Goal: Obtain resource: Download file/media

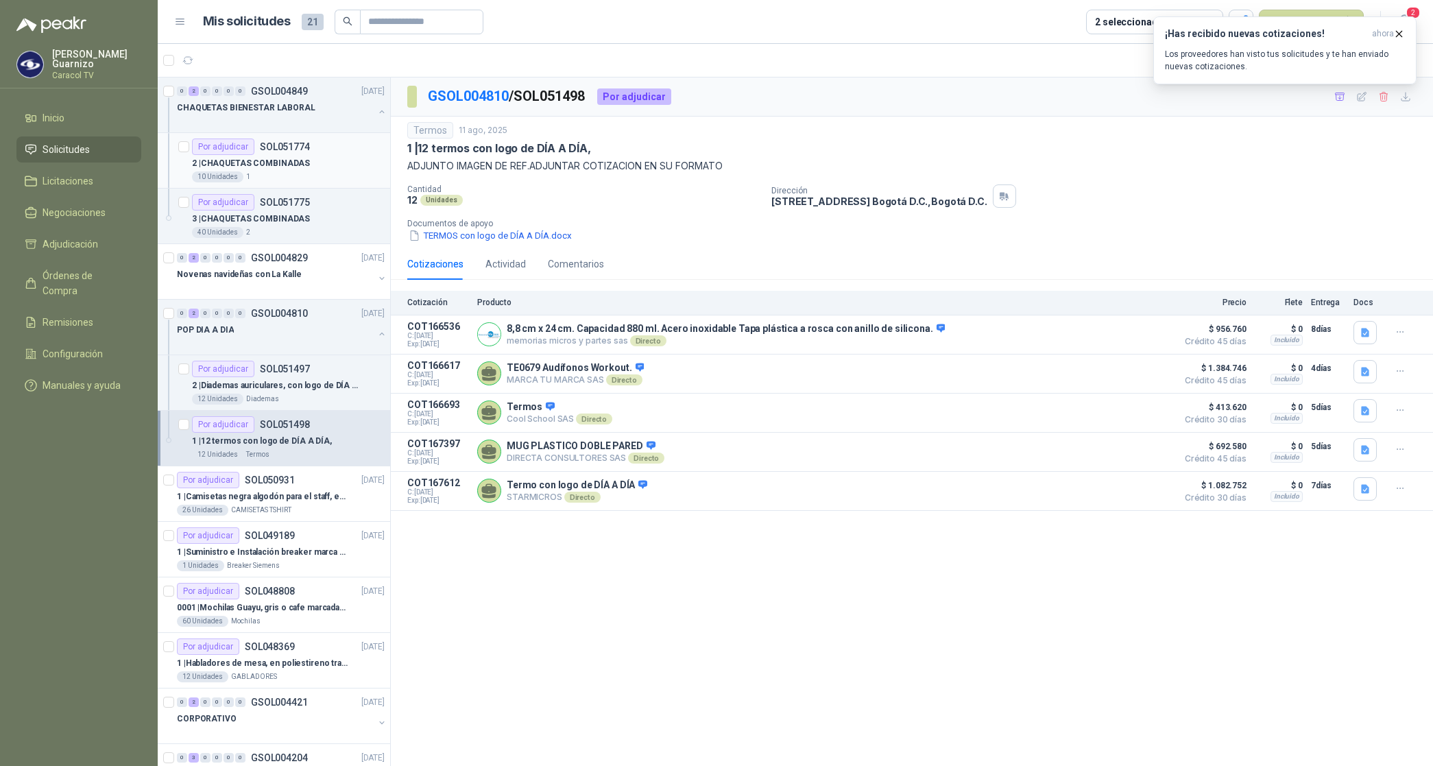
click at [252, 168] on p "2 | CHAQUETAS COMBINADAS" at bounding box center [251, 163] width 118 height 13
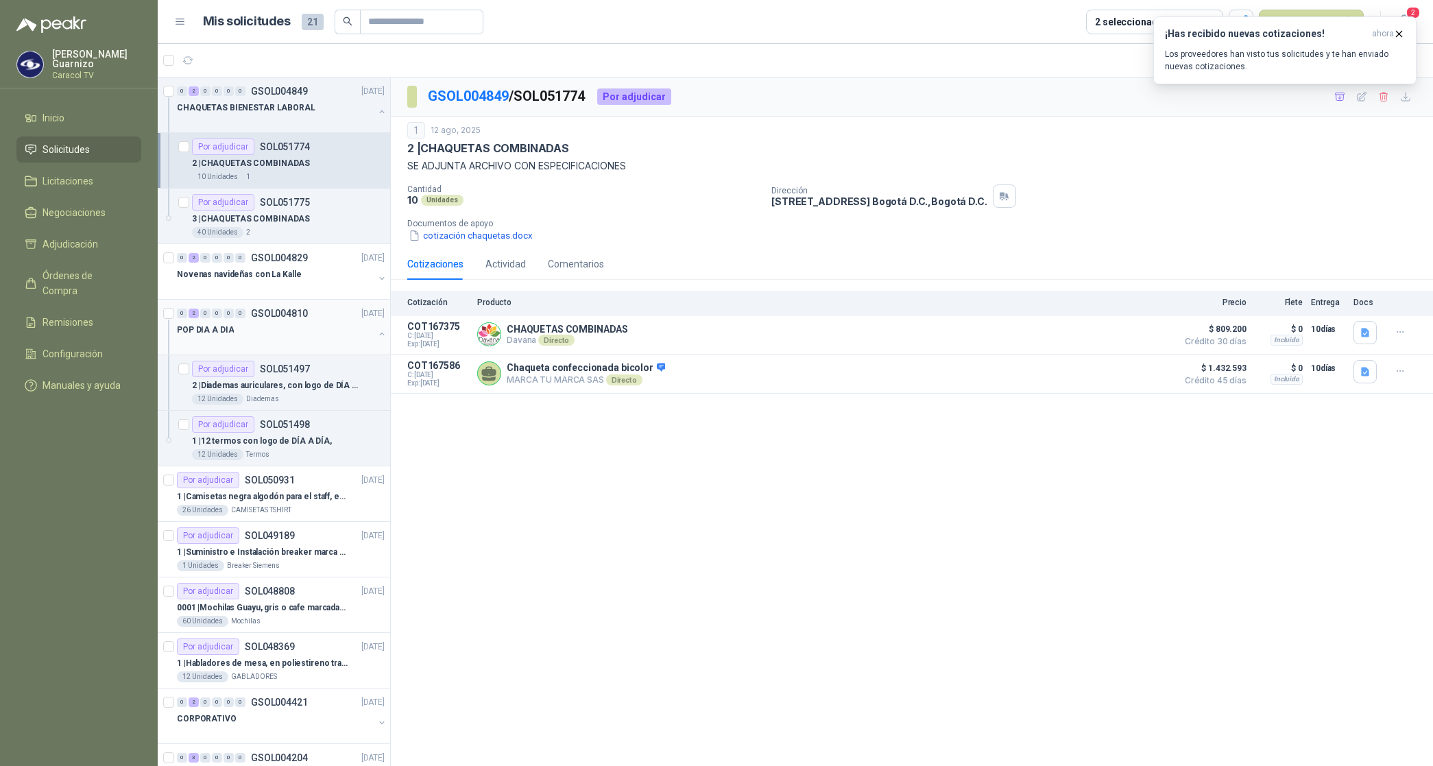
click at [217, 337] on div "POP DIA A DIA" at bounding box center [275, 330] width 197 height 16
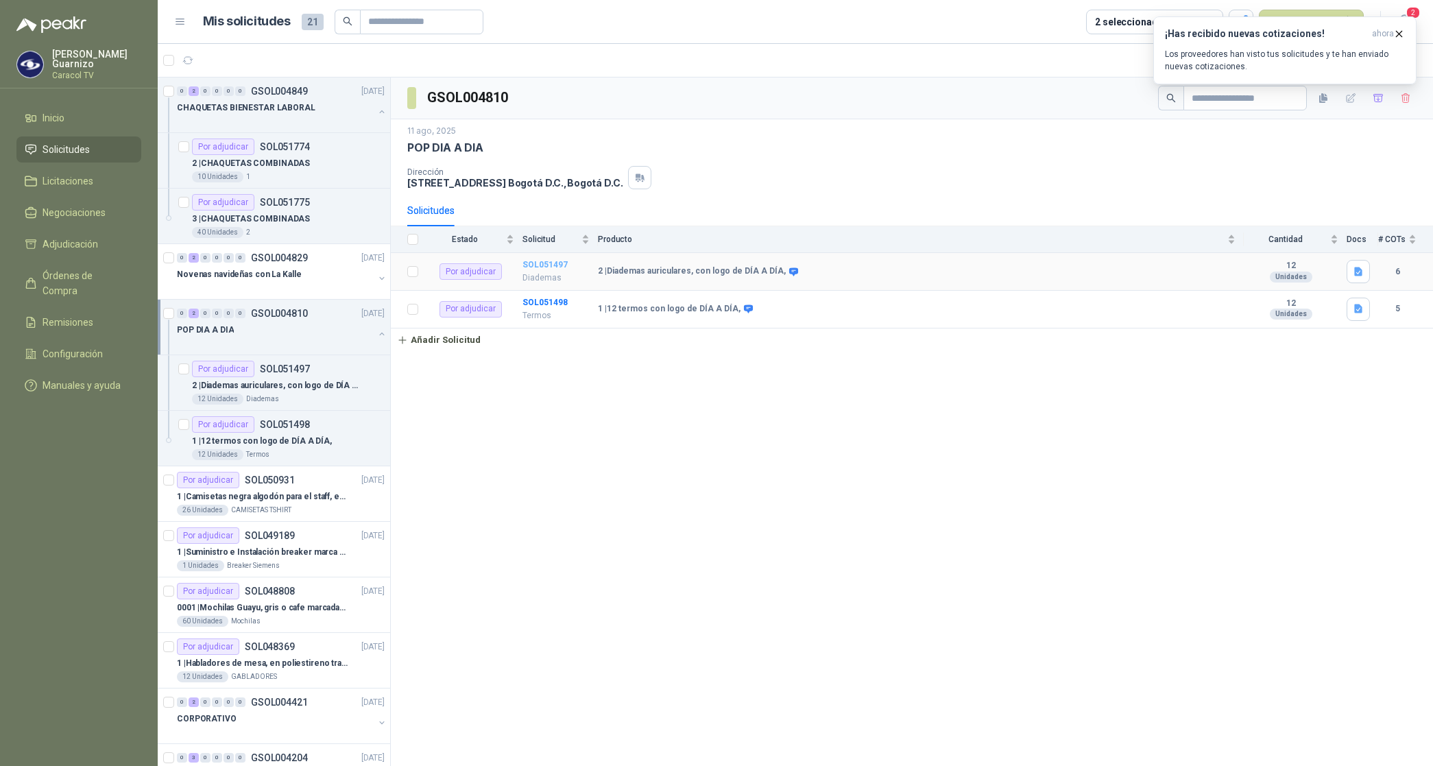
click at [538, 268] on b "SOL051497" at bounding box center [545, 265] width 45 height 10
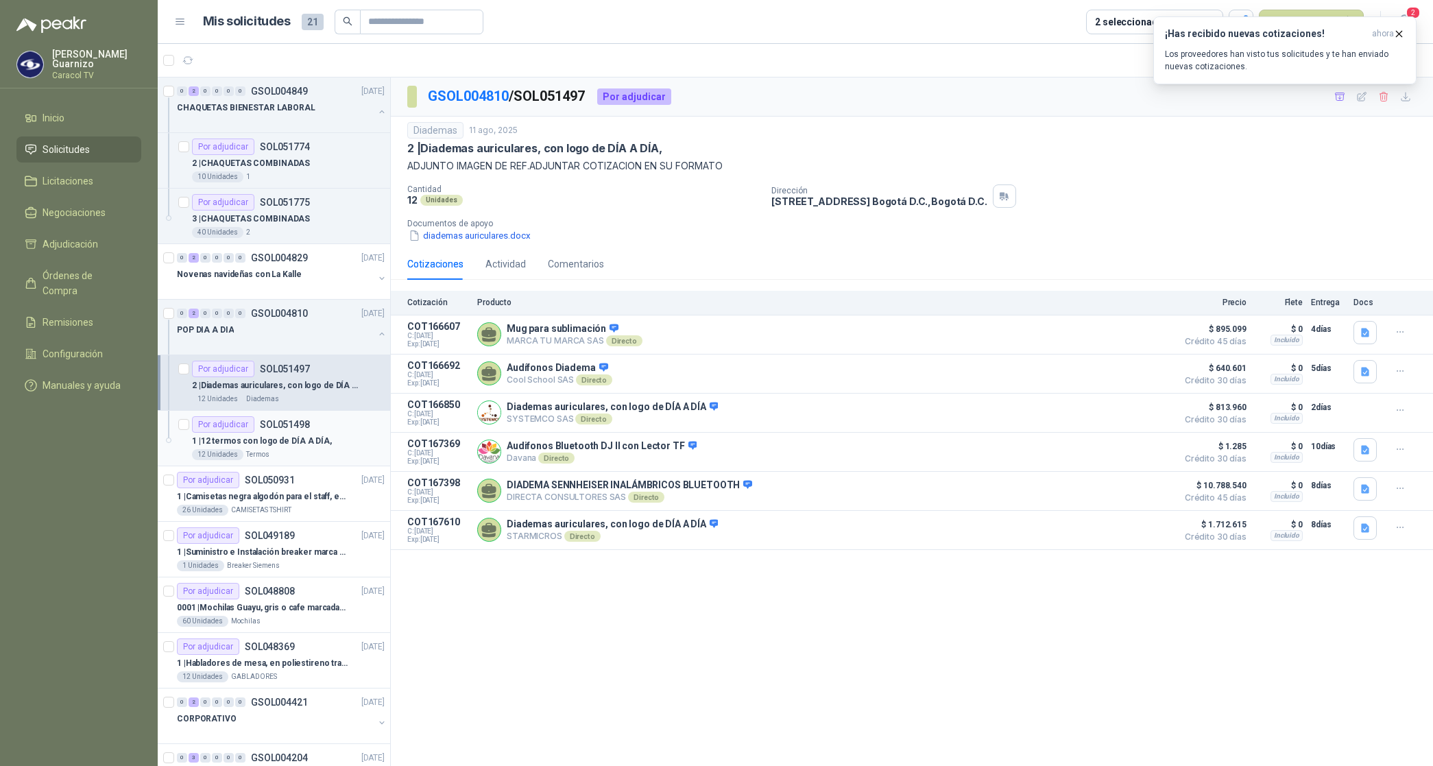
click at [262, 449] on div "1 | 12 termos con logo de DÍA A DÍA," at bounding box center [288, 441] width 193 height 16
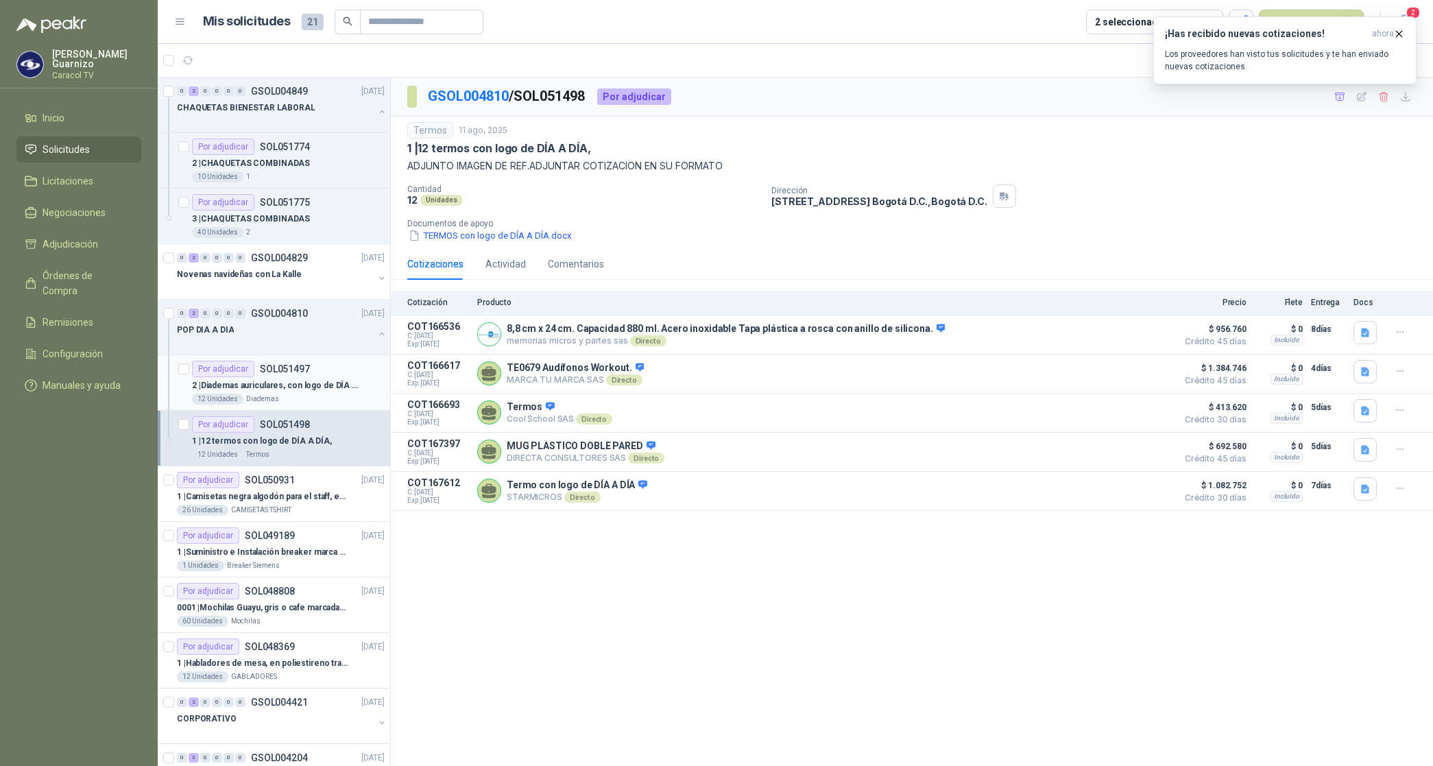
click at [264, 390] on p "2 | Diademas auriculares, con logo de DÍA A DÍA," at bounding box center [277, 385] width 171 height 13
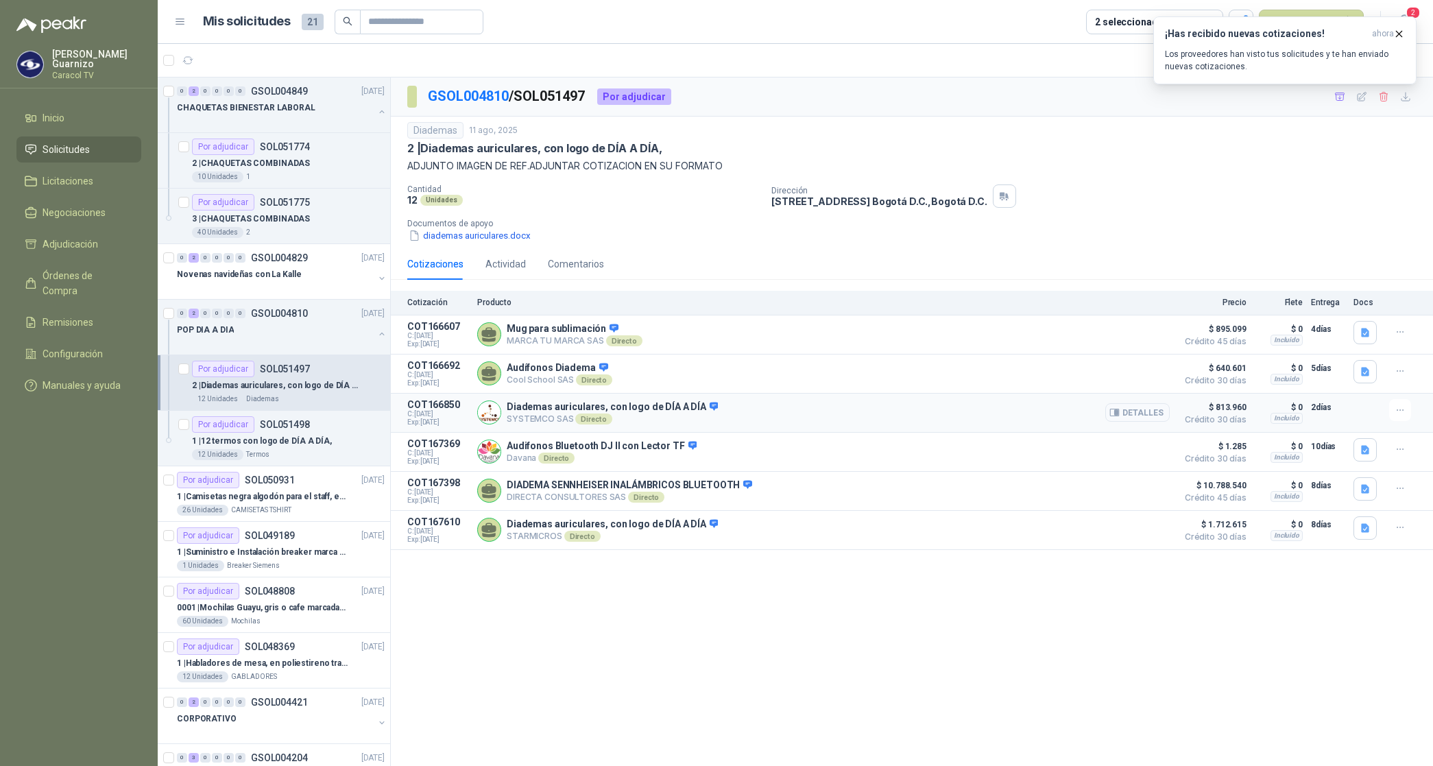
click at [1149, 417] on button "Detalles" at bounding box center [1137, 412] width 64 height 19
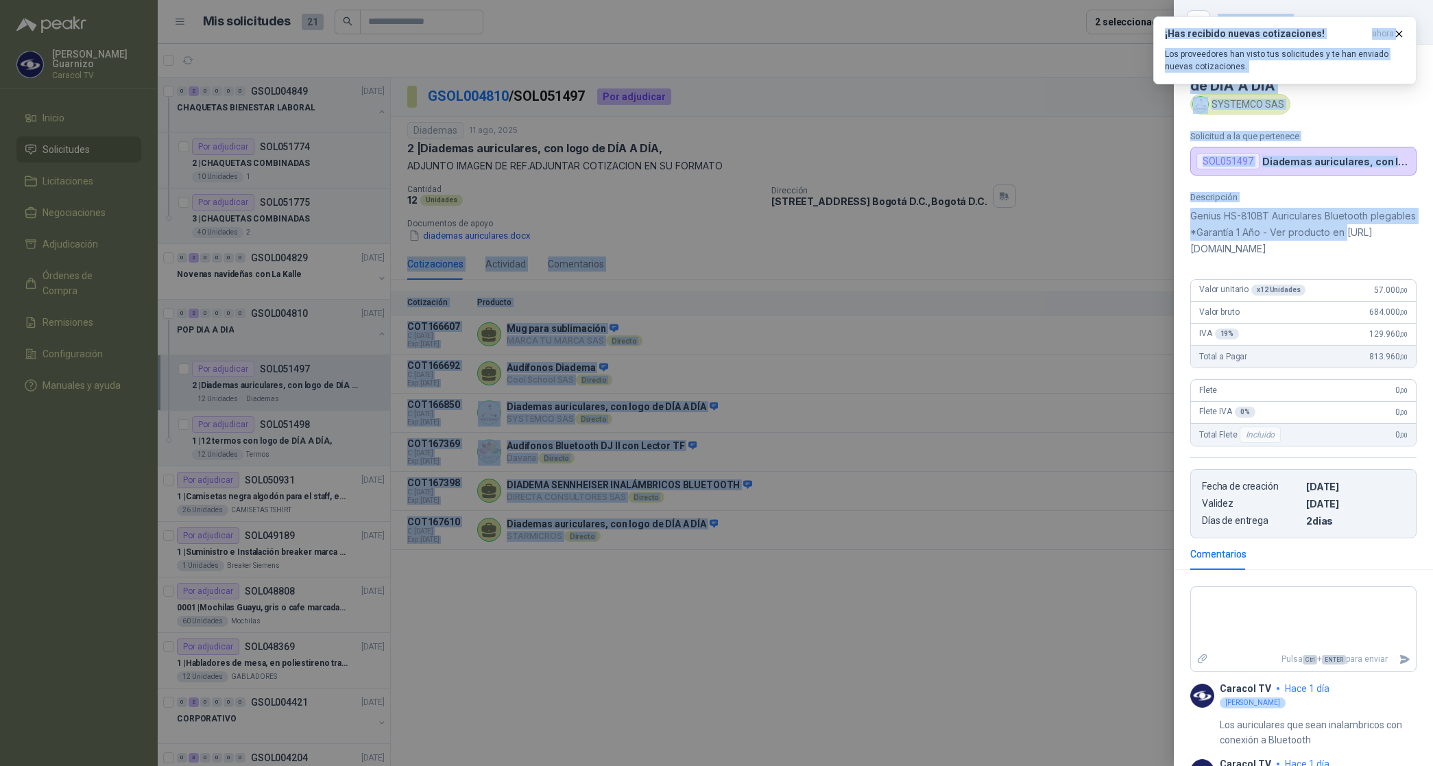
scroll to position [0, 19]
drag, startPoint x: 1207, startPoint y: 252, endPoint x: 1425, endPoint y: 261, distance: 218.3
click at [1425, 261] on div "Diademas auriculares, con logo de DÍA A DÍA SYSTEMCO SAS Solicitud a la que per…" at bounding box center [1303, 405] width 259 height 721
copy p "[URL][DOMAIN_NAME]"
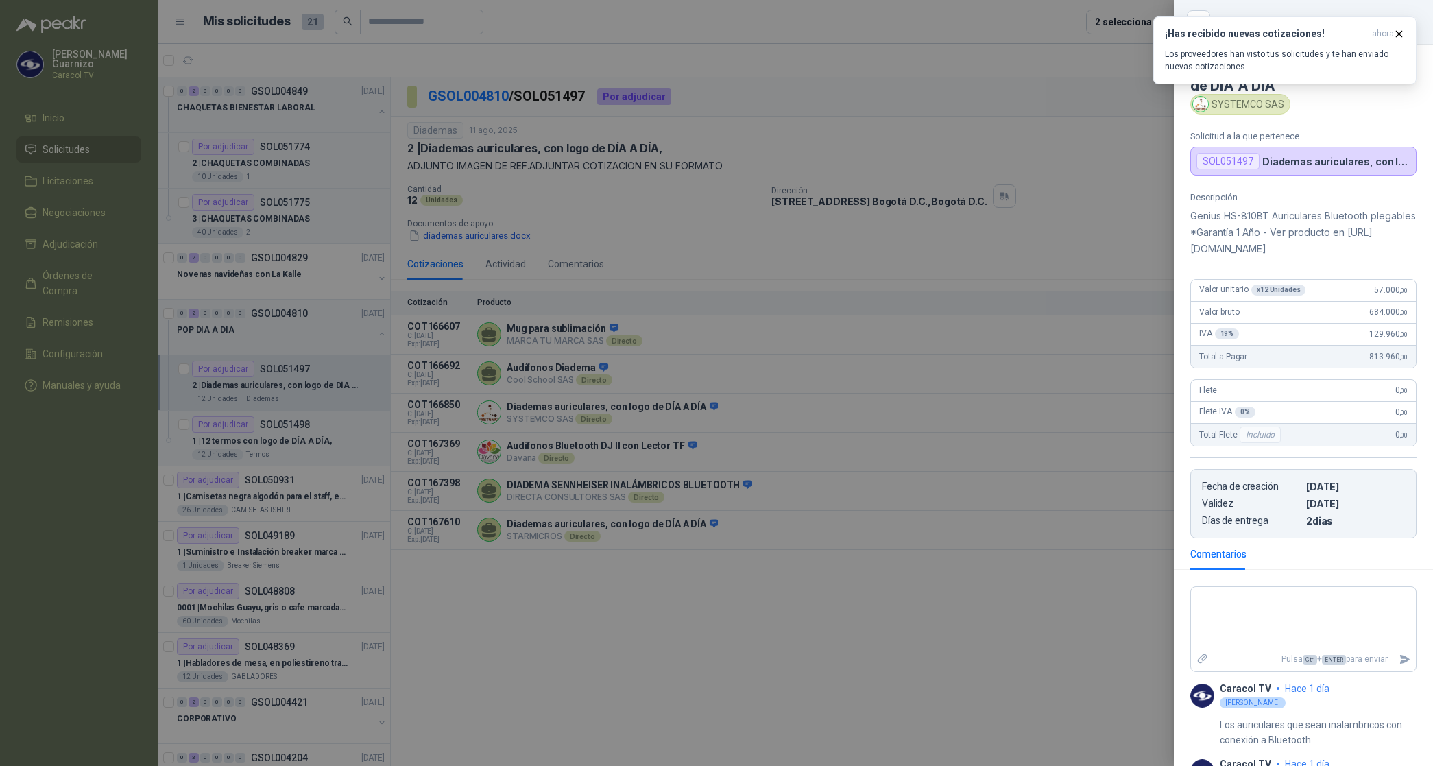
click at [1039, 609] on div at bounding box center [716, 383] width 1433 height 766
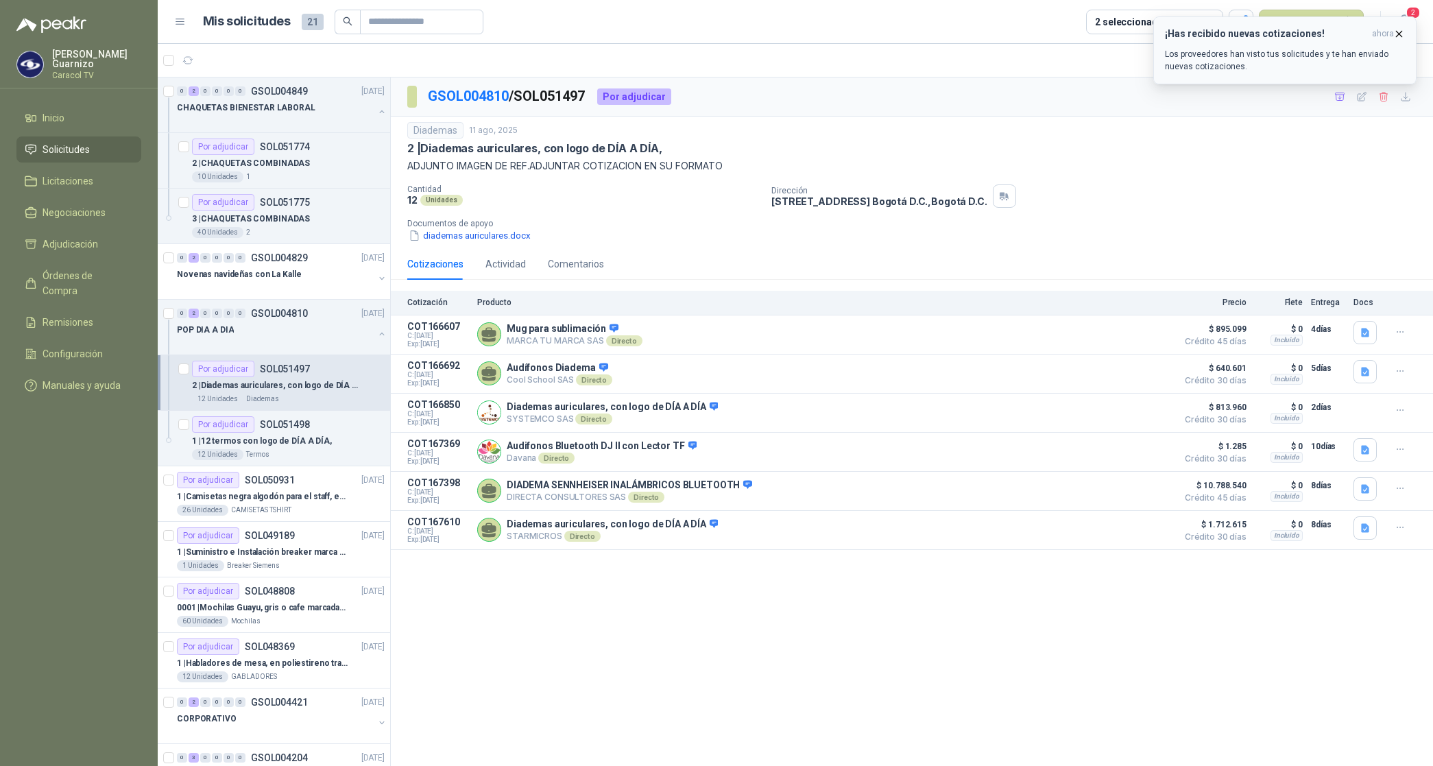
click at [1397, 31] on icon "button" at bounding box center [1399, 33] width 5 height 5
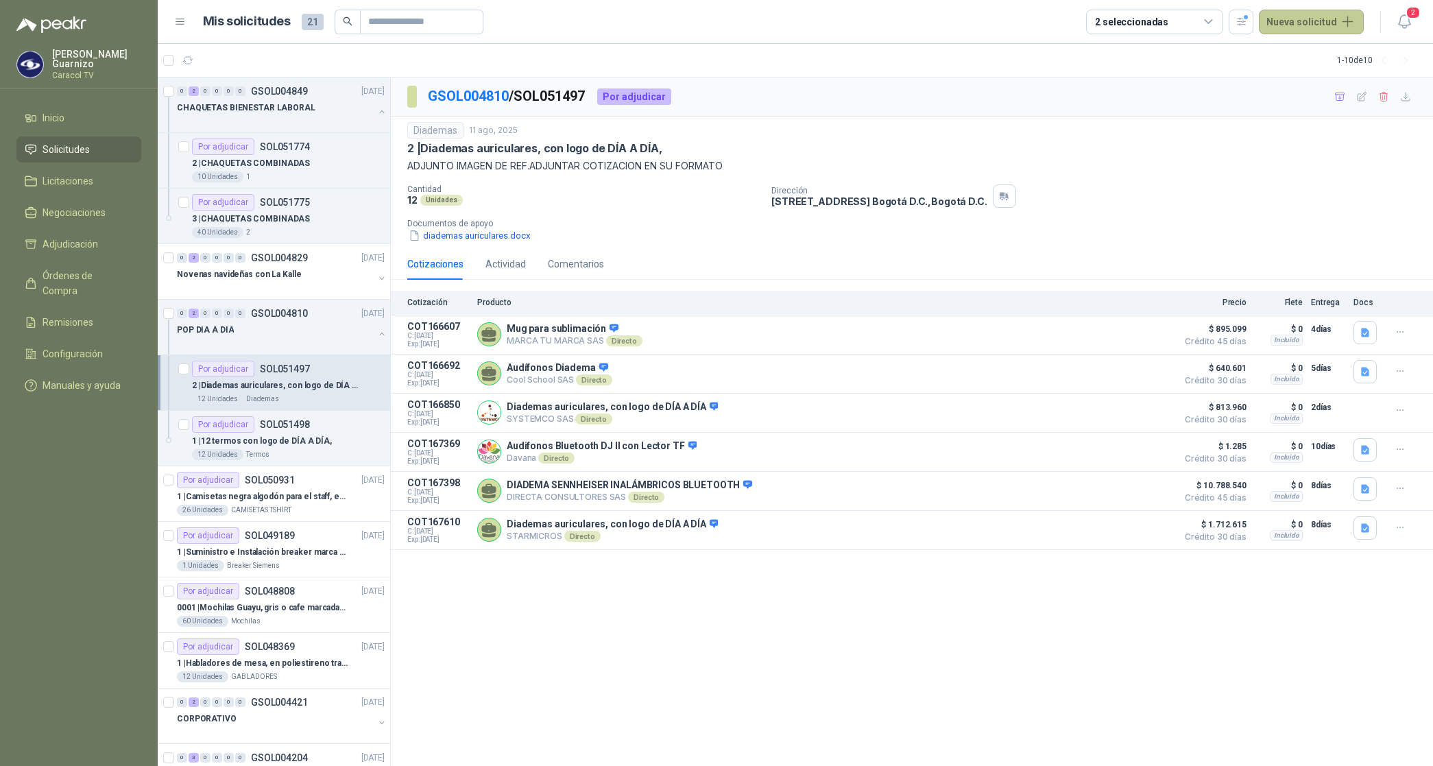
click at [1310, 25] on button "Nueva solicitud" at bounding box center [1311, 22] width 105 height 25
click at [1310, 84] on link "Solicitud grupal" at bounding box center [1327, 79] width 117 height 24
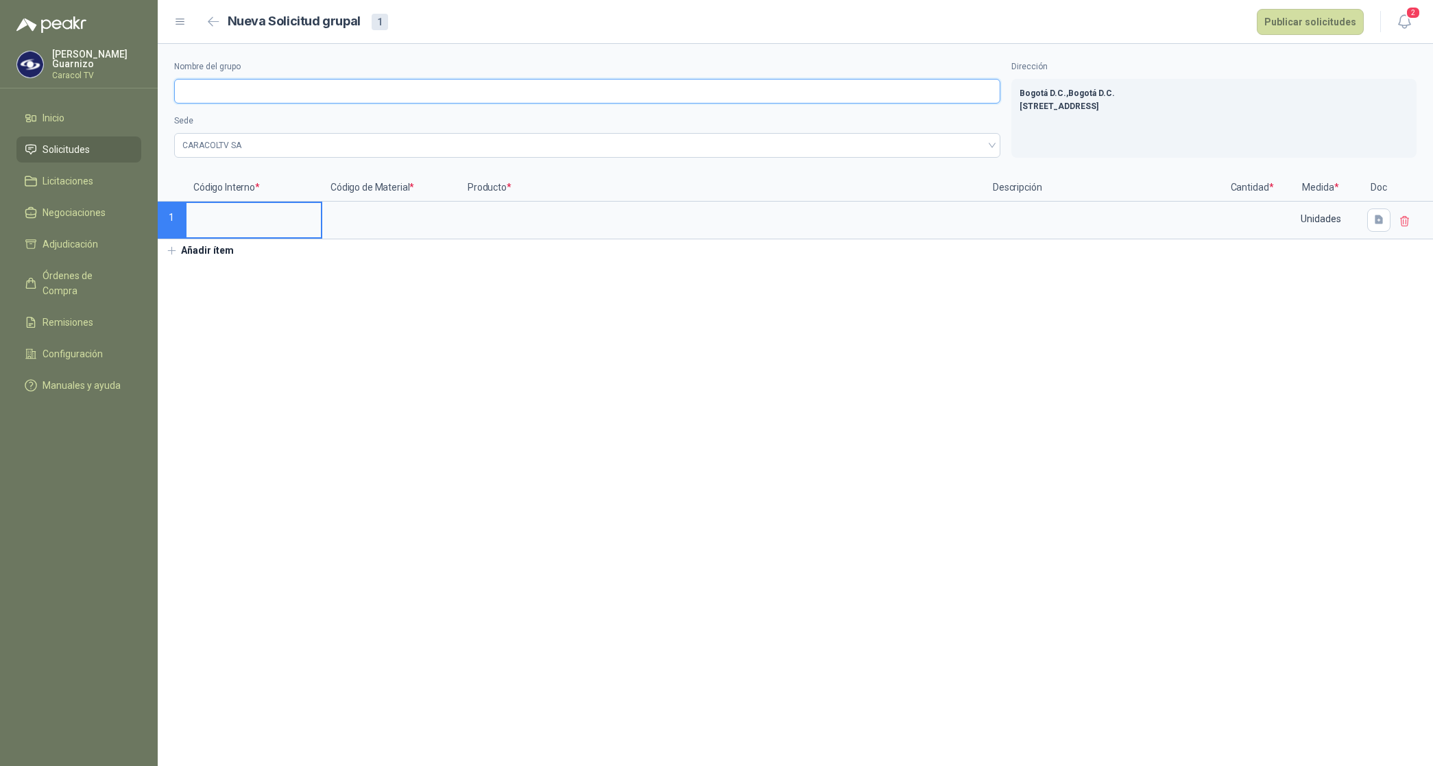
click at [202, 91] on input "Nombre del grupo" at bounding box center [587, 91] width 826 height 25
type input "**********"
click at [269, 226] on input at bounding box center [254, 216] width 134 height 27
type input "*"
click at [350, 223] on input at bounding box center [391, 216] width 134 height 27
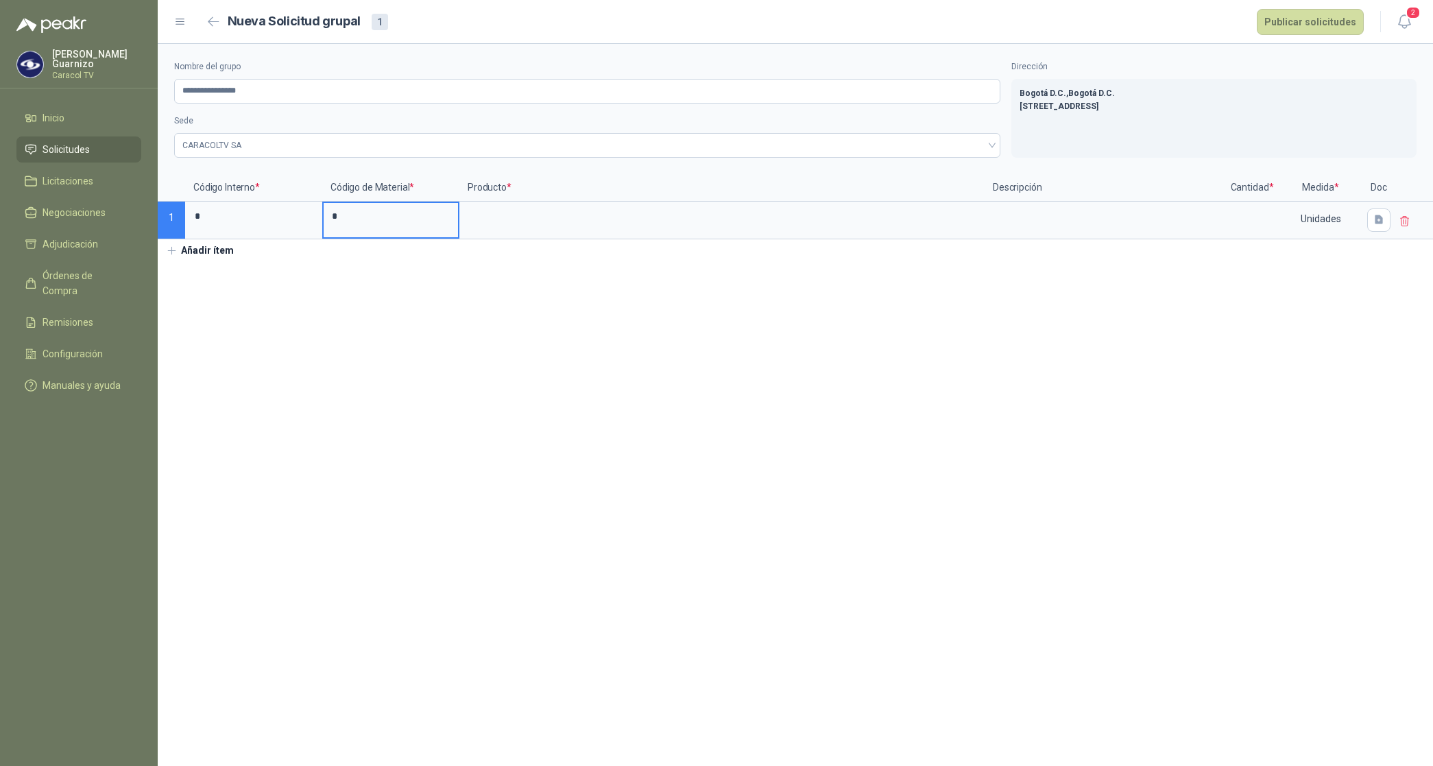
type input "*"
click at [210, 252] on button "Añadir ítem" at bounding box center [200, 250] width 84 height 23
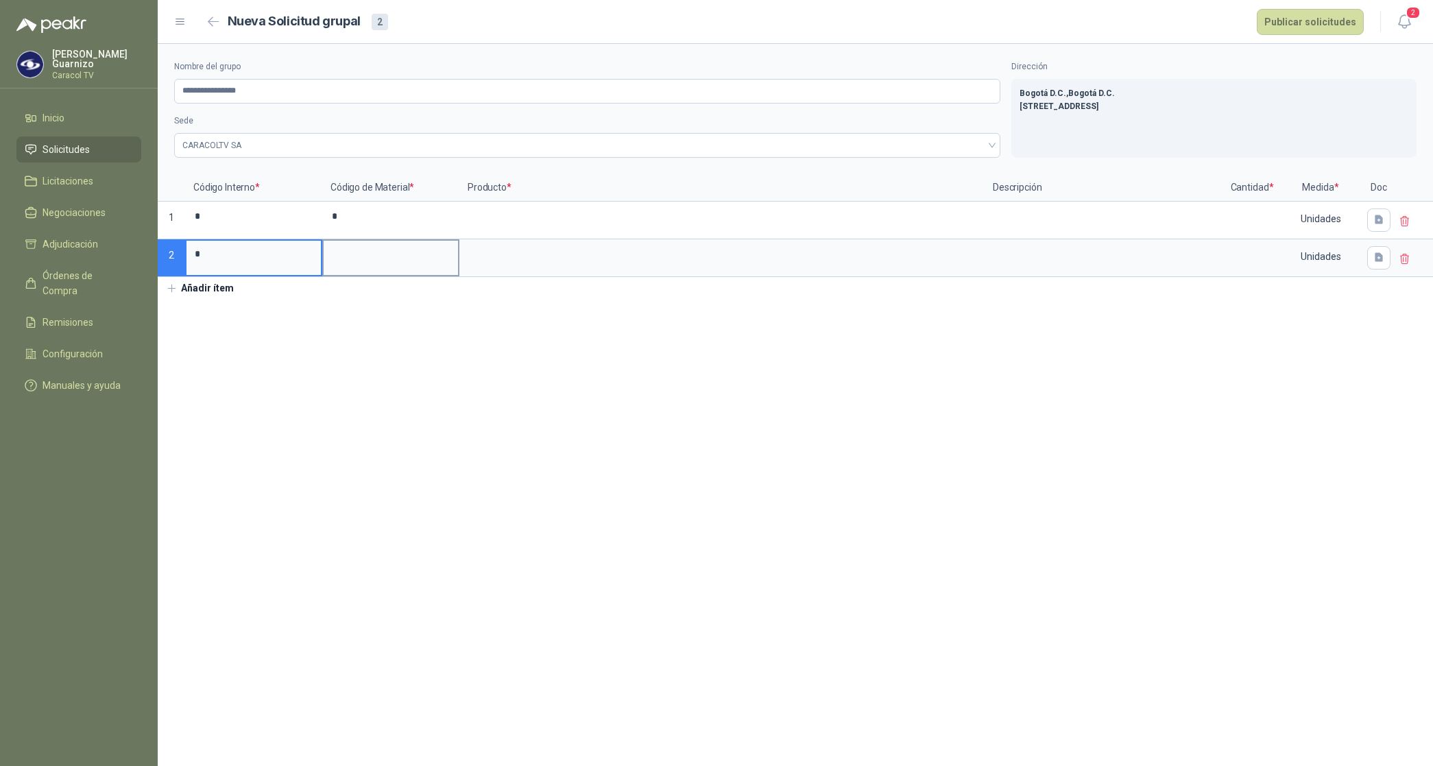
type input "*"
click at [333, 257] on input at bounding box center [391, 254] width 134 height 27
type input "*"
click at [506, 218] on input at bounding box center [722, 216] width 523 height 27
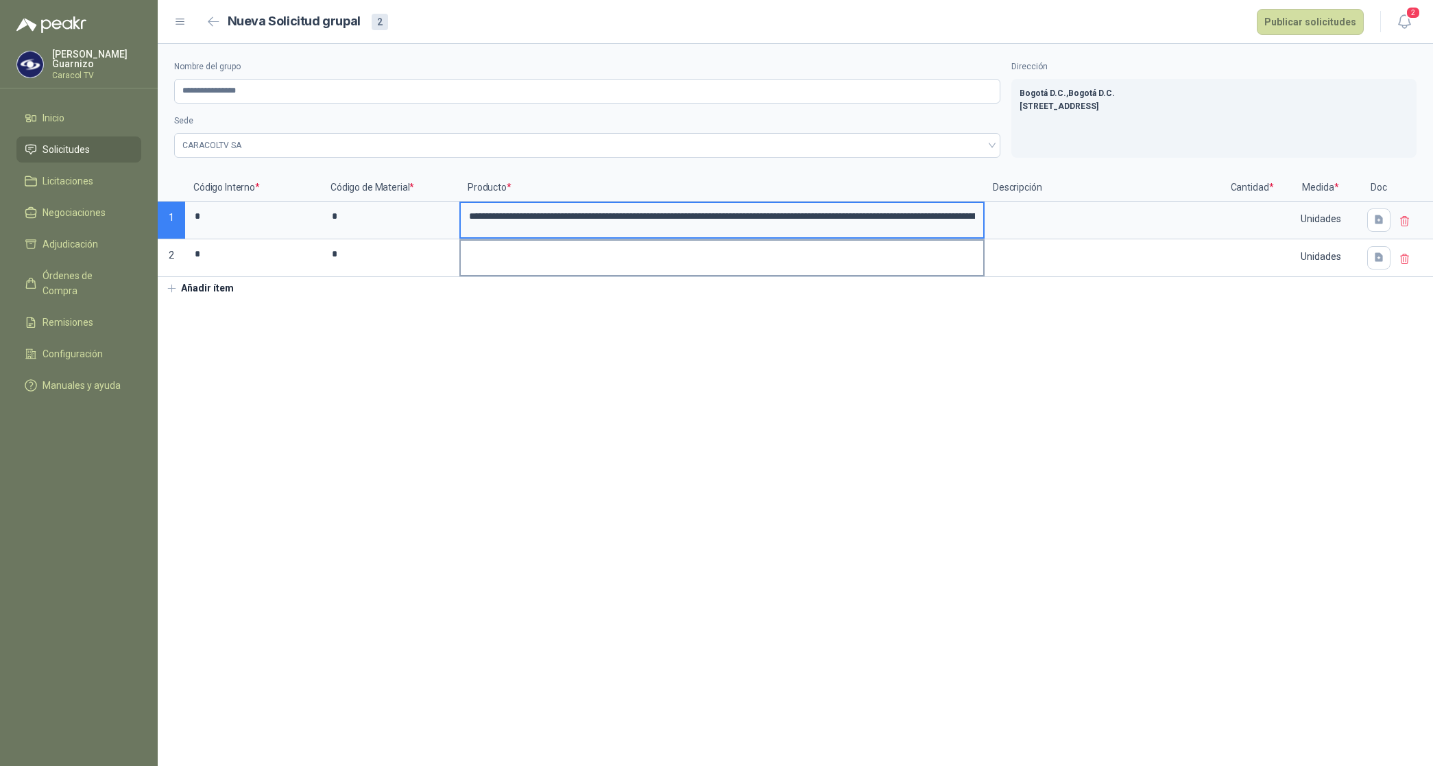
click at [506, 251] on input at bounding box center [722, 254] width 523 height 27
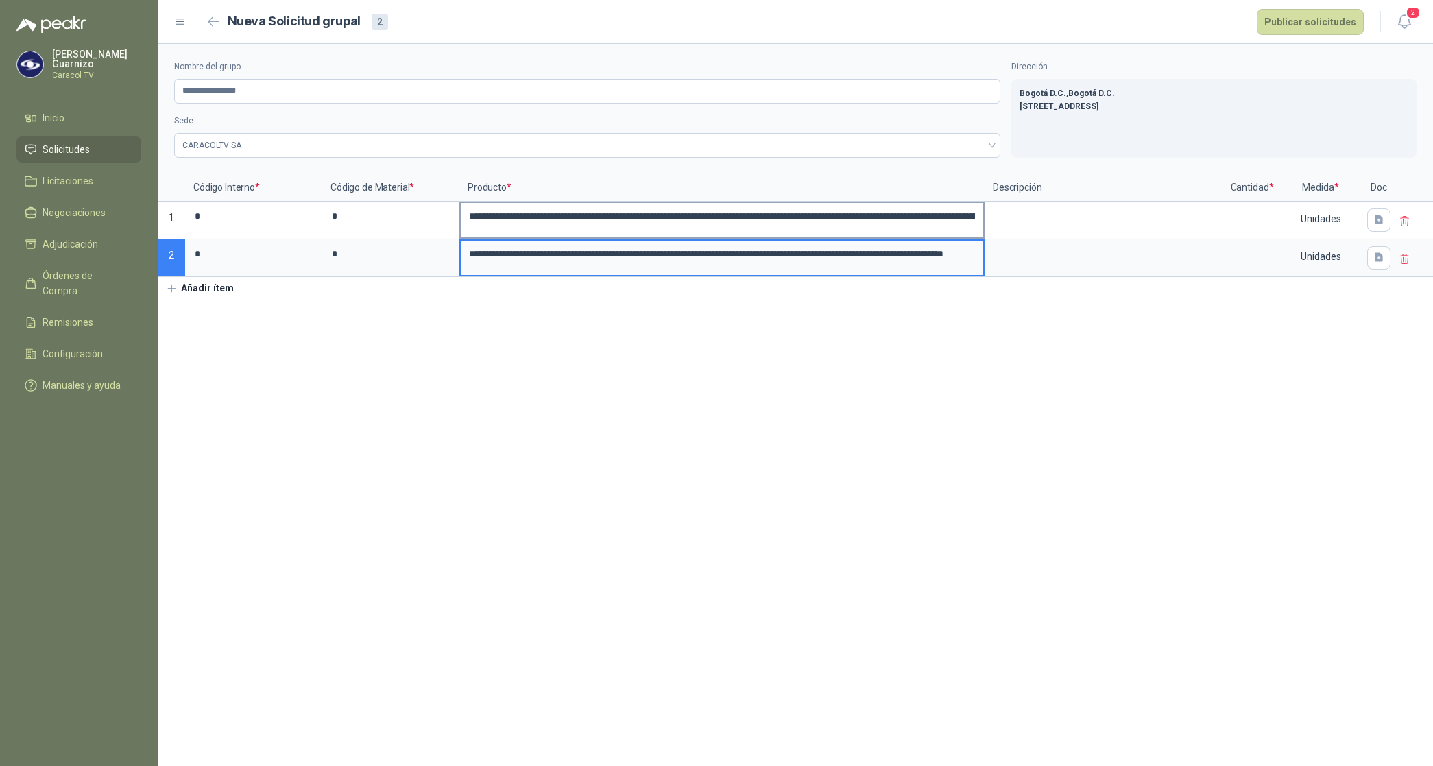
click at [719, 220] on input "**********" at bounding box center [722, 216] width 523 height 27
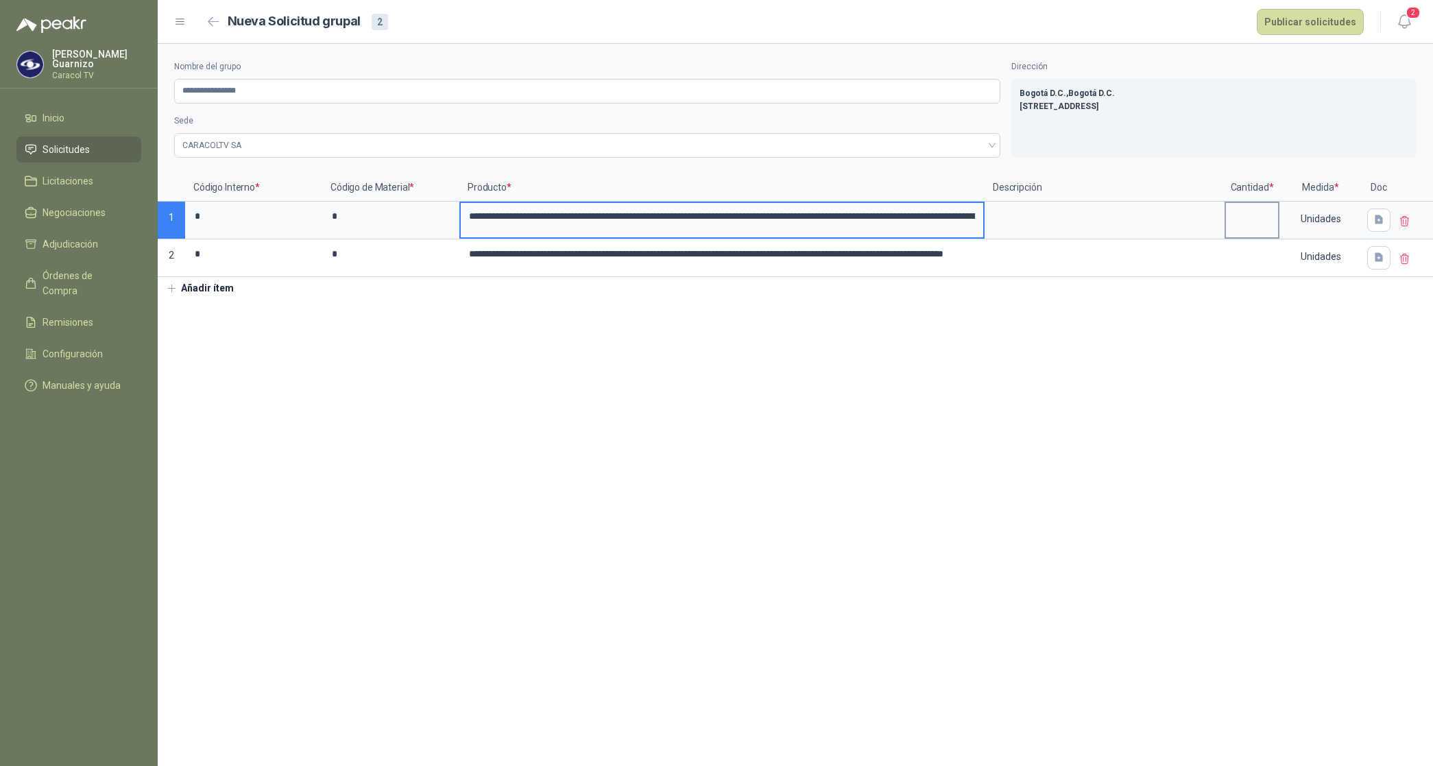
type input "**********"
click at [1236, 217] on input at bounding box center [1252, 216] width 52 height 27
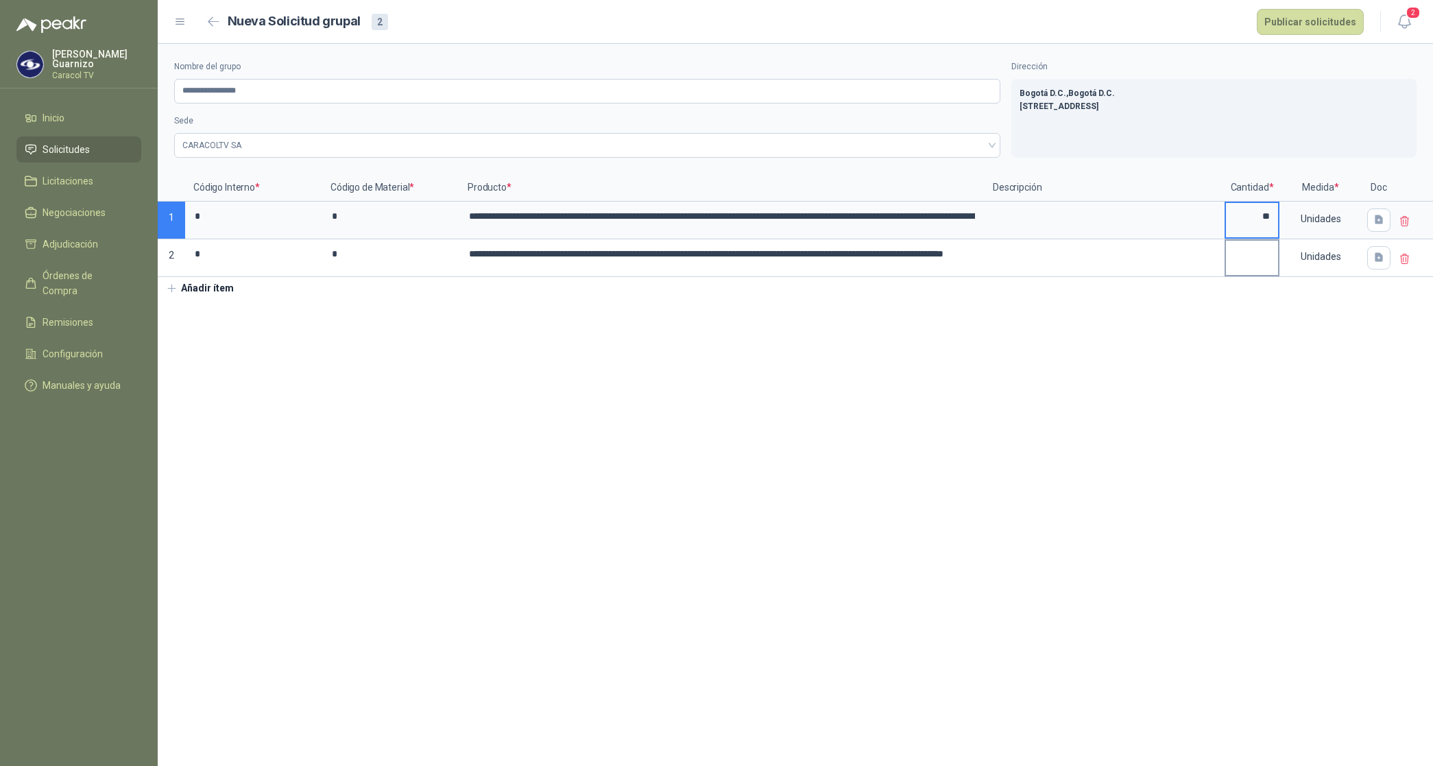
type input "**"
click at [1254, 267] on input at bounding box center [1252, 254] width 52 height 27
type input "**"
click at [1327, 18] on button "Publicar solicitudes" at bounding box center [1310, 22] width 107 height 26
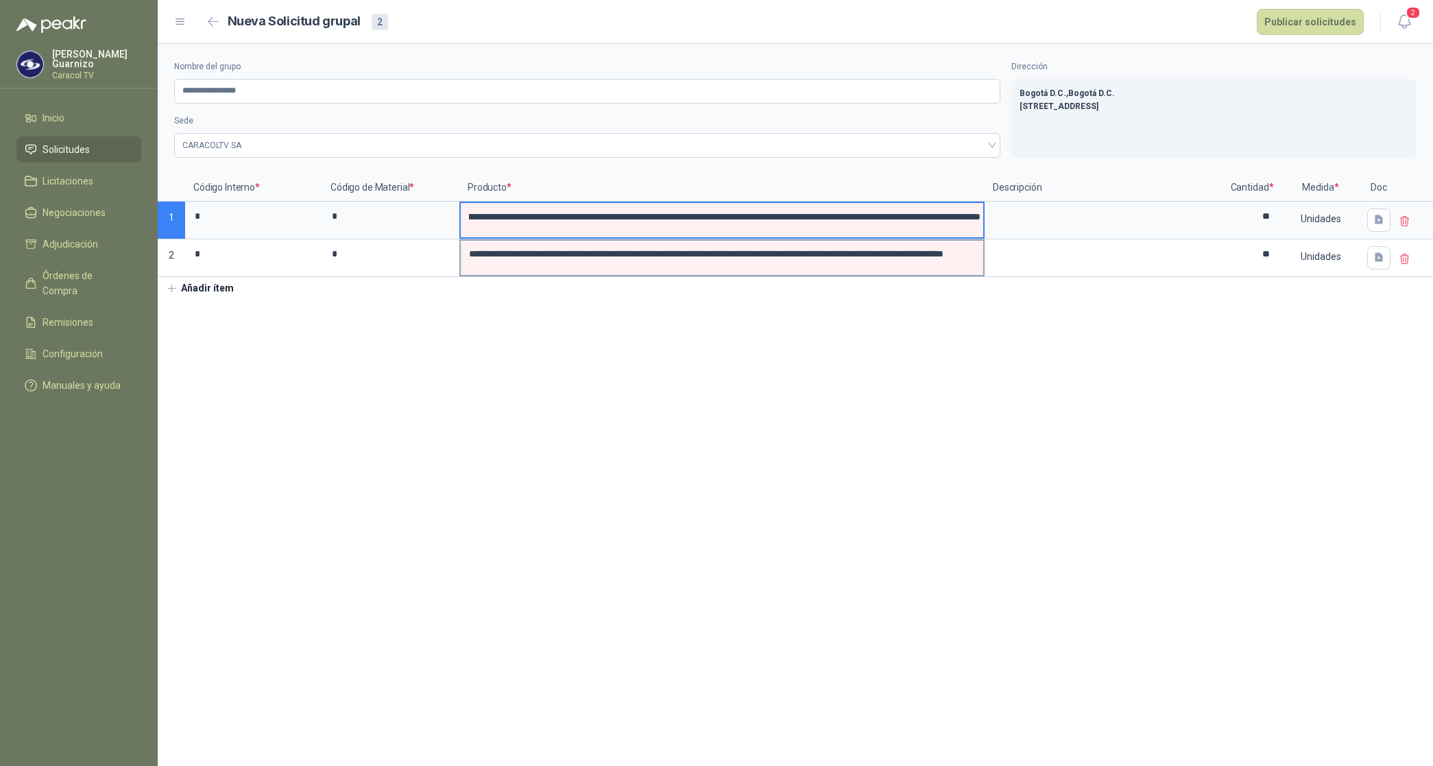
scroll to position [0, 432]
click at [1065, 217] on textarea at bounding box center [1104, 219] width 237 height 32
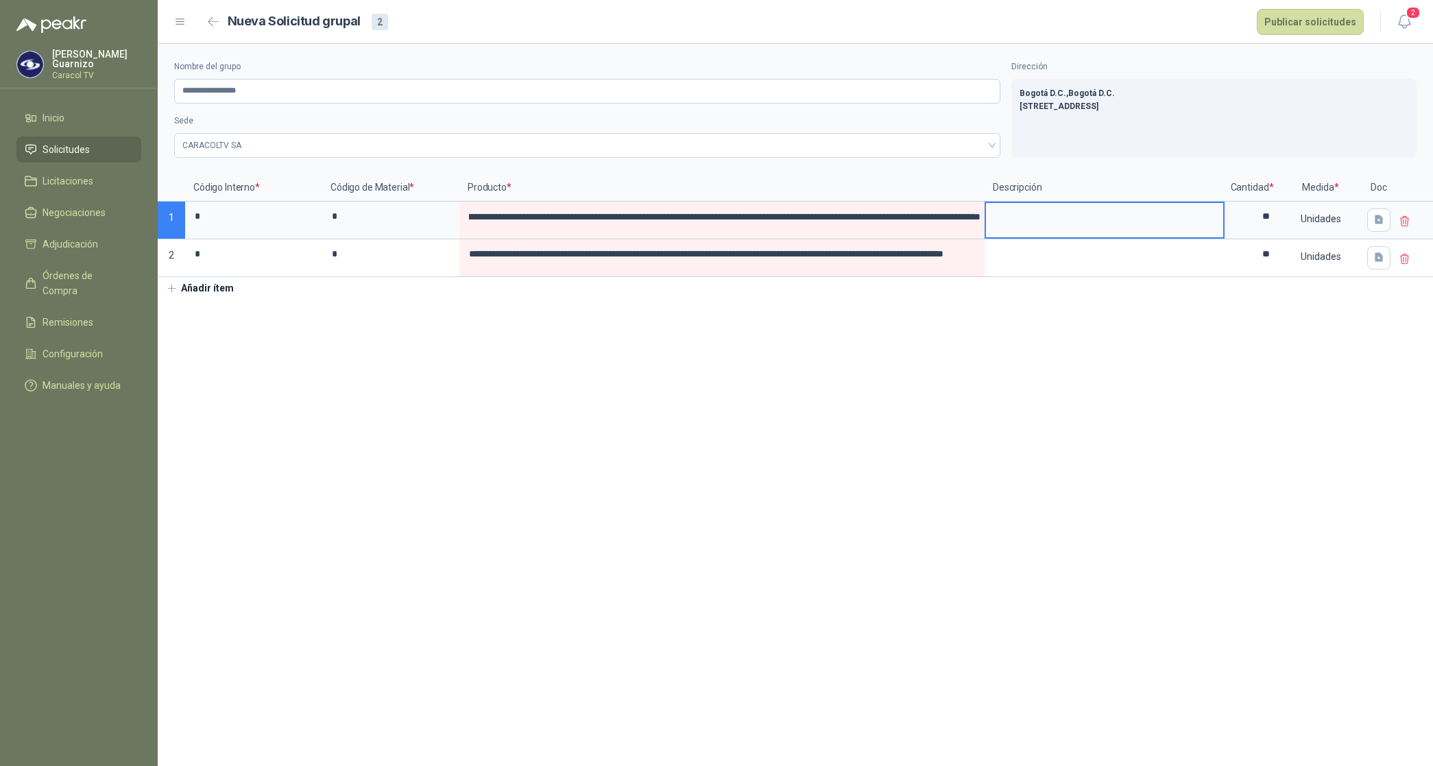
scroll to position [0, 0]
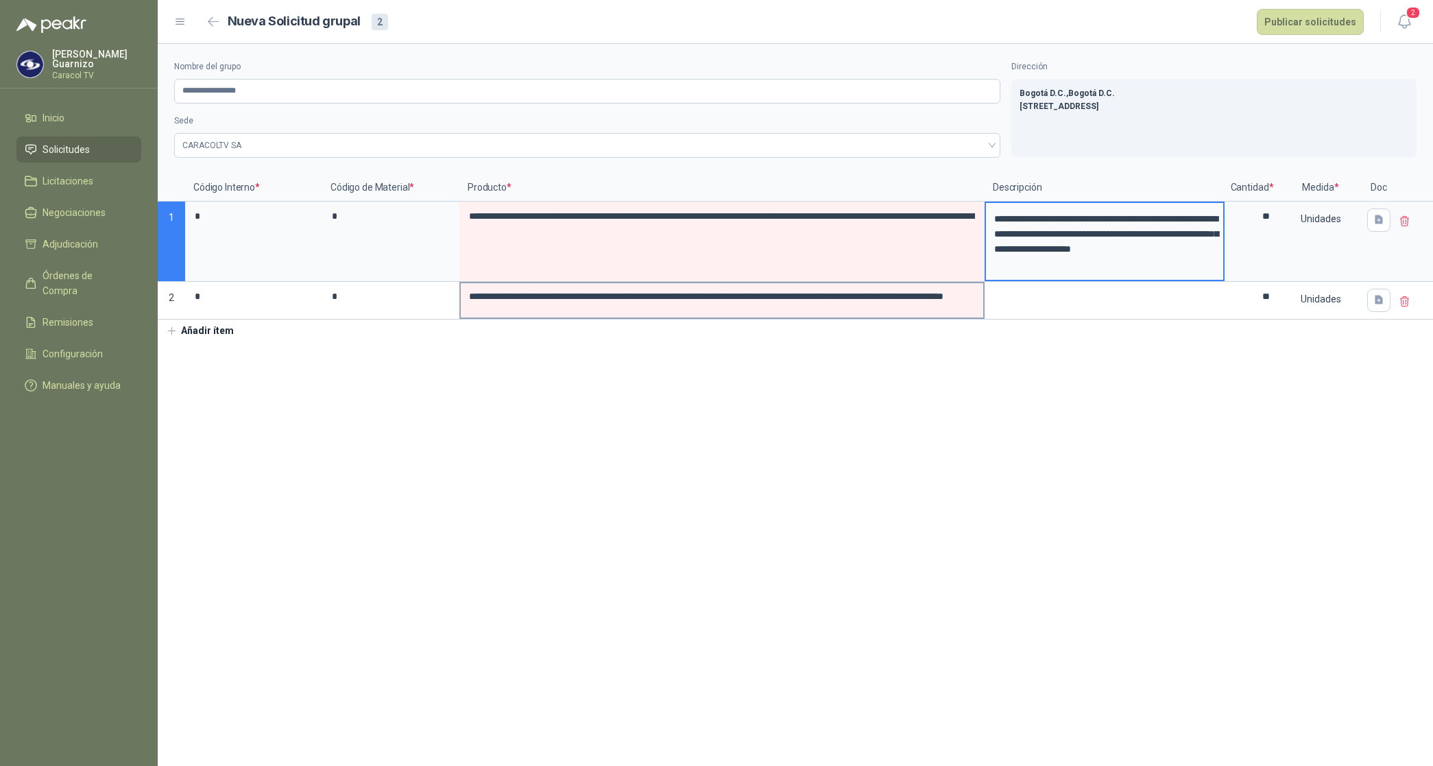
click at [766, 298] on input "**********" at bounding box center [722, 296] width 523 height 27
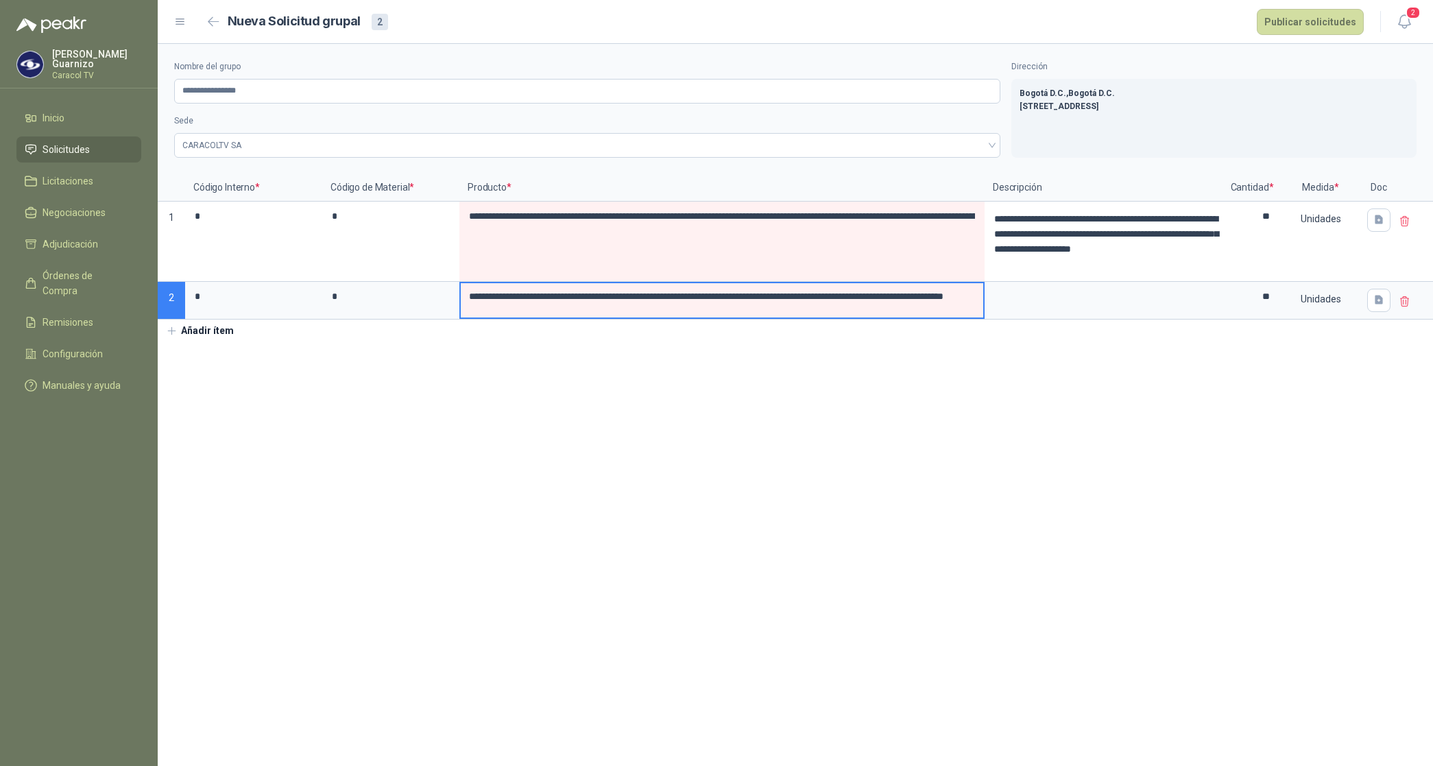
click at [595, 297] on input "**********" at bounding box center [722, 296] width 523 height 27
click at [673, 296] on input "**********" at bounding box center [725, 297] width 528 height 28
drag, startPoint x: 498, startPoint y: 297, endPoint x: 979, endPoint y: 302, distance: 480.7
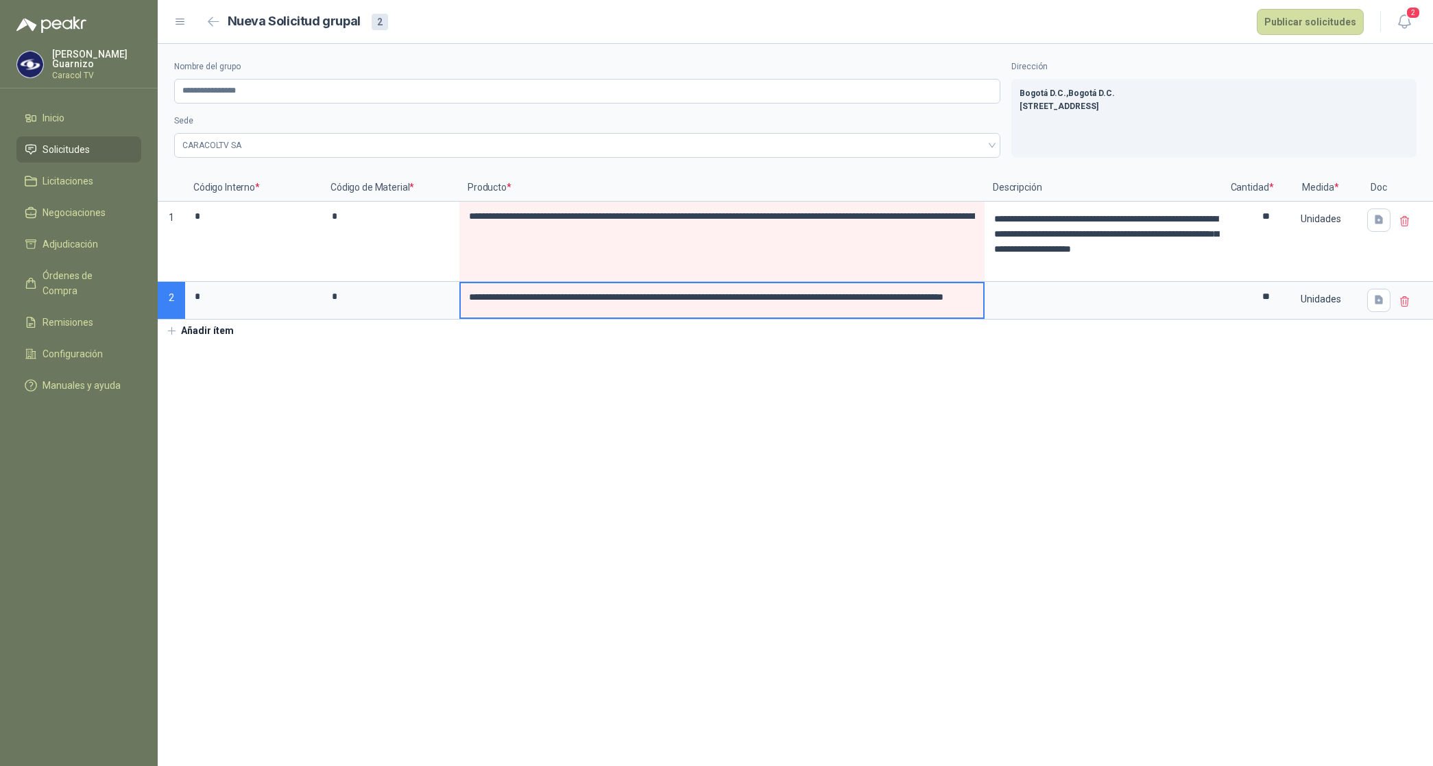
click at [979, 302] on input "**********" at bounding box center [725, 297] width 528 height 28
click at [1074, 307] on textarea at bounding box center [1104, 299] width 237 height 32
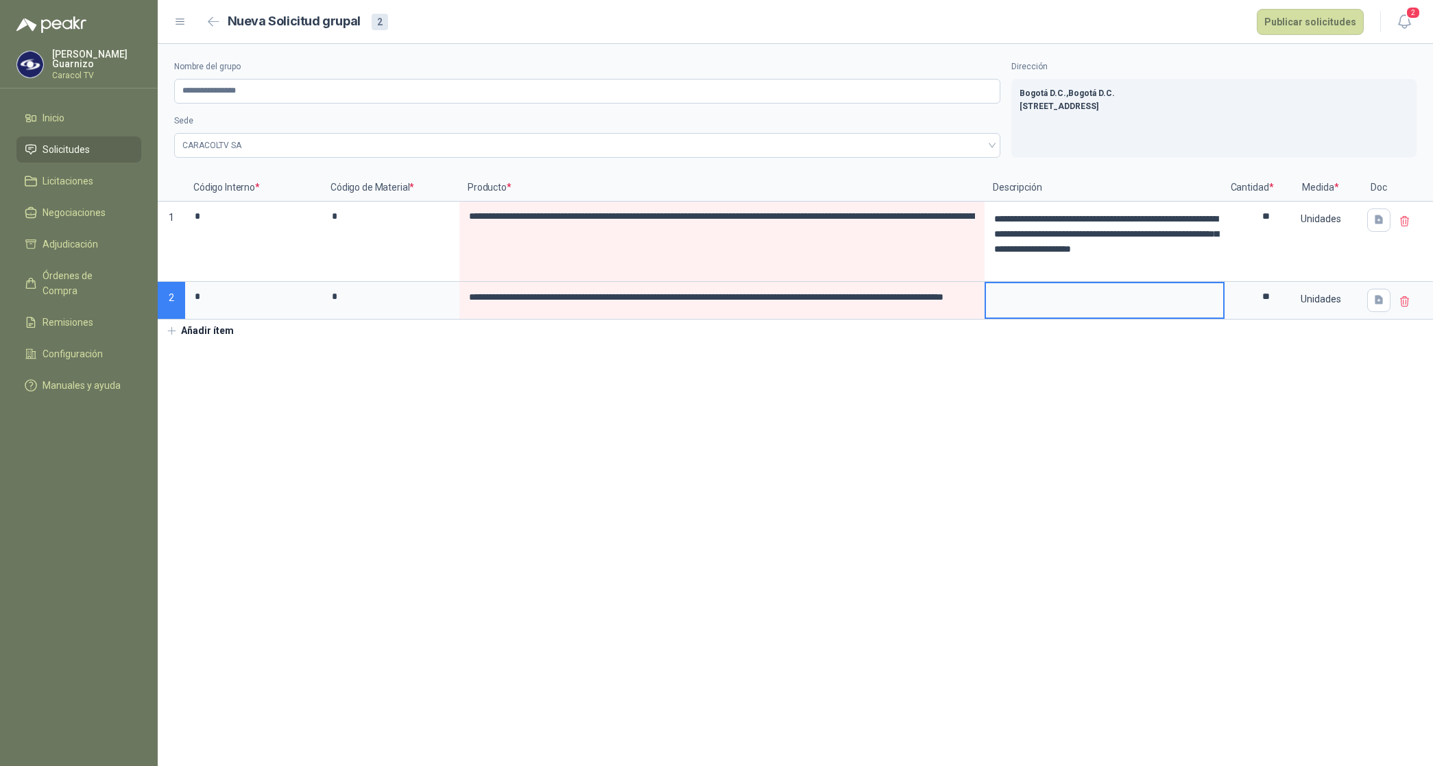
scroll to position [0, 0]
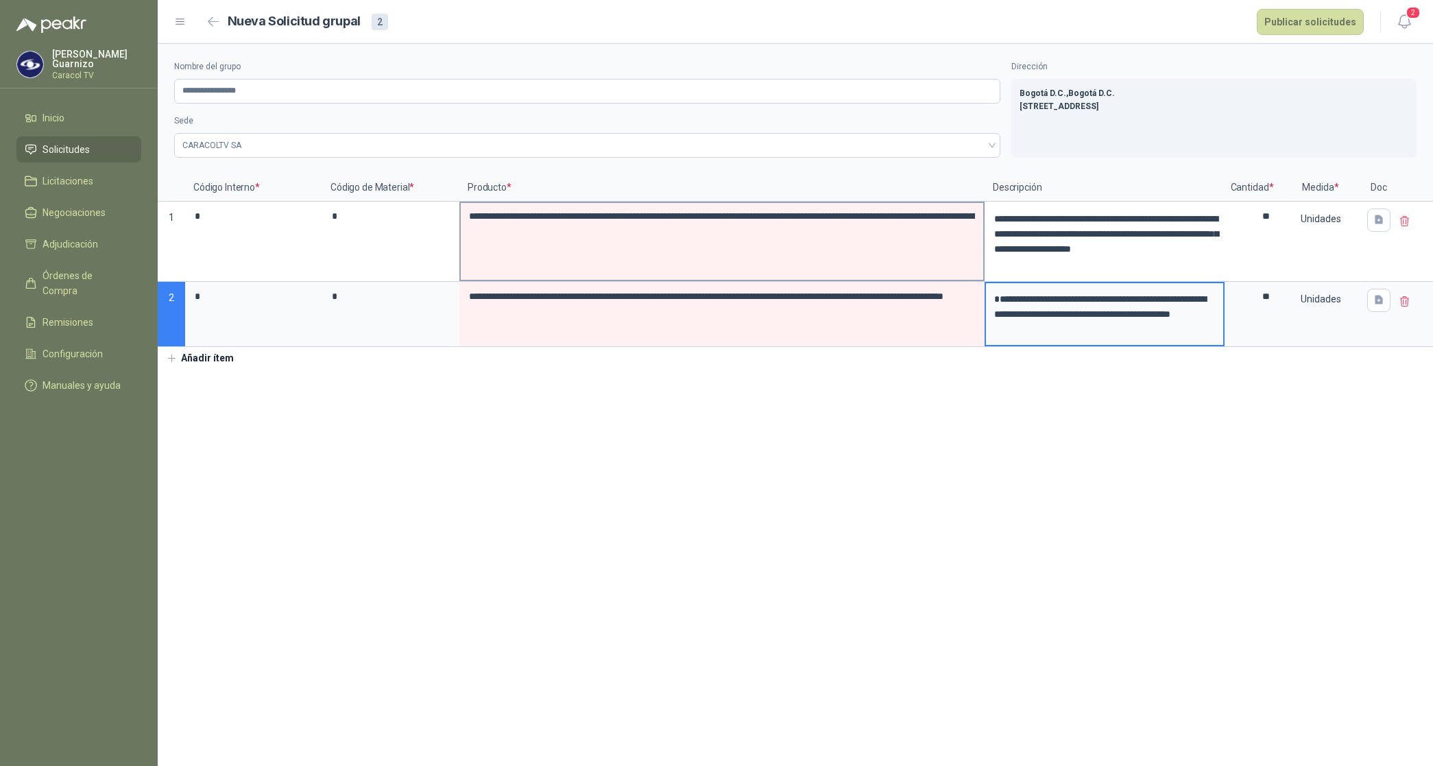
click at [599, 216] on input "**********" at bounding box center [722, 216] width 523 height 27
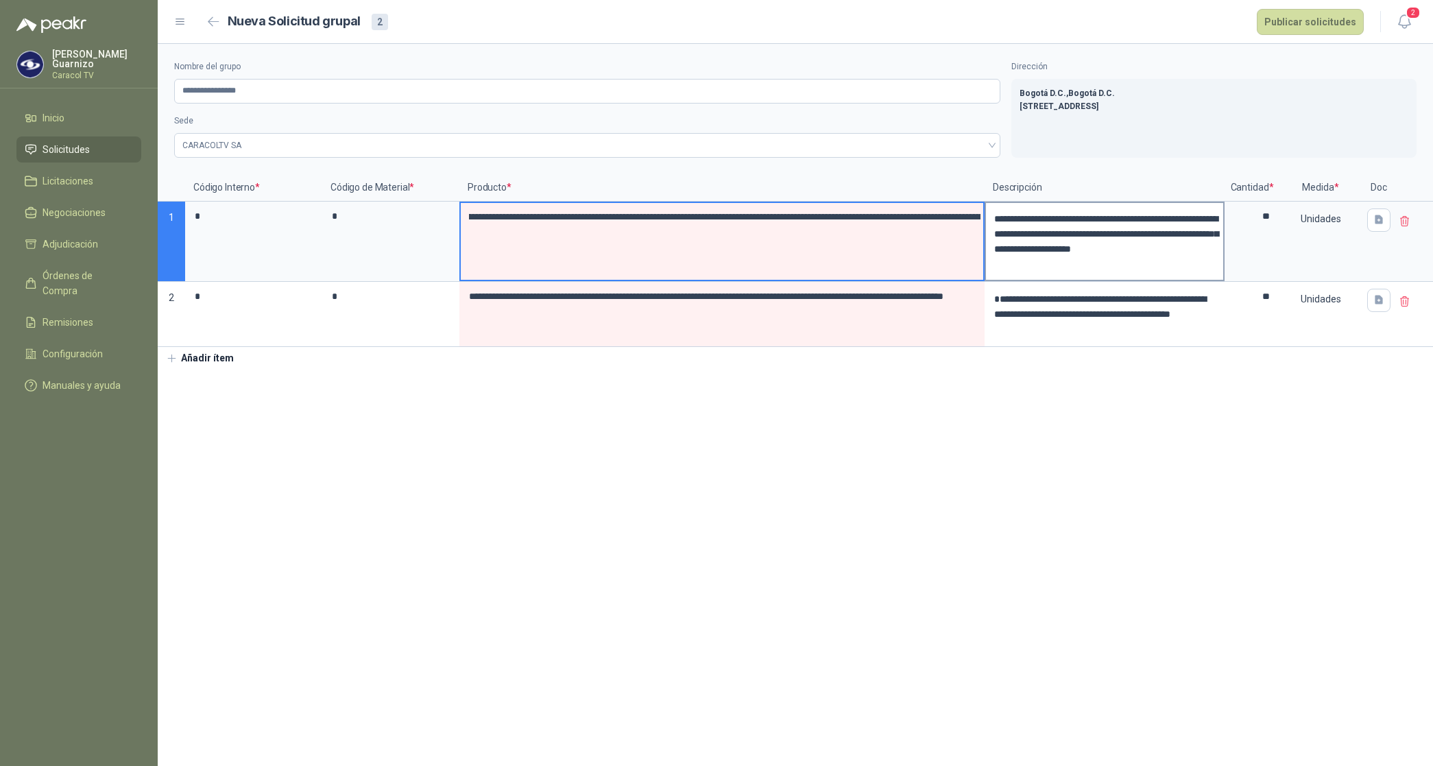
scroll to position [0, 432]
drag, startPoint x: 717, startPoint y: 217, endPoint x: 1040, endPoint y: 221, distance: 323.0
click at [1040, 221] on div "**********" at bounding box center [796, 260] width 1276 height 173
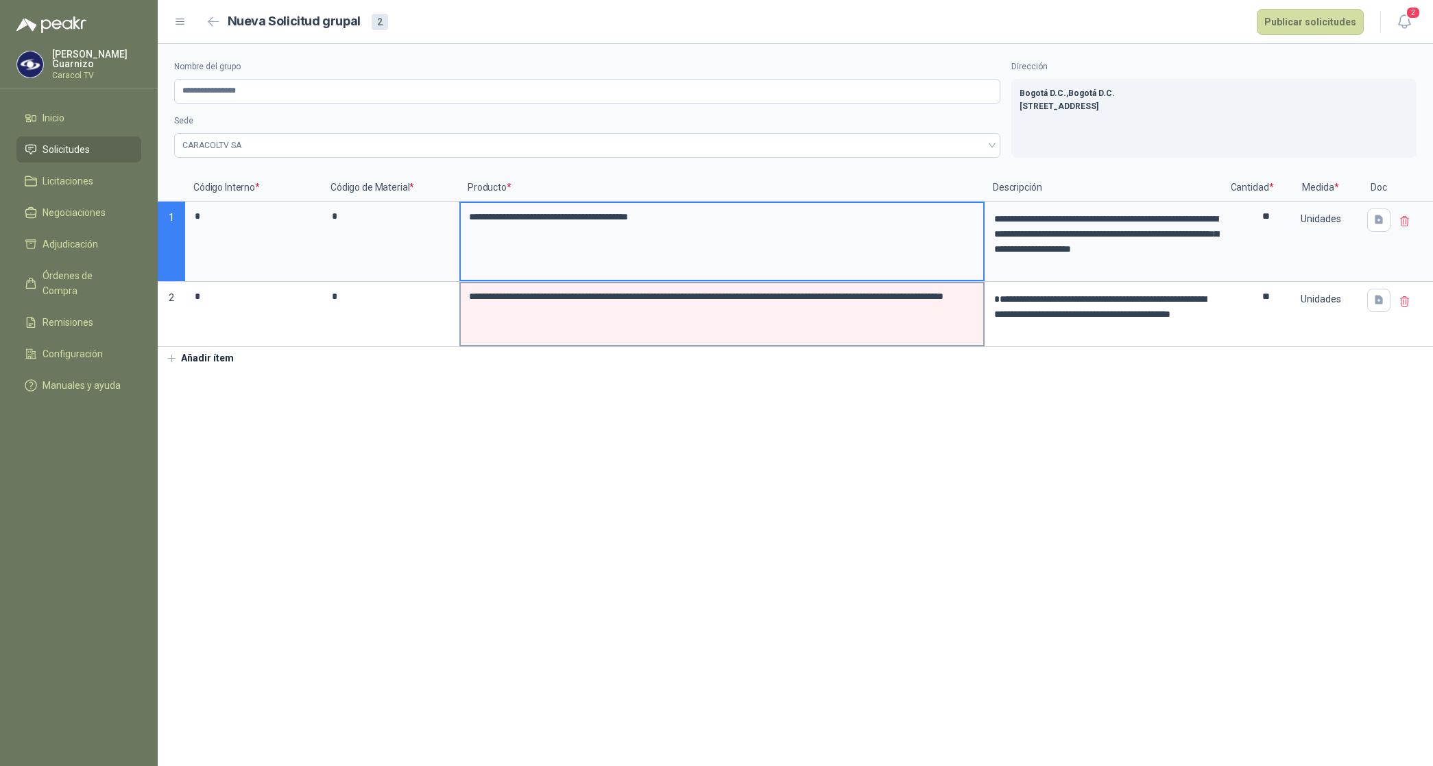
type input "**********"
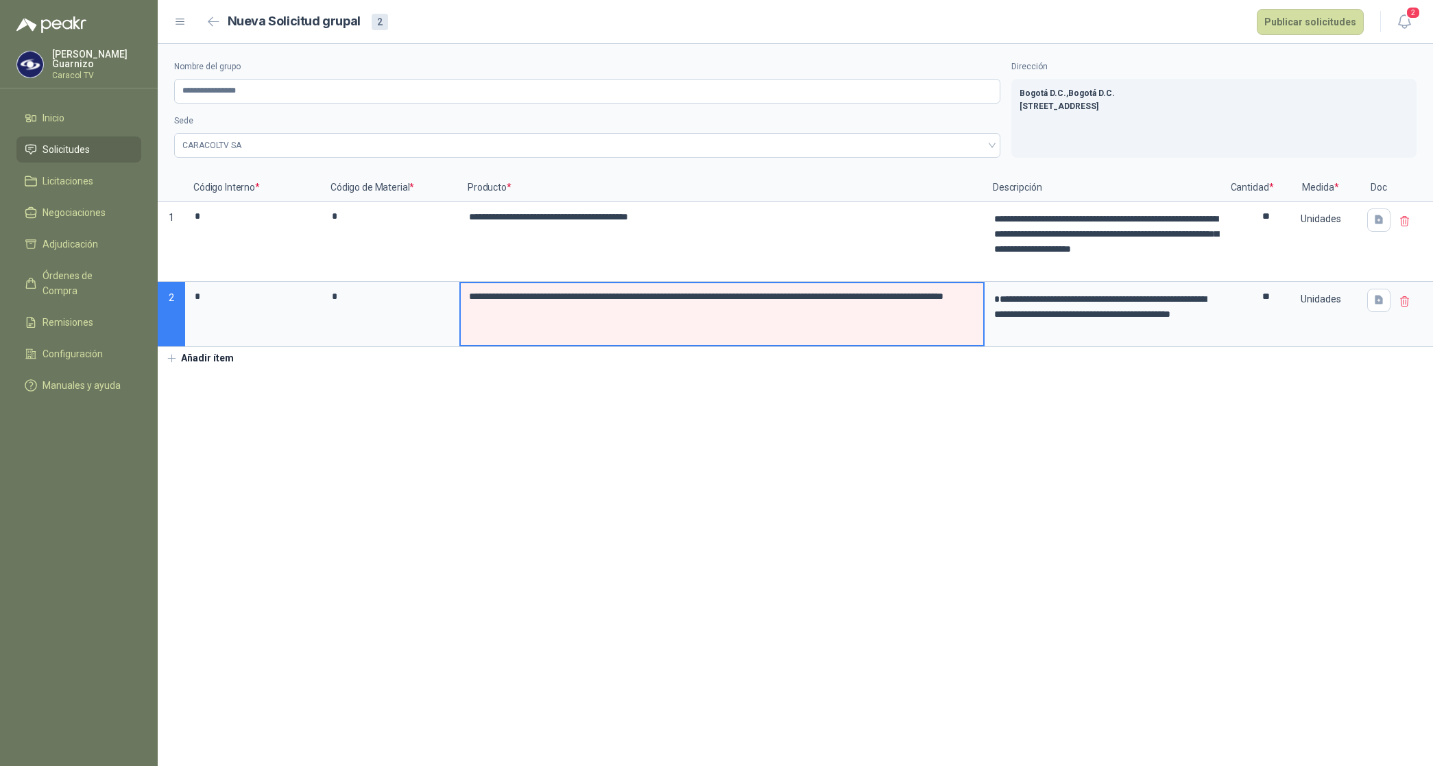
click at [756, 303] on input "**********" at bounding box center [722, 296] width 523 height 27
drag, startPoint x: 664, startPoint y: 297, endPoint x: 1009, endPoint y: 297, distance: 344.9
click at [1009, 297] on div "**********" at bounding box center [796, 260] width 1276 height 173
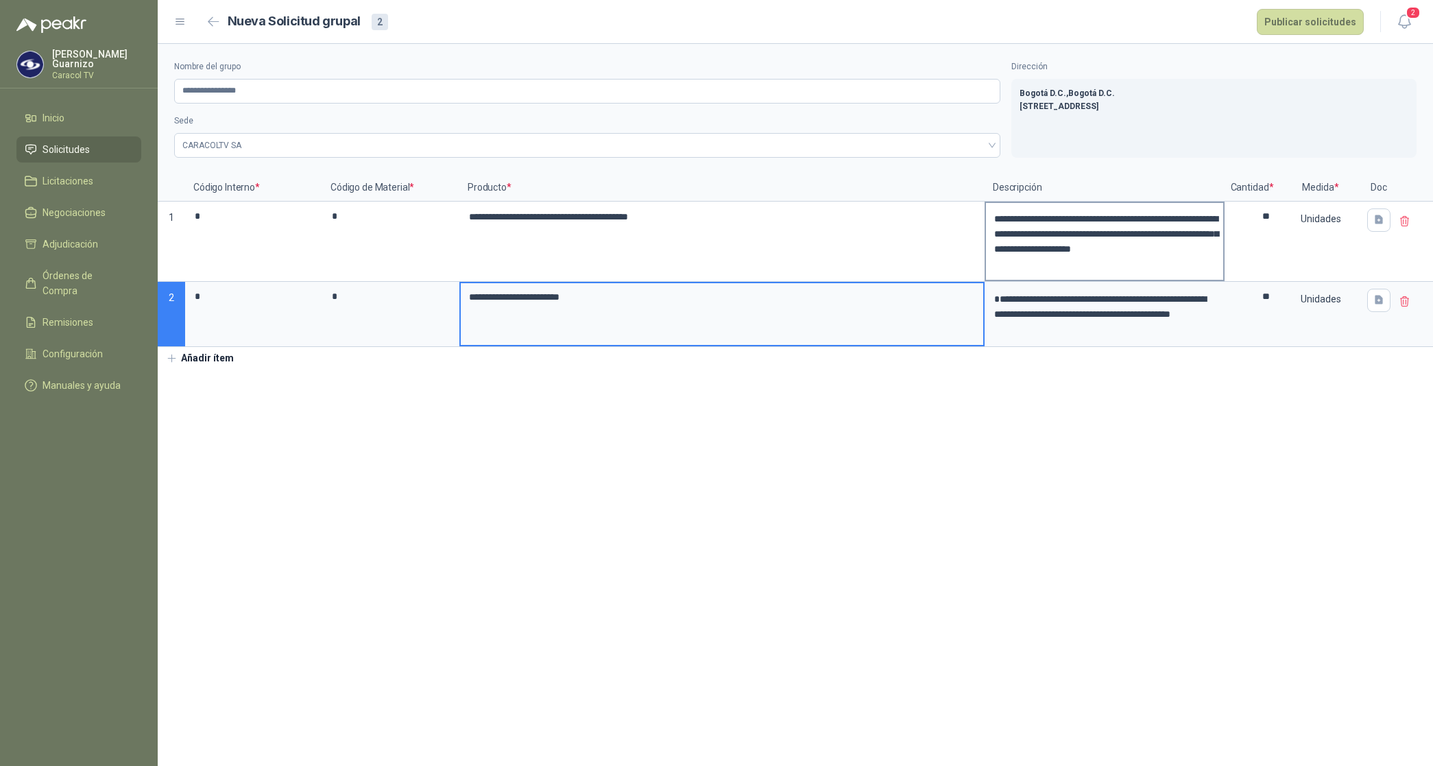
type input "**********"
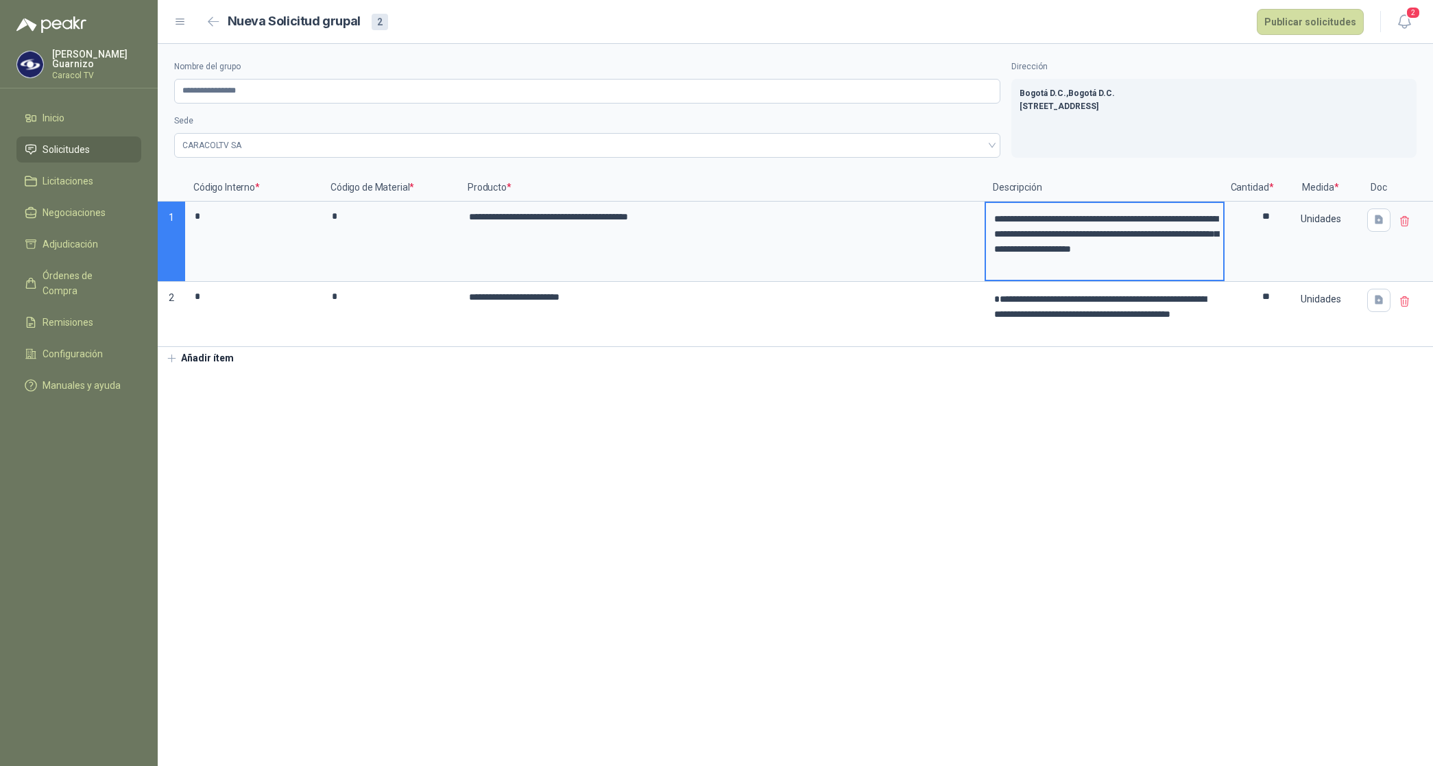
click at [1147, 245] on textarea "**********" at bounding box center [1104, 241] width 237 height 77
click at [1126, 331] on textarea "**********" at bounding box center [1104, 314] width 237 height 62
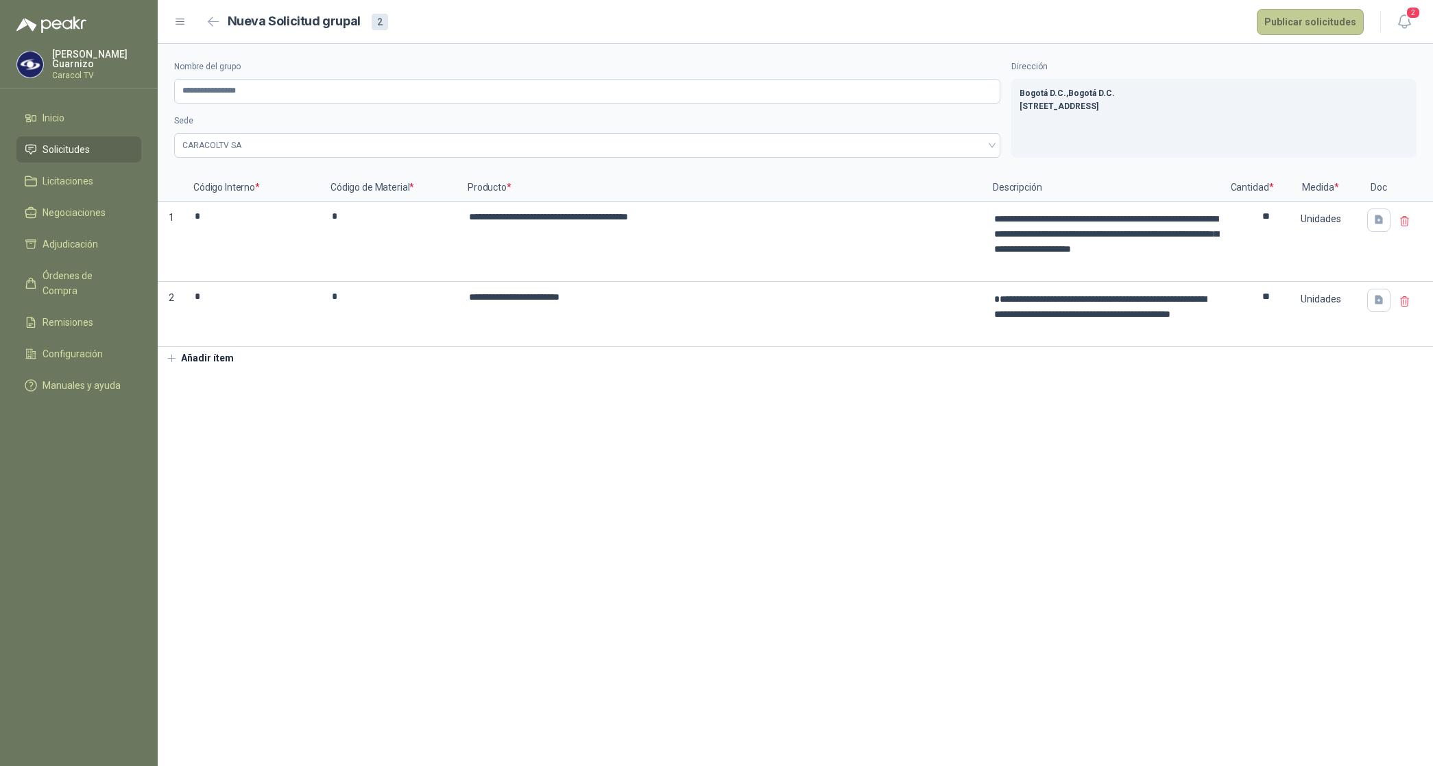
click at [1308, 29] on button "Publicar solicitudes" at bounding box center [1310, 22] width 107 height 26
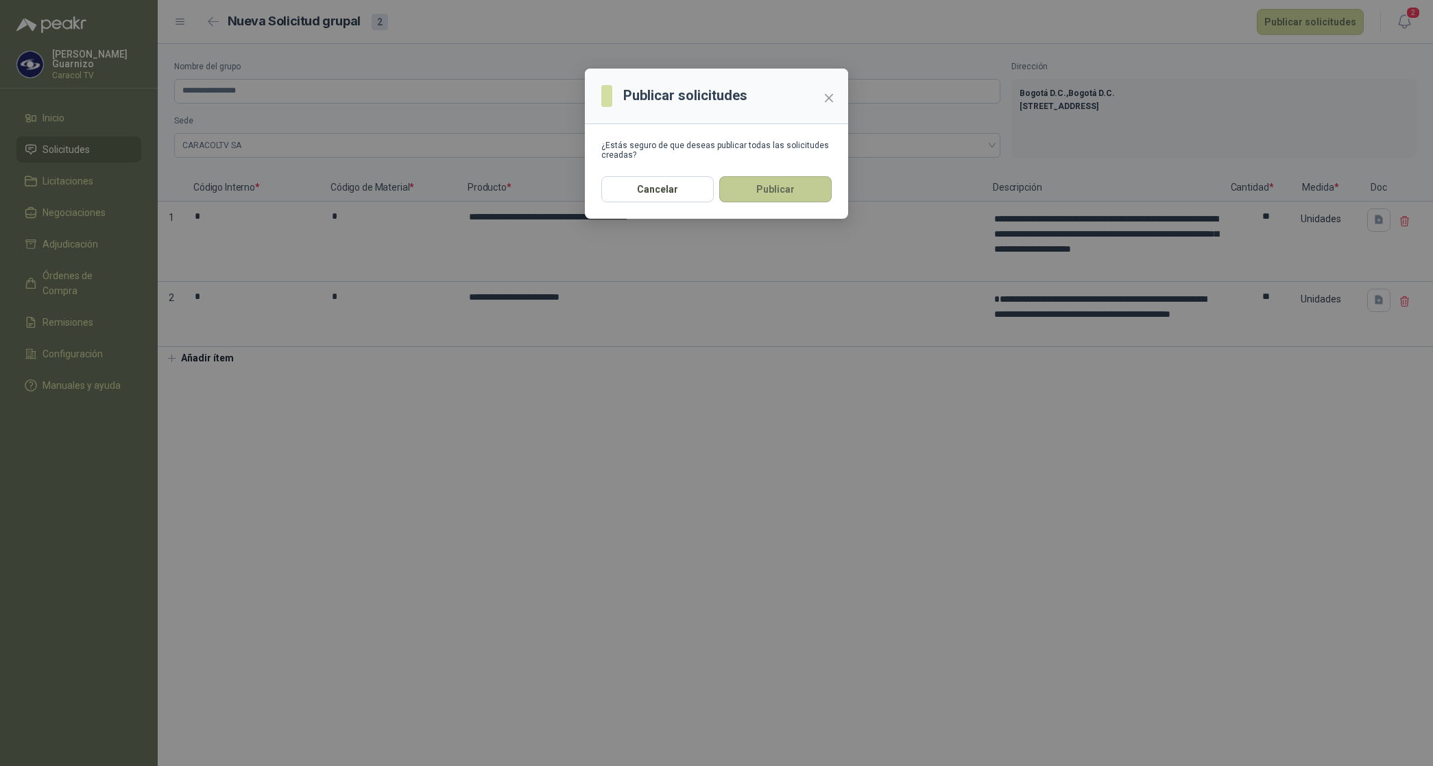
click at [776, 197] on button "Publicar" at bounding box center [775, 189] width 112 height 26
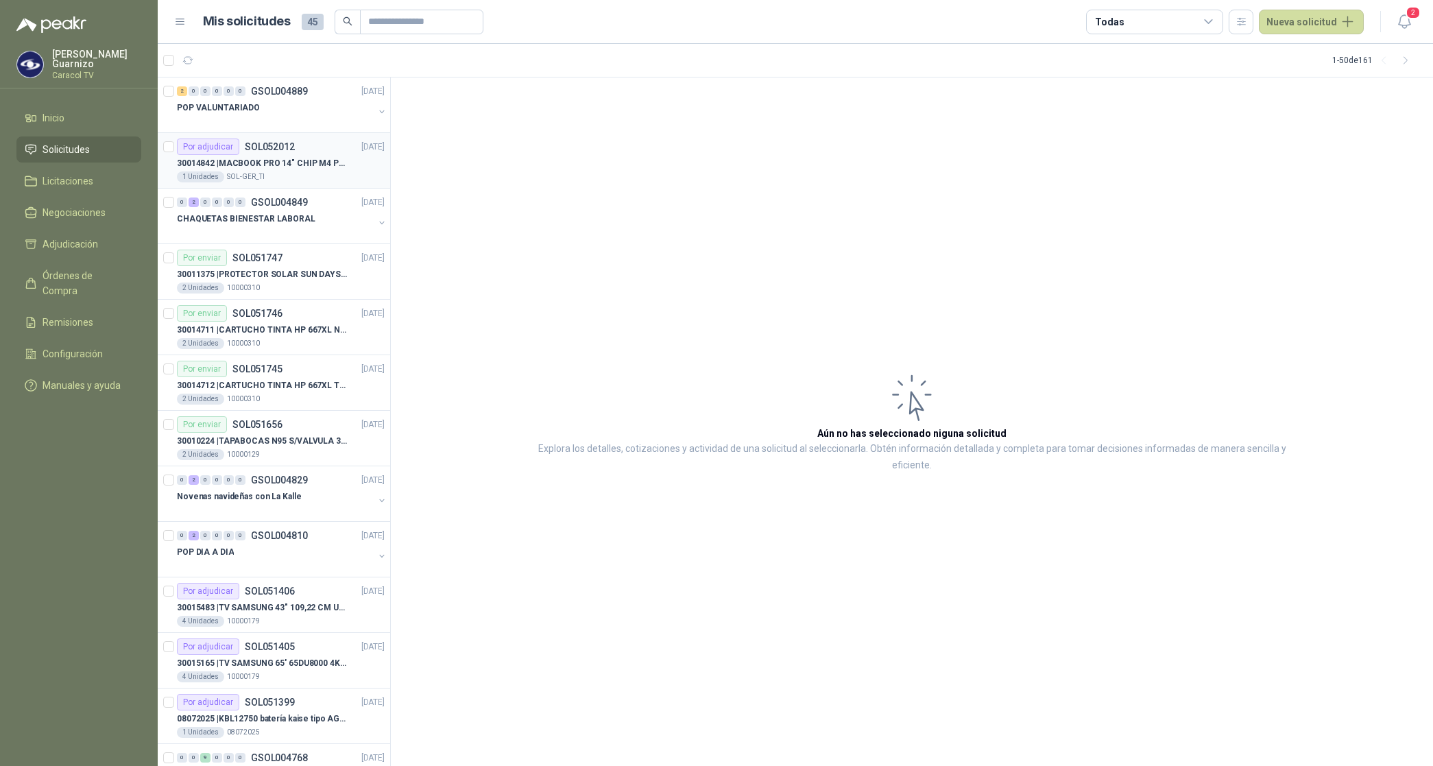
click at [309, 162] on p "30014842 | MACBOOK PRO 14" CHIP M4 PRO 16 GB RAM 1TB" at bounding box center [262, 163] width 171 height 13
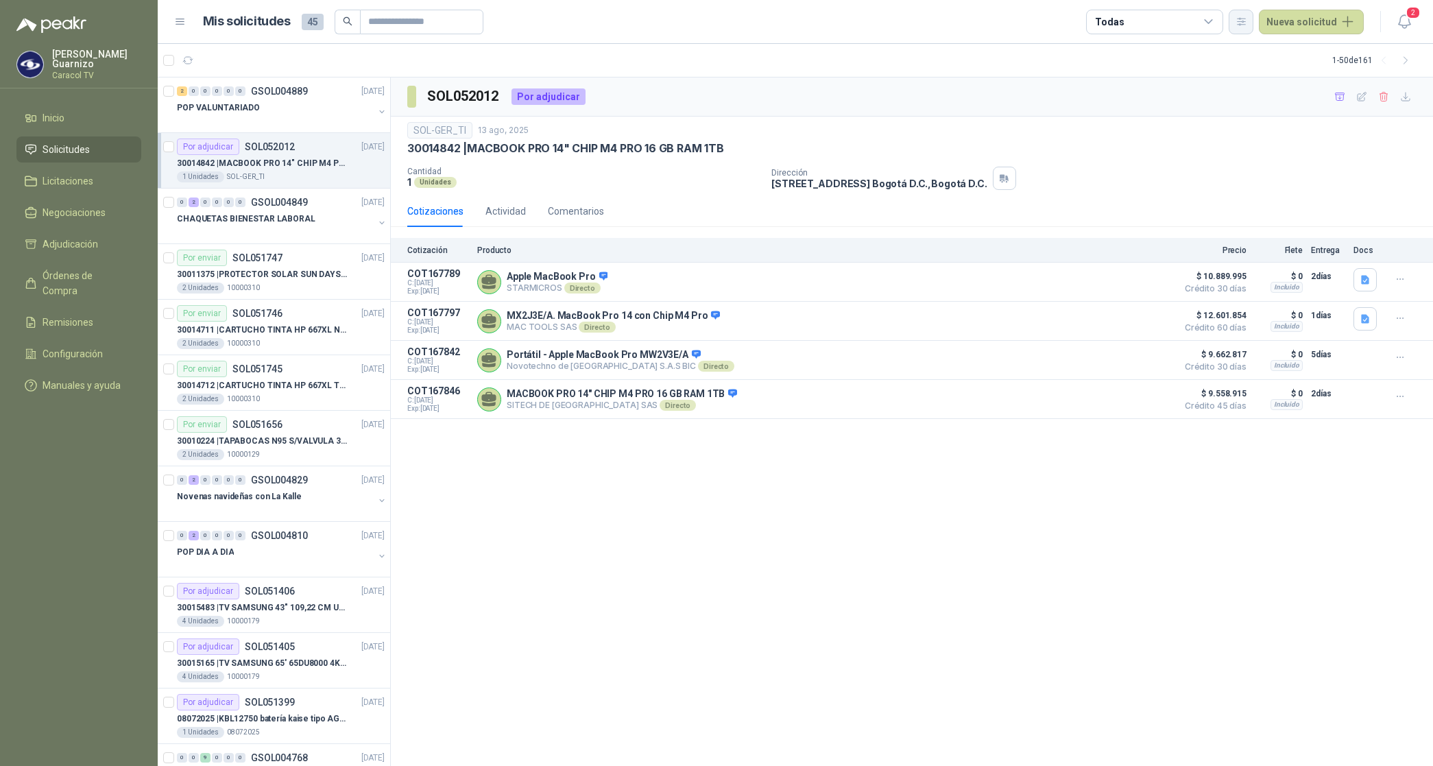
click at [1240, 22] on icon "button" at bounding box center [1242, 22] width 12 height 12
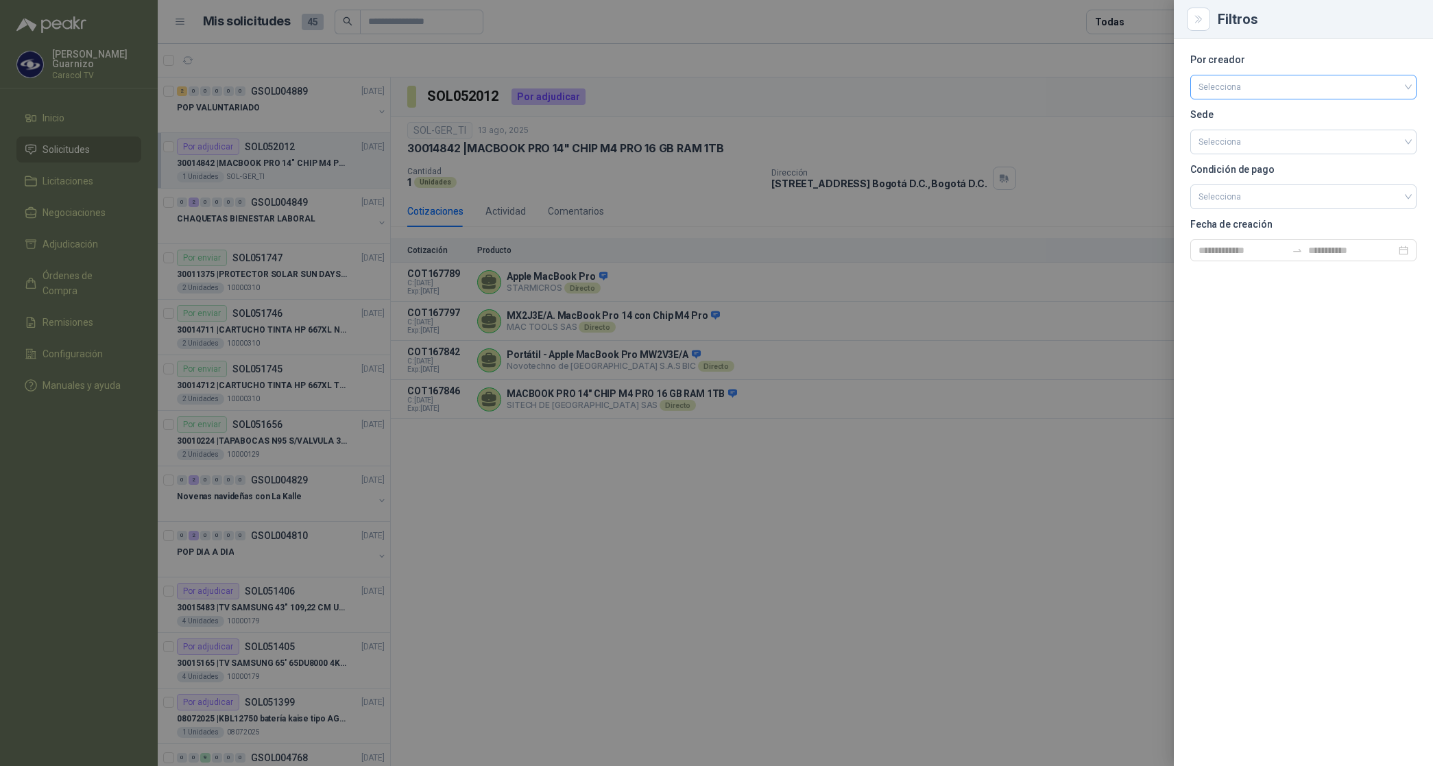
click at [1208, 86] on input "search" at bounding box center [1304, 85] width 210 height 21
click at [1208, 161] on div "[PERSON_NAME]" at bounding box center [1303, 159] width 204 height 15
click at [1132, 21] on div at bounding box center [716, 383] width 1433 height 766
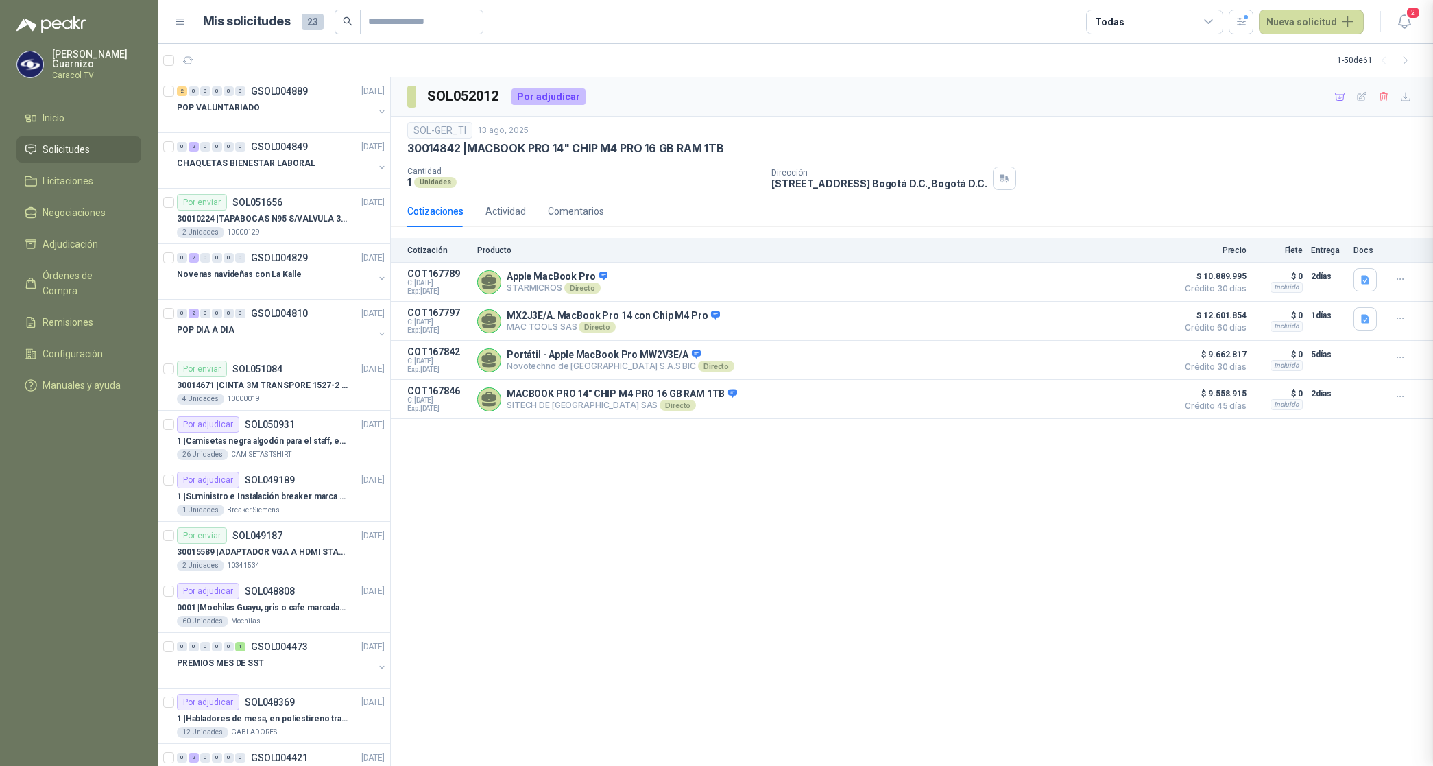
click at [1132, 21] on div "Todas" at bounding box center [1154, 22] width 137 height 25
click at [1123, 70] on button "2 Por cotizar" at bounding box center [1159, 78] width 125 height 22
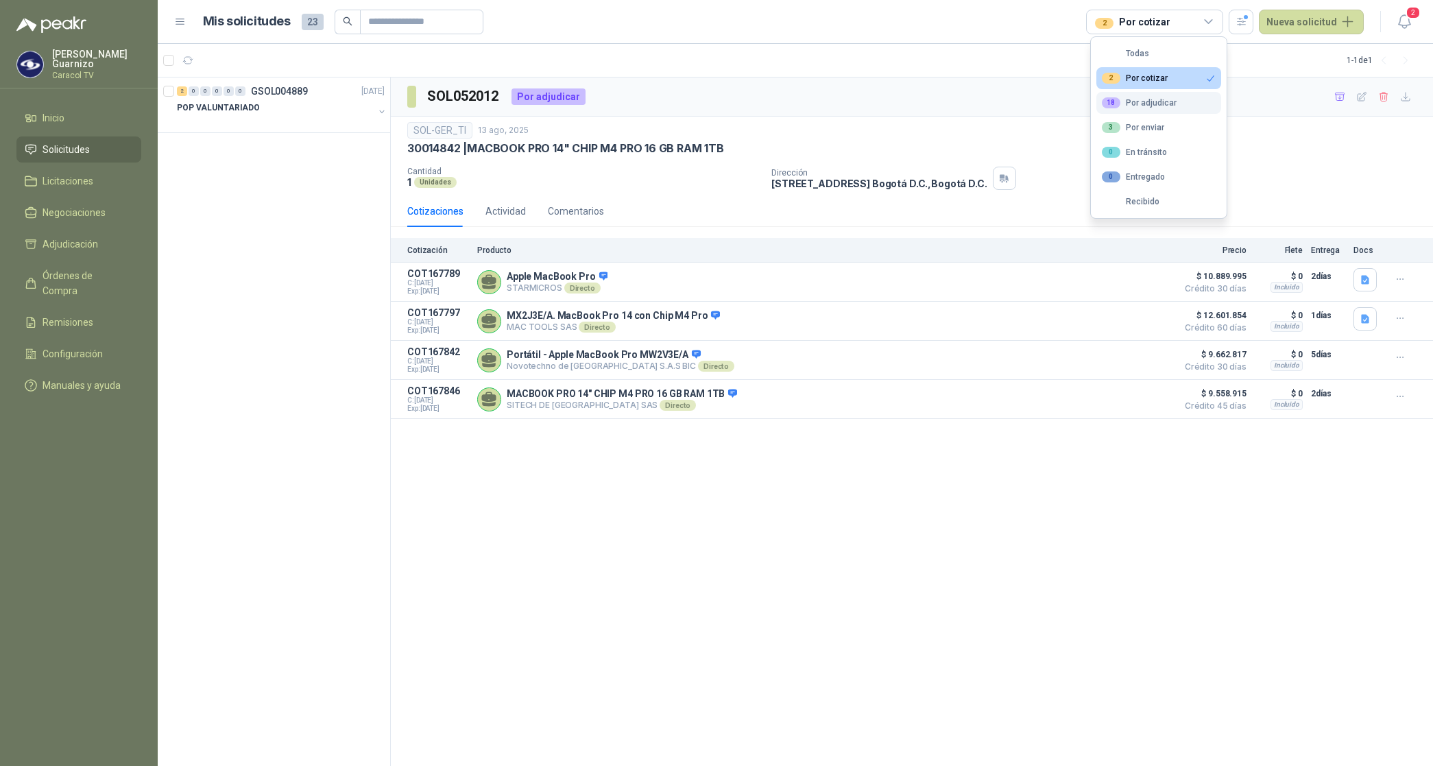
click at [1136, 97] on button "18 Por adjudicar" at bounding box center [1159, 103] width 125 height 22
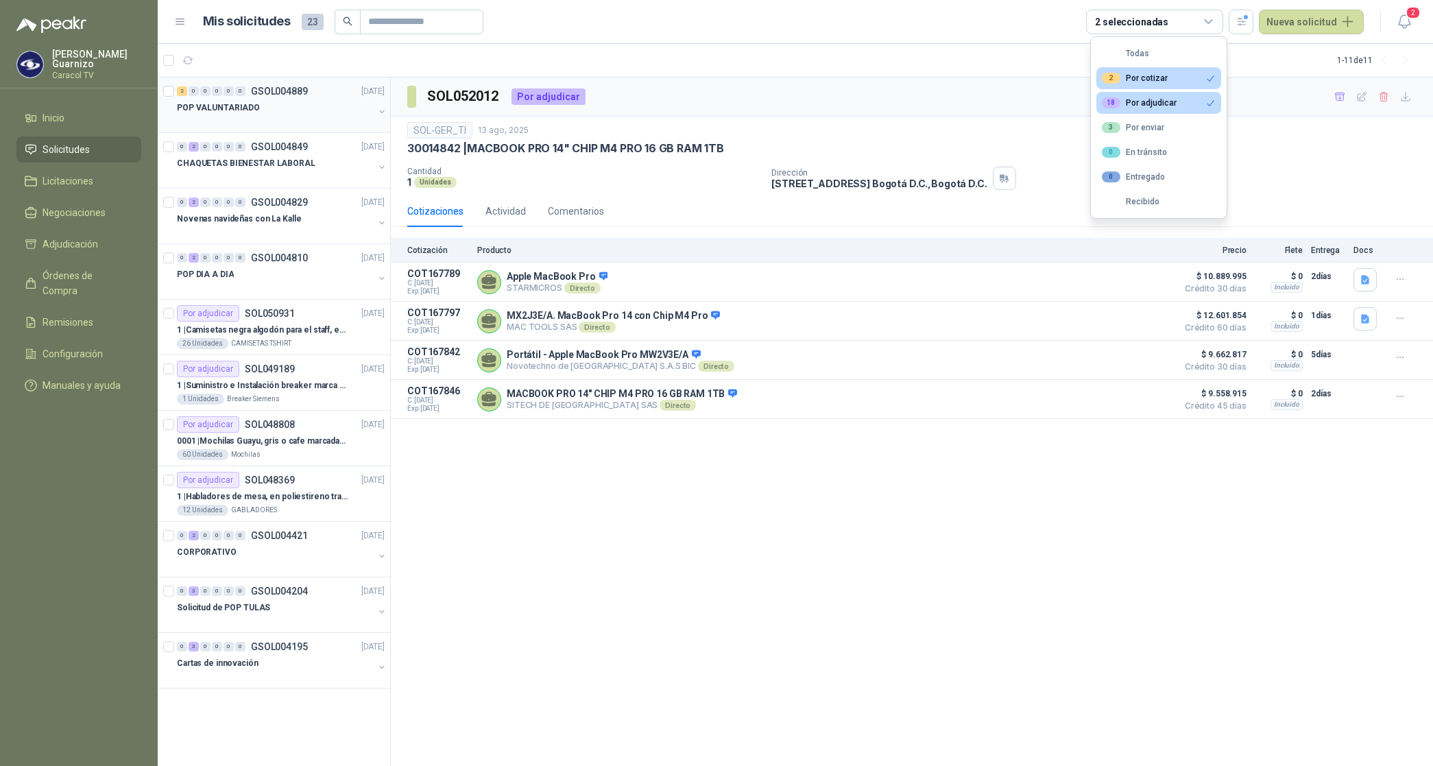
click at [228, 107] on p "POP VALUNTARIADO" at bounding box center [218, 107] width 83 height 13
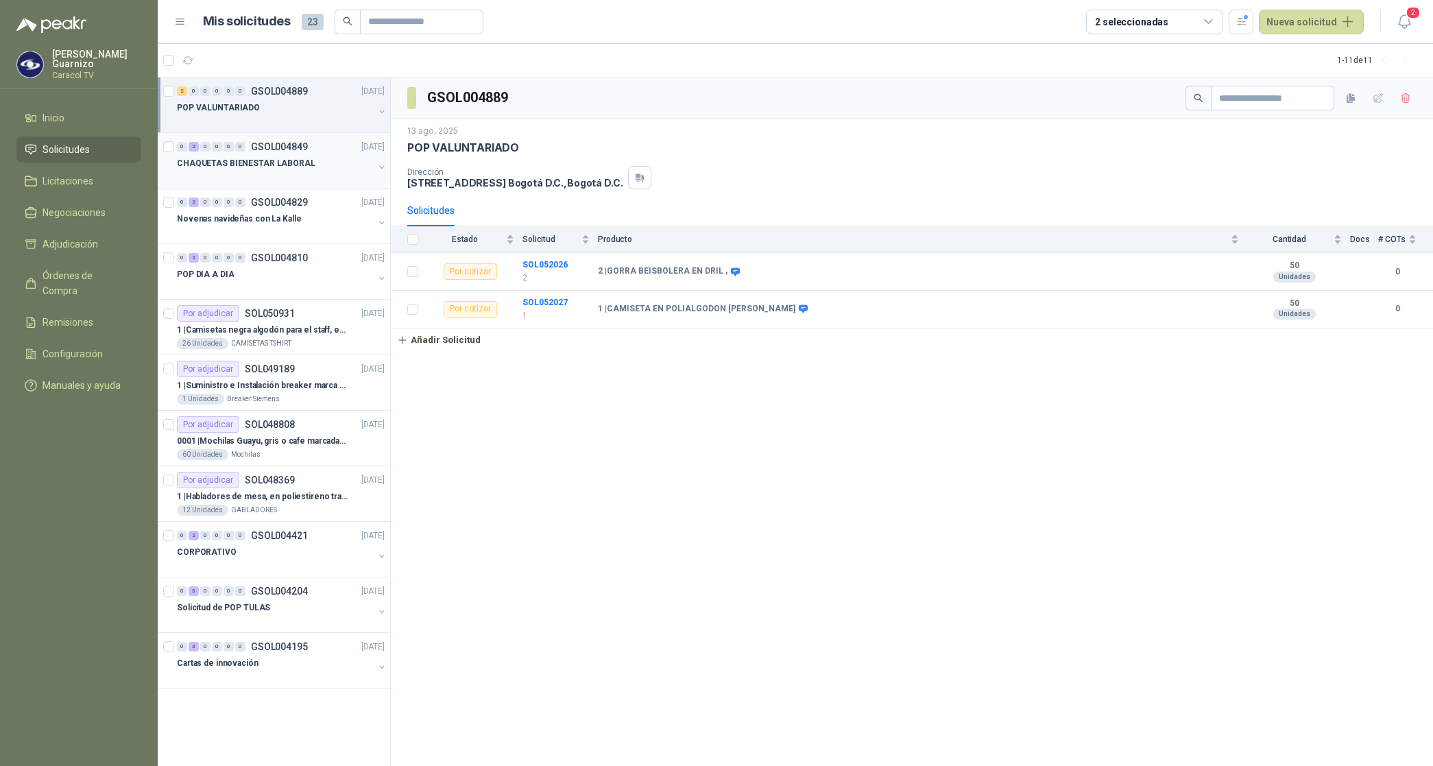
click at [268, 169] on p "CHAQUETAS BIENESTAR LABORAL" at bounding box center [246, 163] width 139 height 13
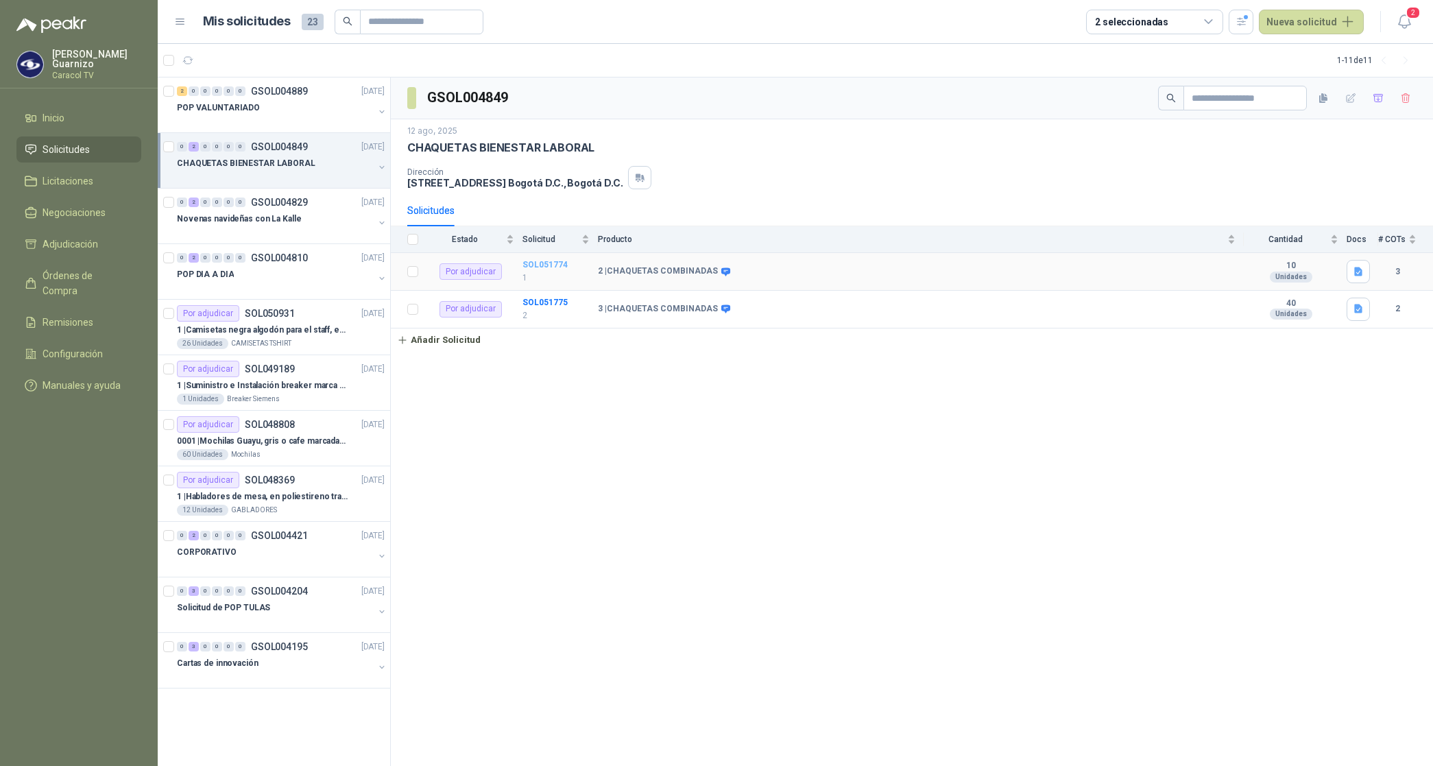
click at [553, 267] on b "SOL051774" at bounding box center [545, 265] width 45 height 10
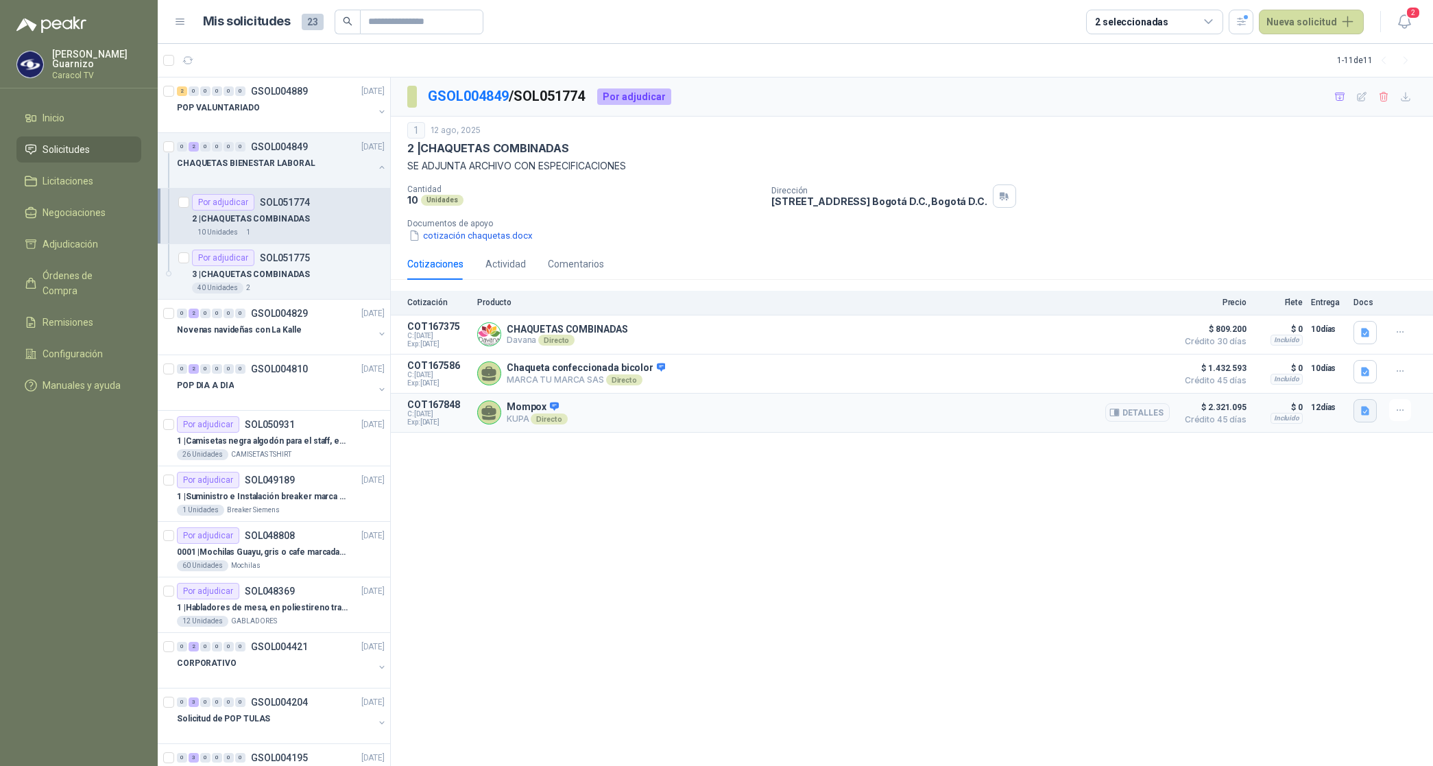
click at [1368, 417] on icon "button" at bounding box center [1366, 411] width 12 height 12
click at [1303, 369] on button "Formato Cotizacion 0825_30.pdf" at bounding box center [1294, 368] width 149 height 14
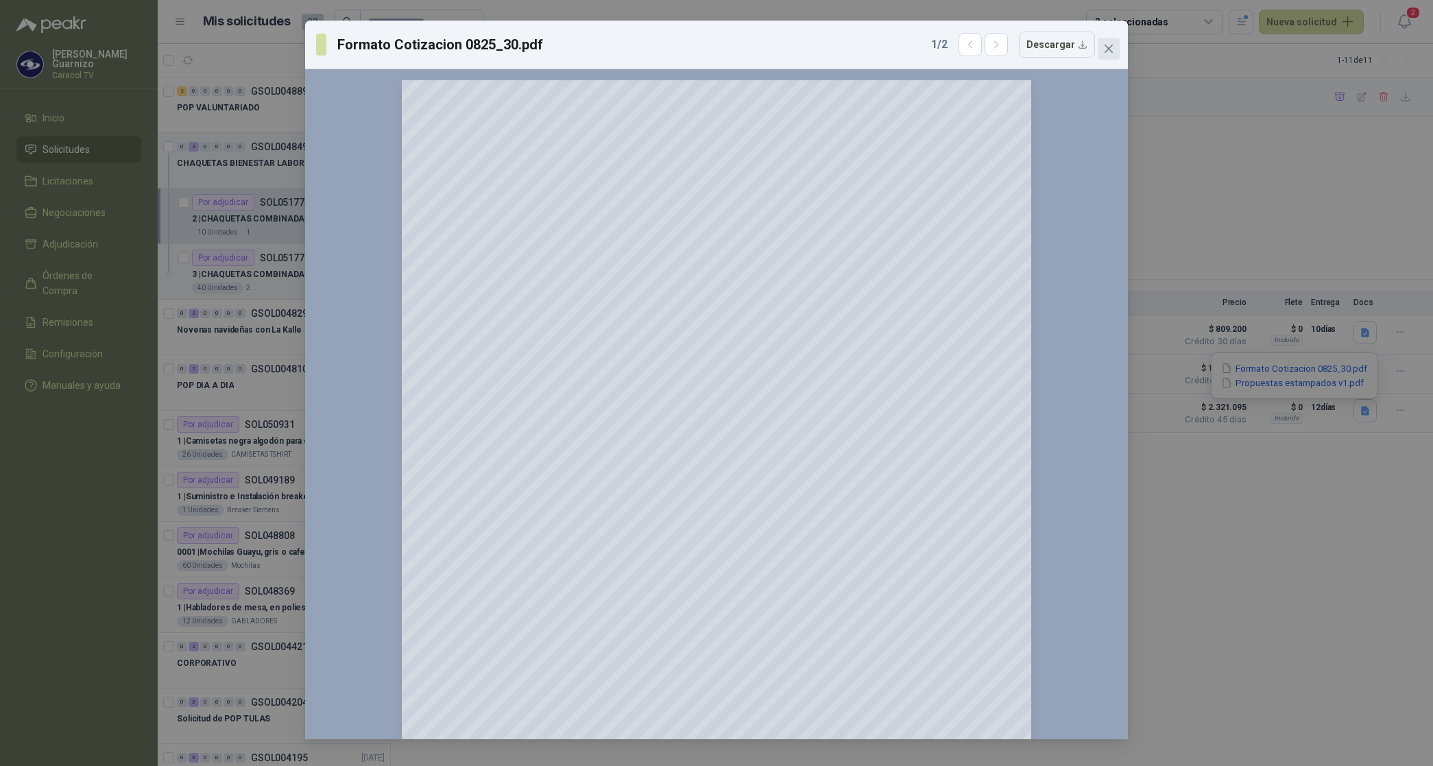
click at [1109, 47] on icon "close" at bounding box center [1108, 48] width 11 height 11
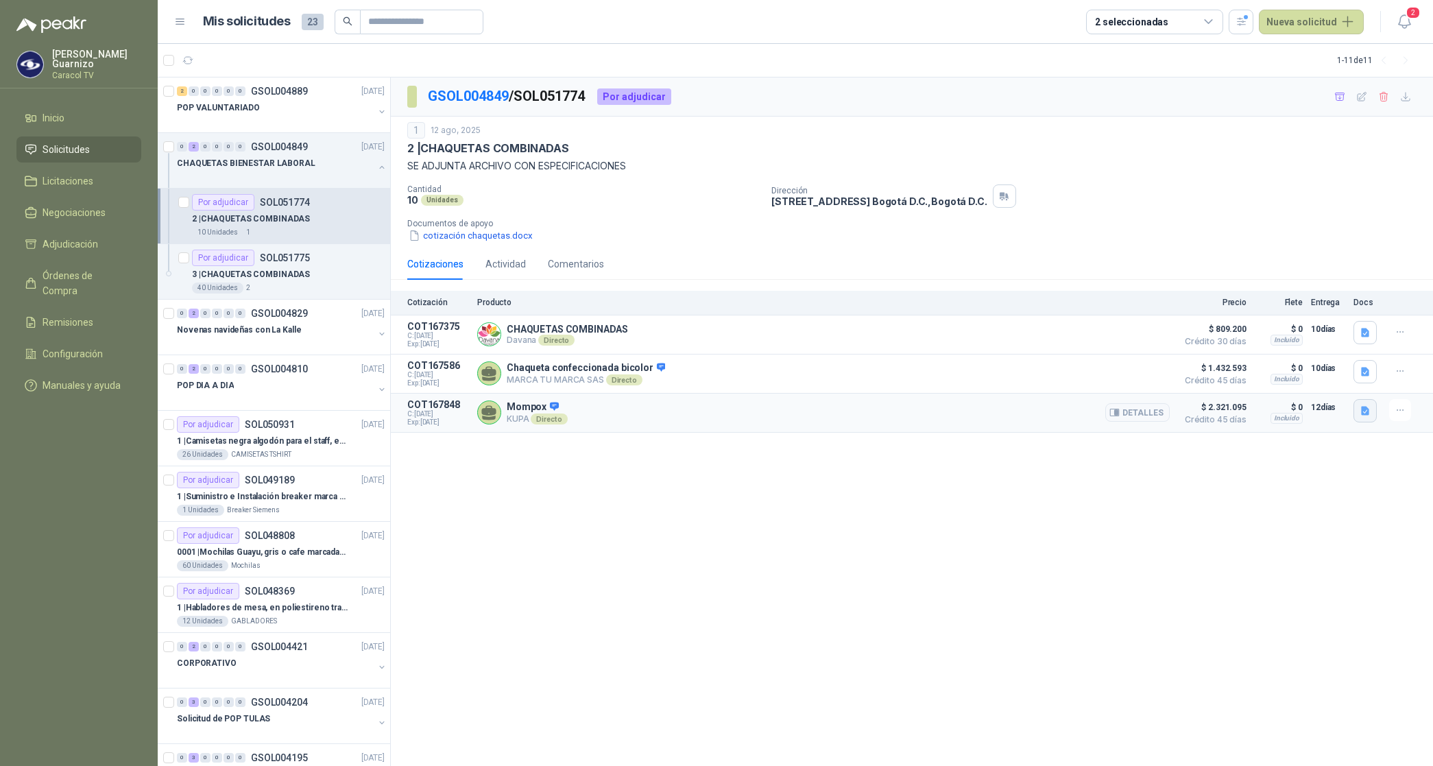
click at [1356, 414] on button "button" at bounding box center [1365, 410] width 23 height 23
click at [1310, 387] on button "Propuestas estampados v1.pdf" at bounding box center [1292, 383] width 145 height 14
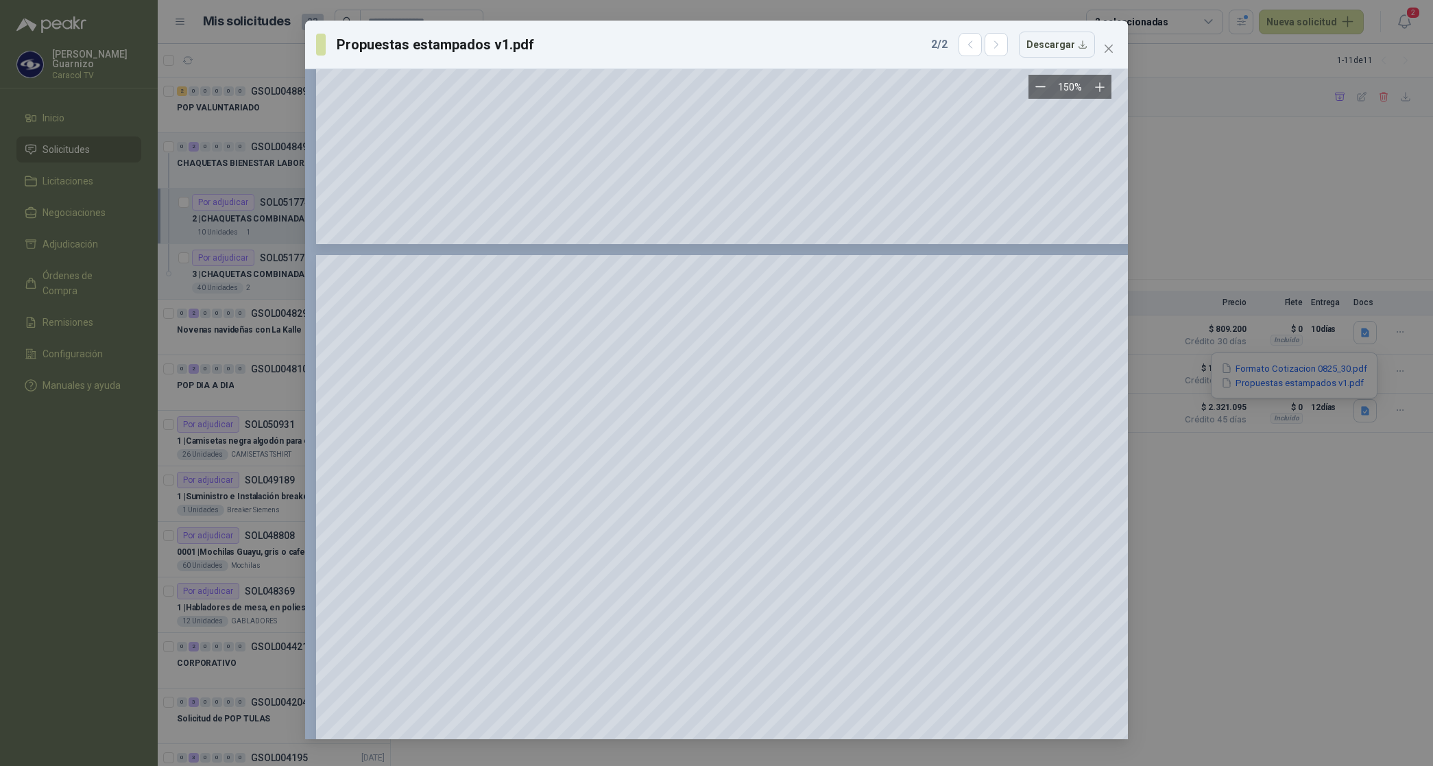
scroll to position [3000, 0]
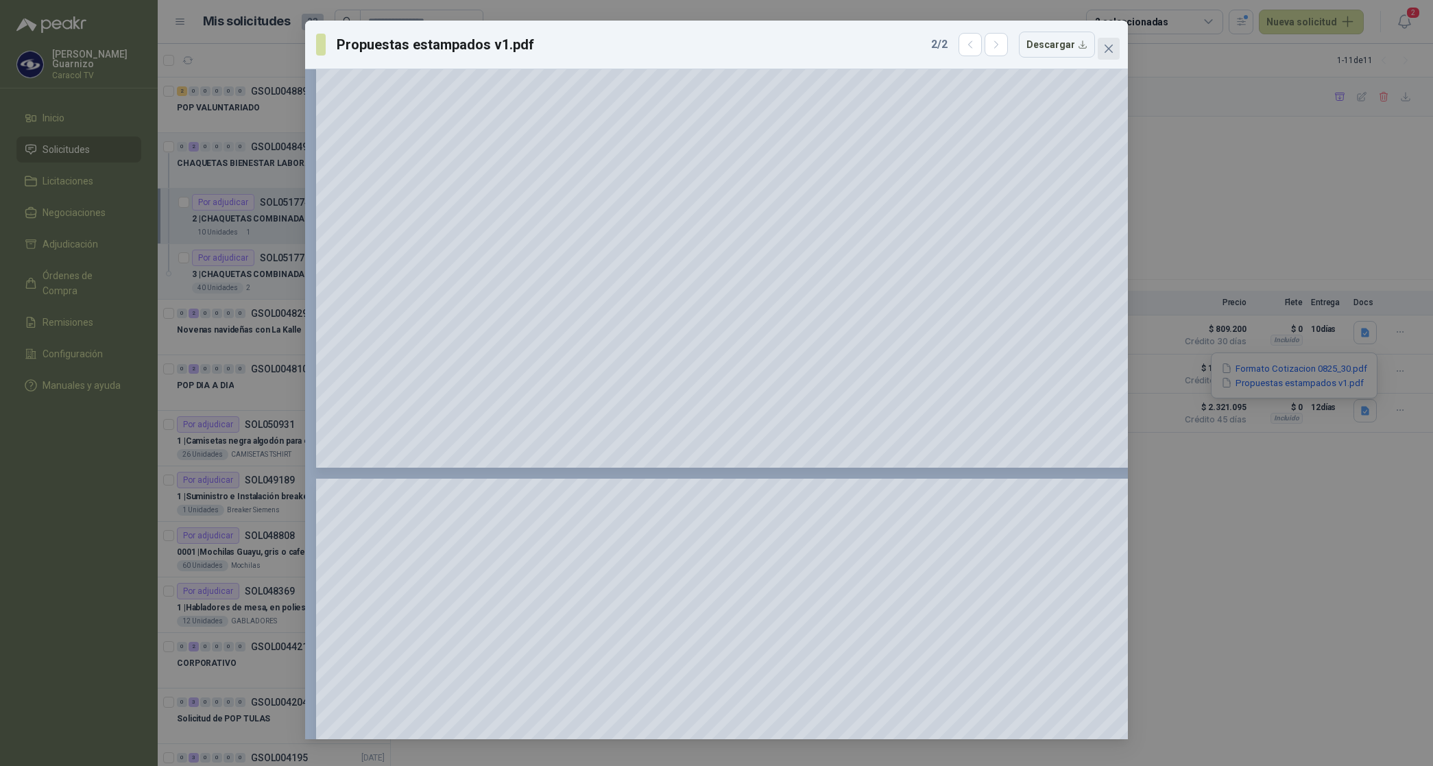
click at [1105, 49] on icon "close" at bounding box center [1108, 48] width 11 height 11
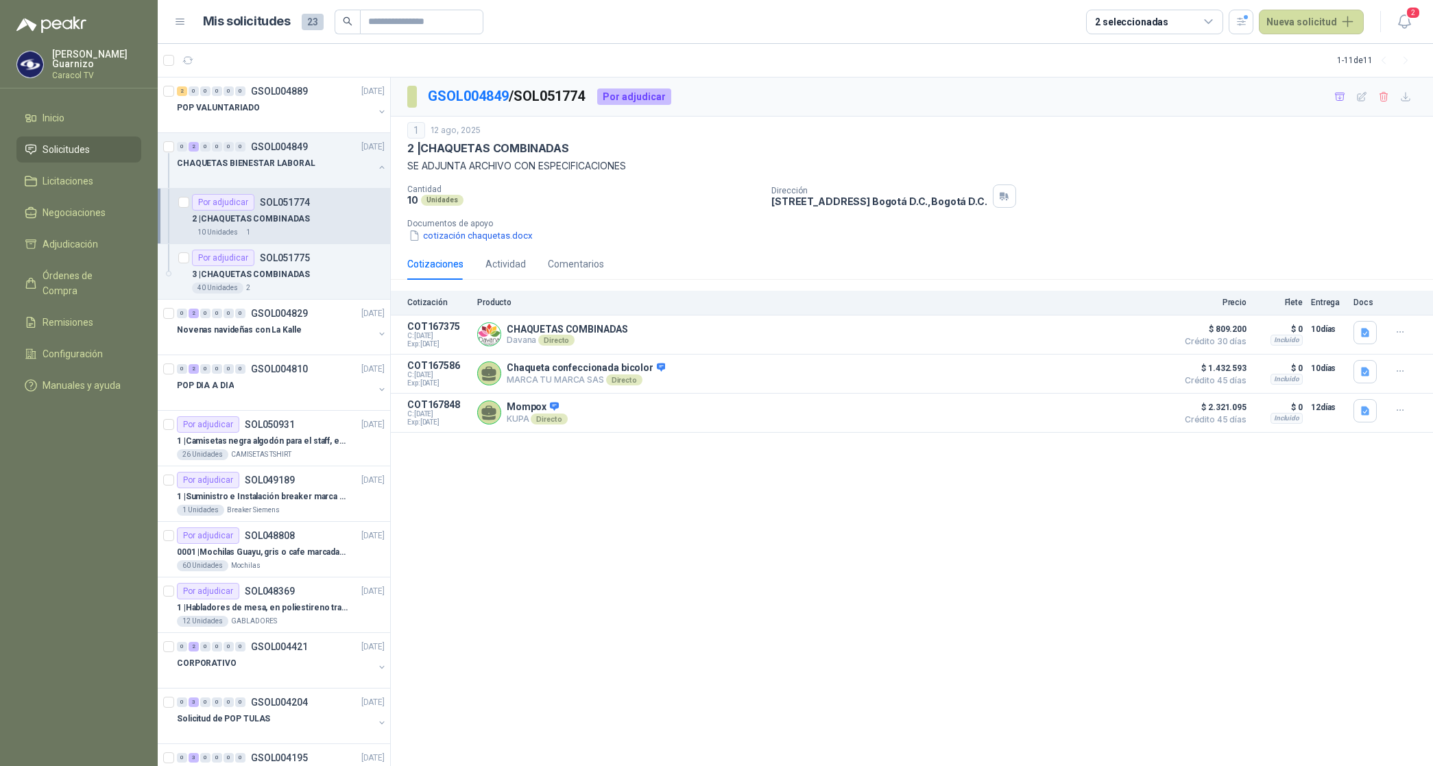
click at [264, 217] on p "2 | CHAQUETAS COMBINADAS" at bounding box center [251, 219] width 118 height 13
click at [292, 272] on p "3 | CHAQUETAS COMBINADAS" at bounding box center [251, 274] width 118 height 13
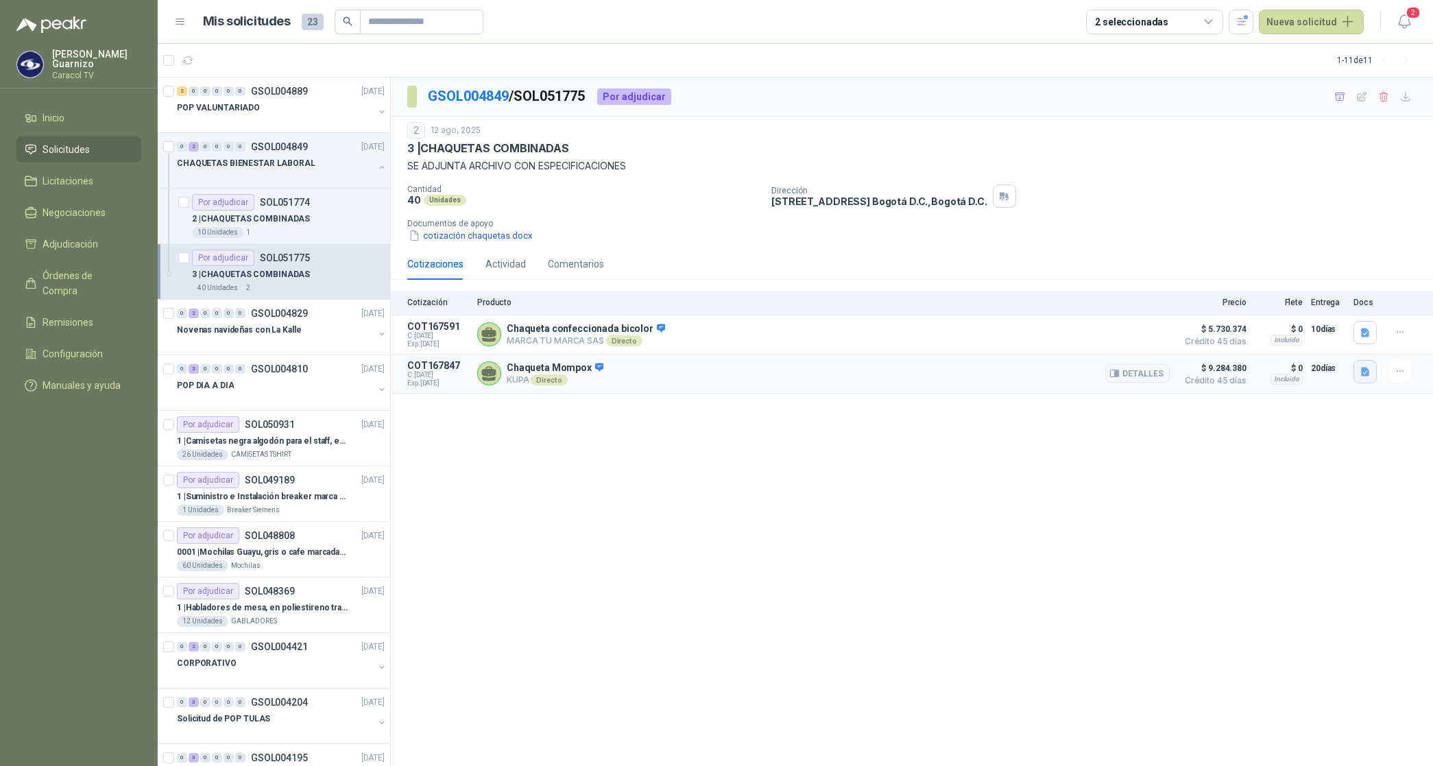
click at [1372, 376] on button "button" at bounding box center [1365, 371] width 23 height 23
click at [1298, 329] on button "Propuestas estampados v1.pdf" at bounding box center [1292, 328] width 145 height 14
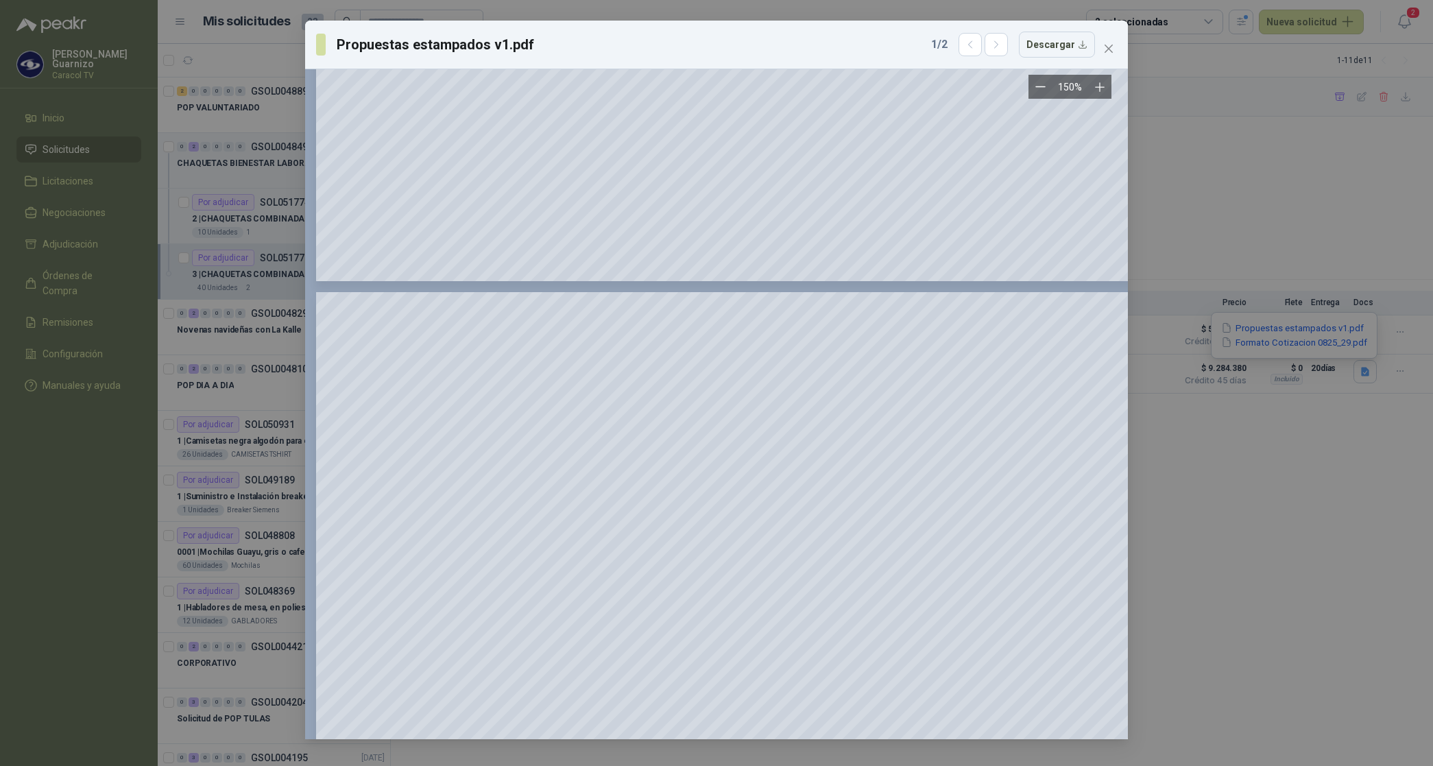
scroll to position [2657, 0]
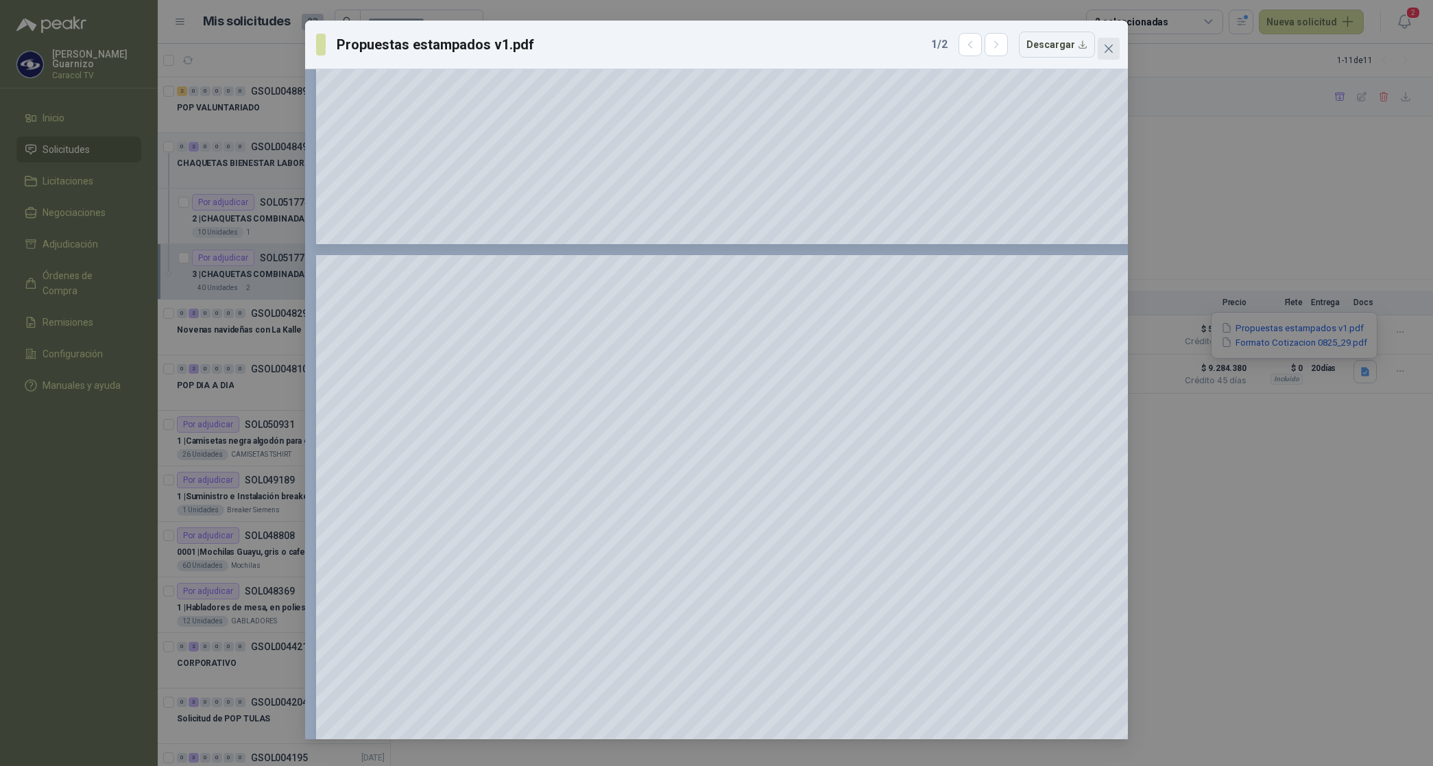
click at [1110, 43] on icon "close" at bounding box center [1108, 48] width 11 height 11
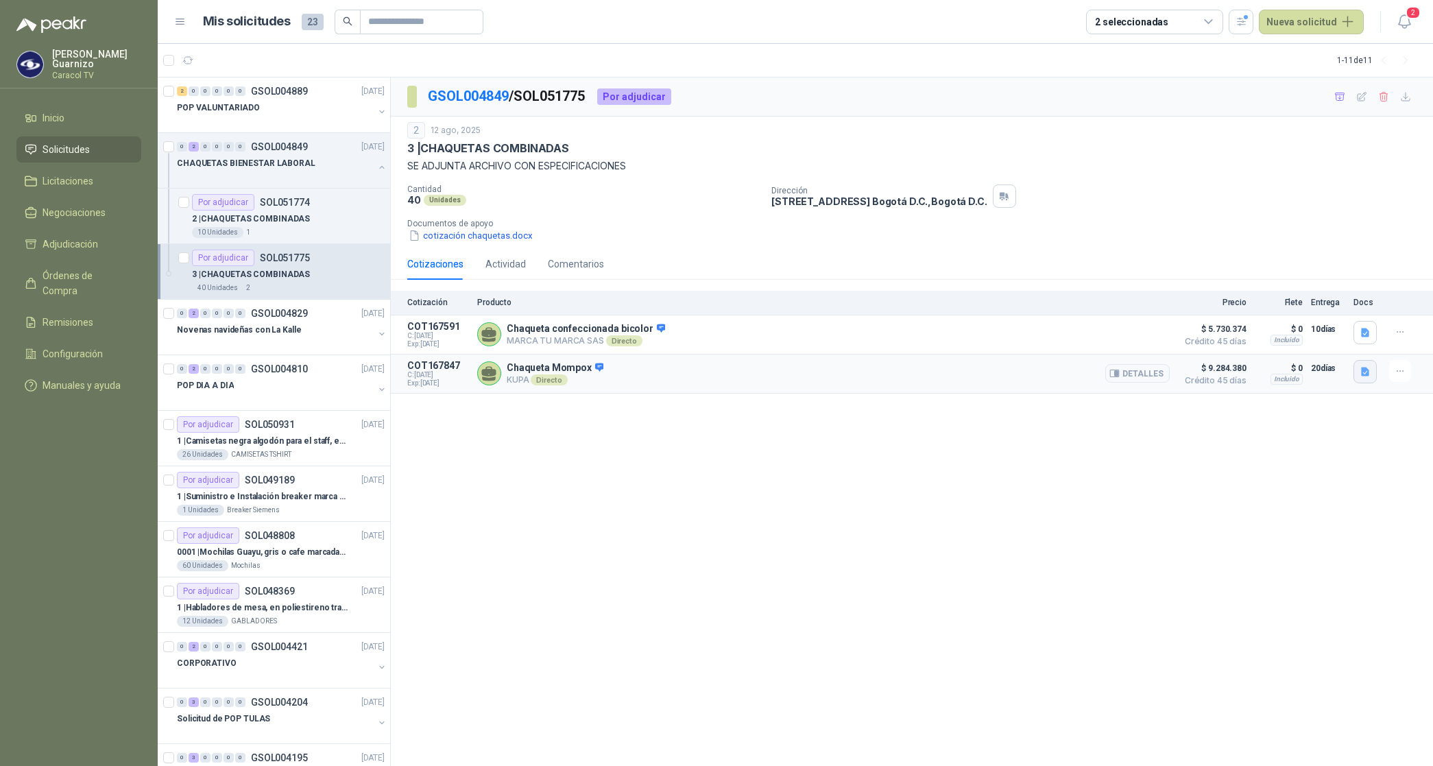
click at [1360, 371] on icon "button" at bounding box center [1366, 372] width 12 height 12
click at [1297, 324] on button "Propuestas estampados v1.pdf" at bounding box center [1292, 328] width 145 height 14
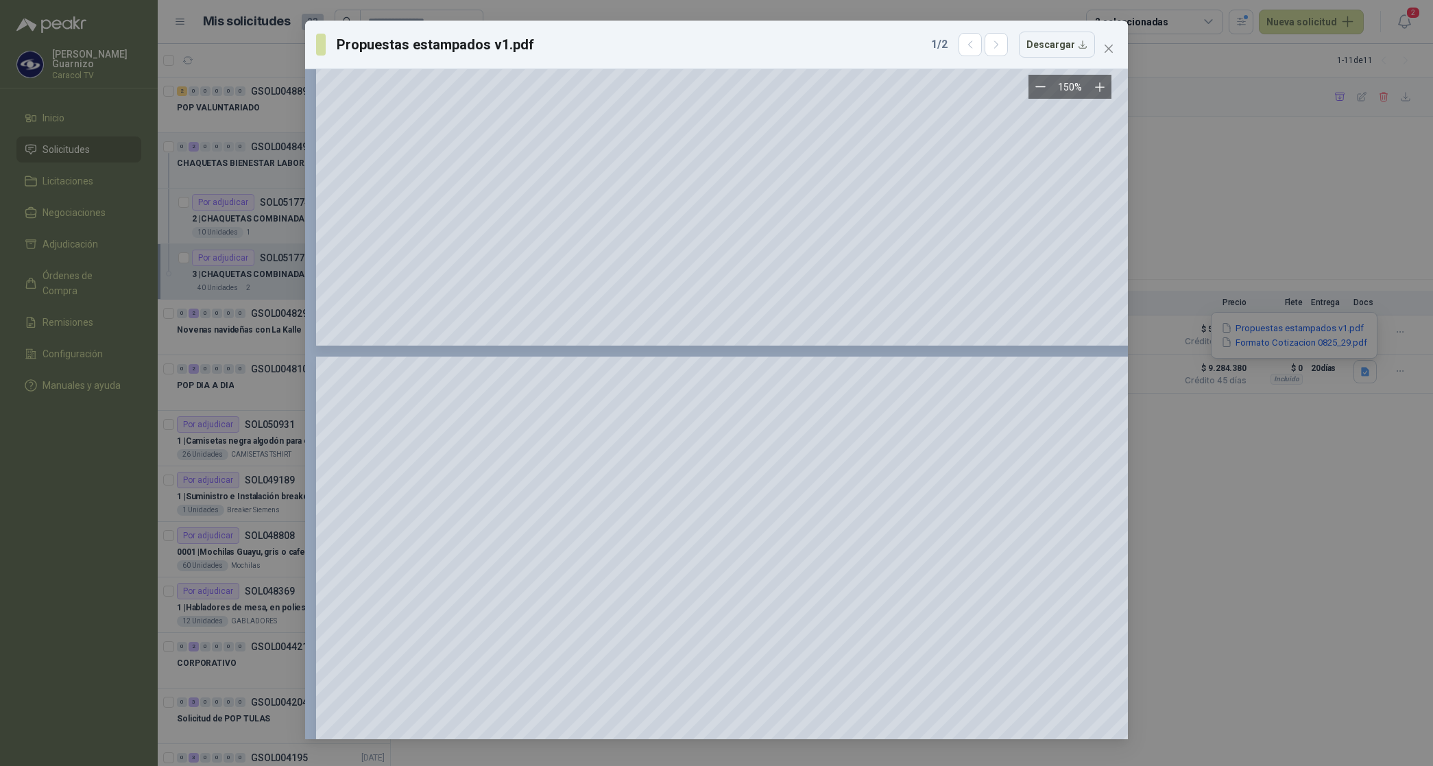
scroll to position [3172, 0]
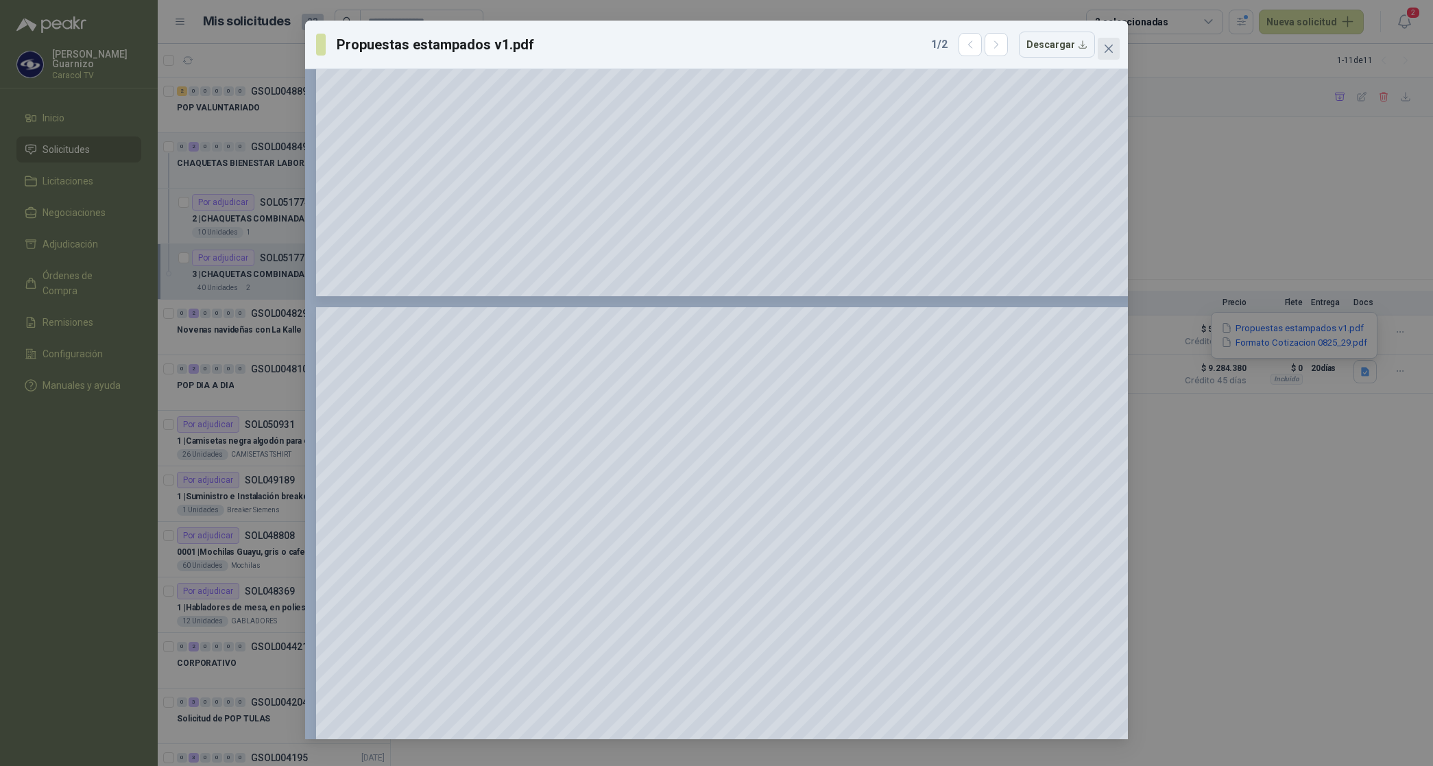
click at [1105, 38] on button "Close" at bounding box center [1109, 49] width 22 height 22
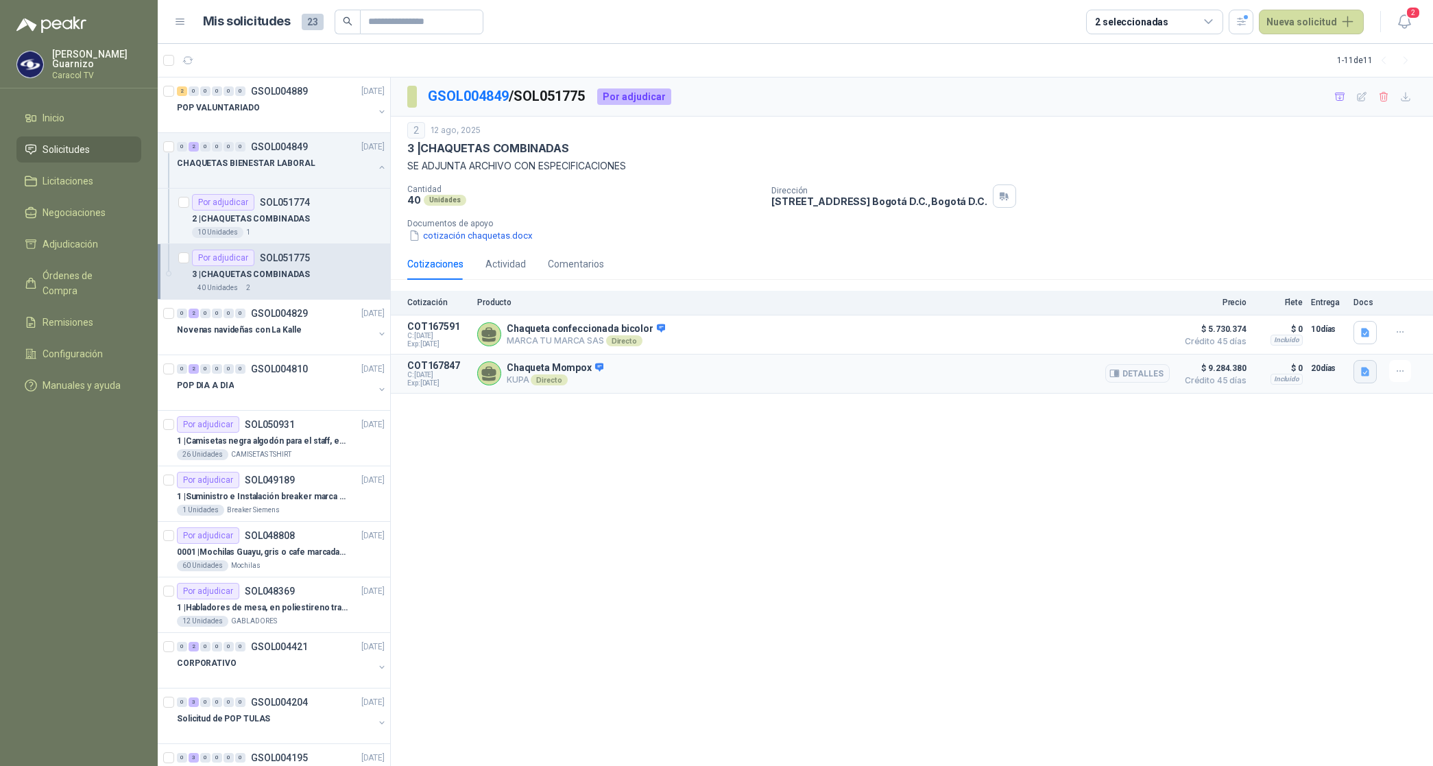
click at [1365, 378] on icon "button" at bounding box center [1366, 372] width 12 height 12
click at [1296, 343] on button "Formato Cotizacion 0825_29.pdf" at bounding box center [1294, 342] width 149 height 14
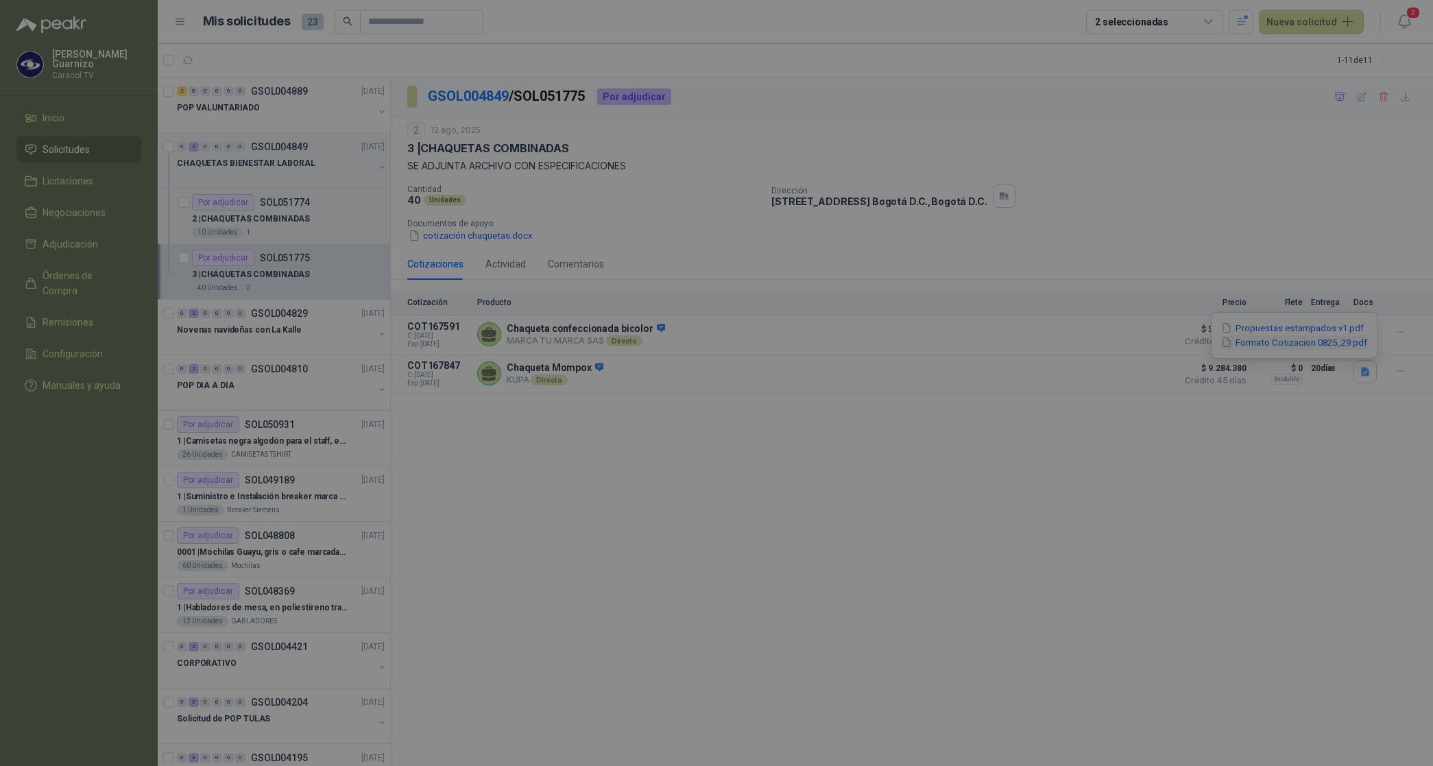
scroll to position [0, 0]
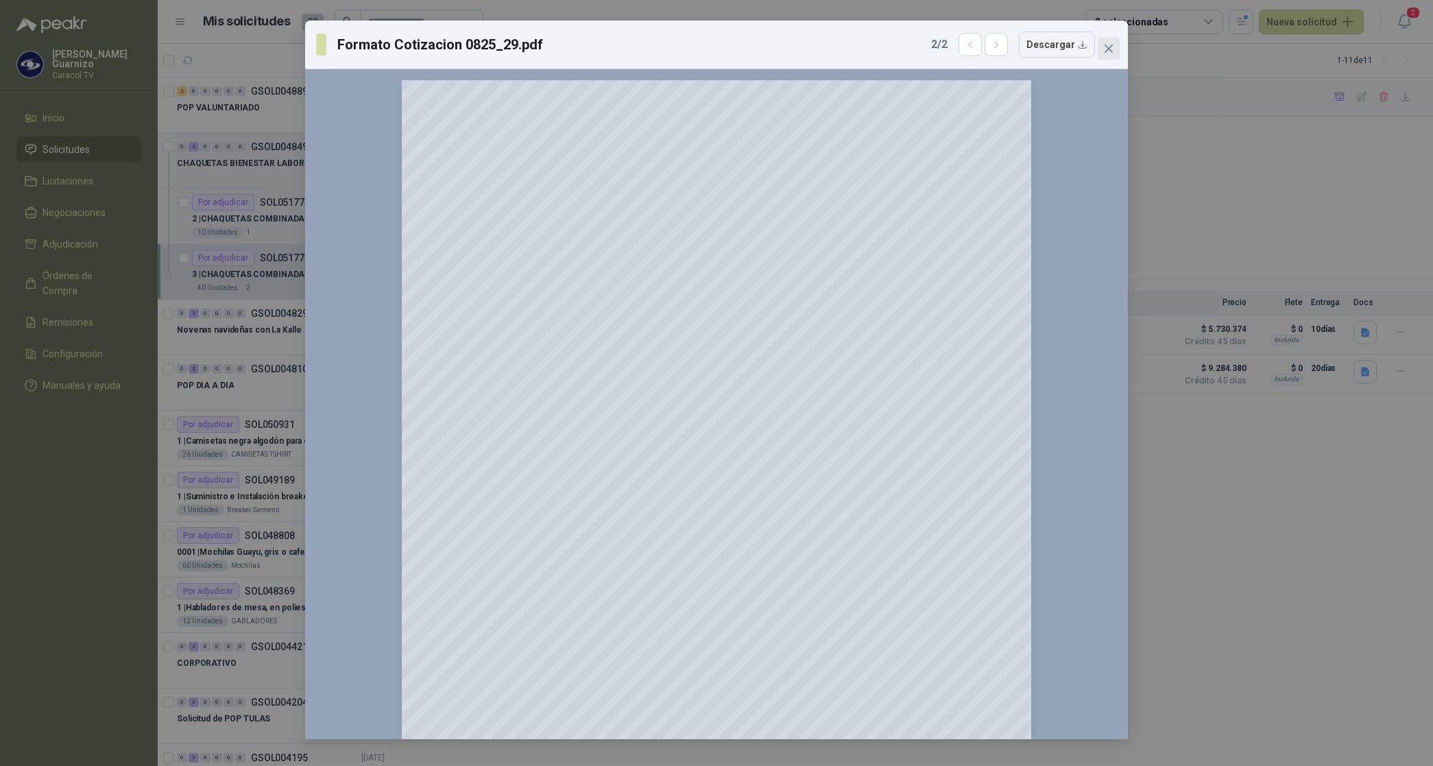
click at [1114, 48] on span "Close" at bounding box center [1109, 48] width 22 height 11
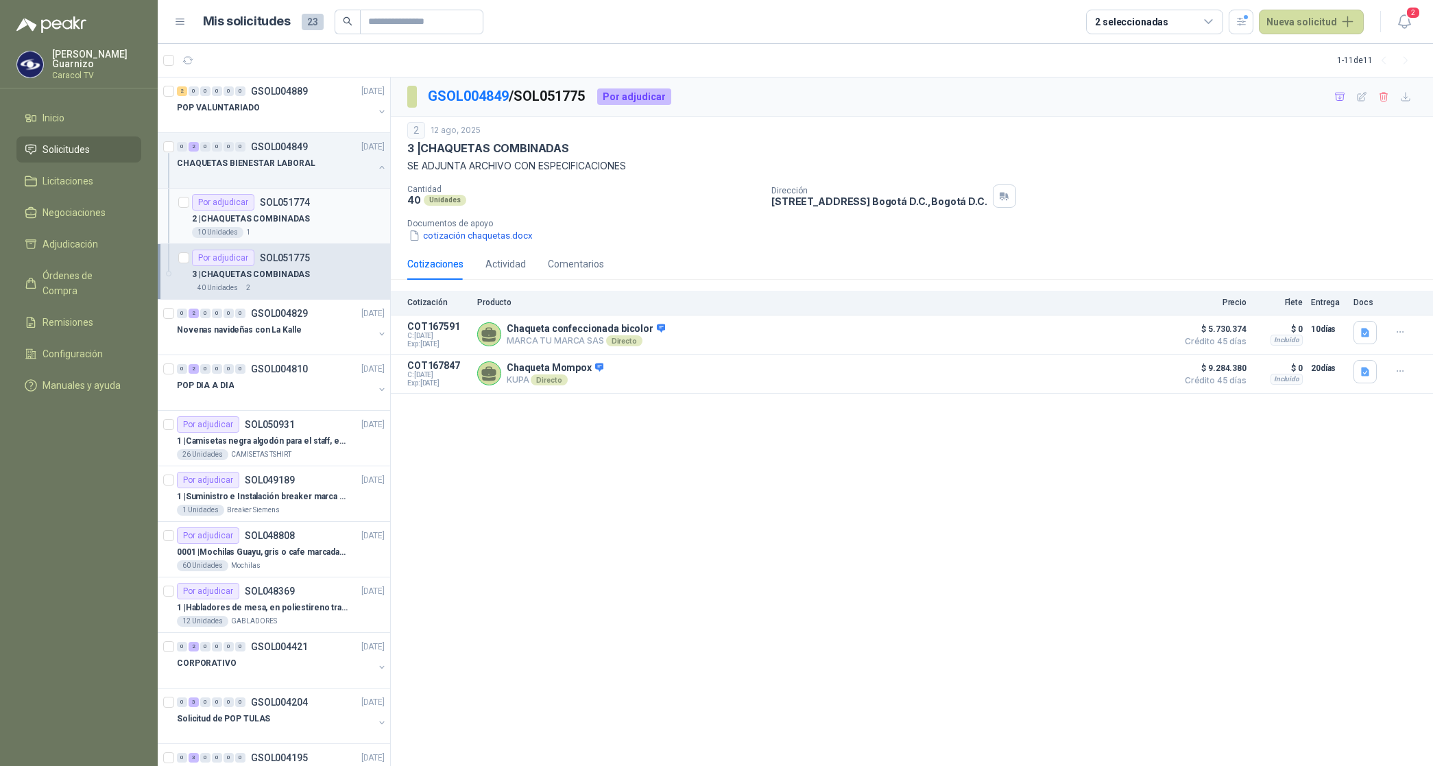
click at [289, 215] on p "2 | CHAQUETAS COMBINADAS" at bounding box center [251, 219] width 118 height 13
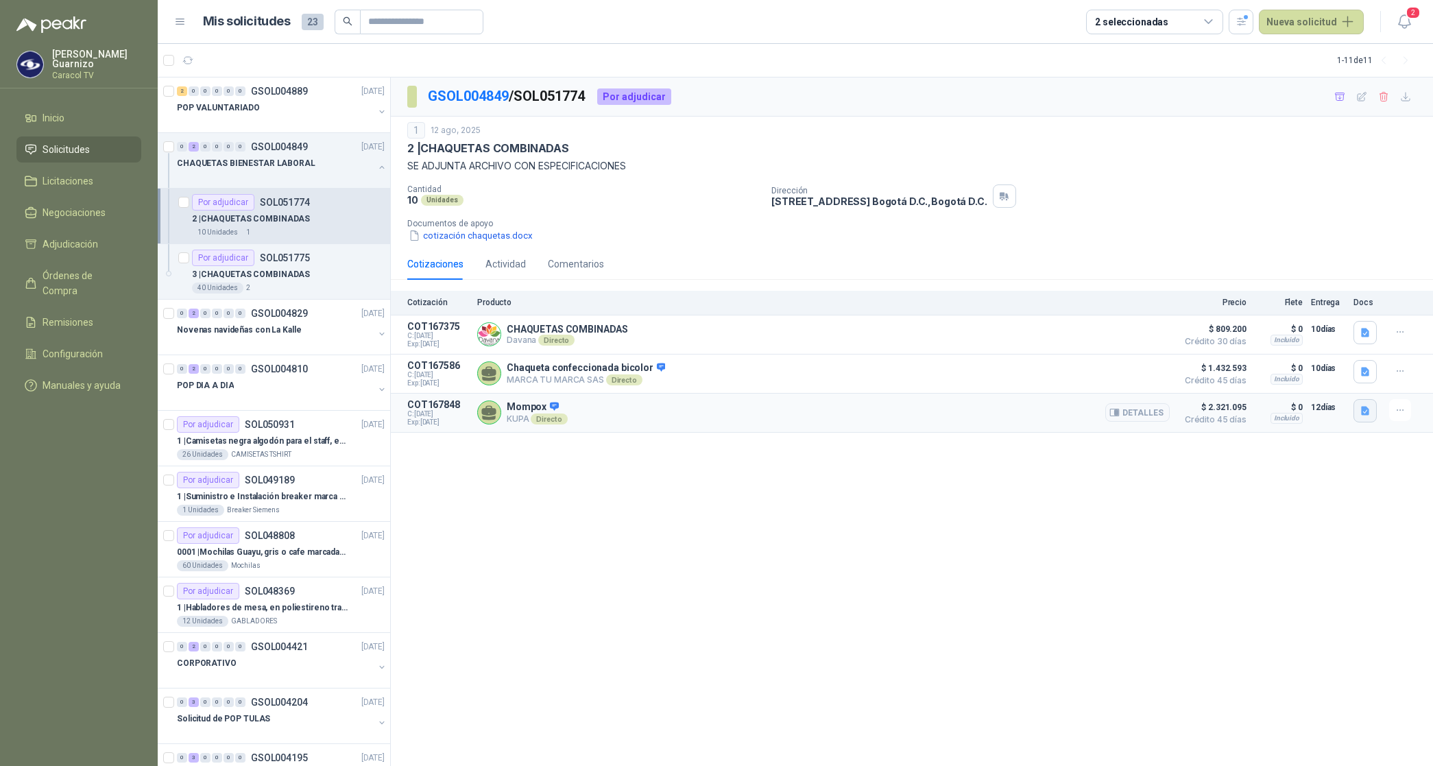
click at [1366, 415] on icon "button" at bounding box center [1365, 410] width 8 height 9
click at [1303, 369] on button "Formato Cotizacion 0825_30.pdf" at bounding box center [1294, 368] width 149 height 14
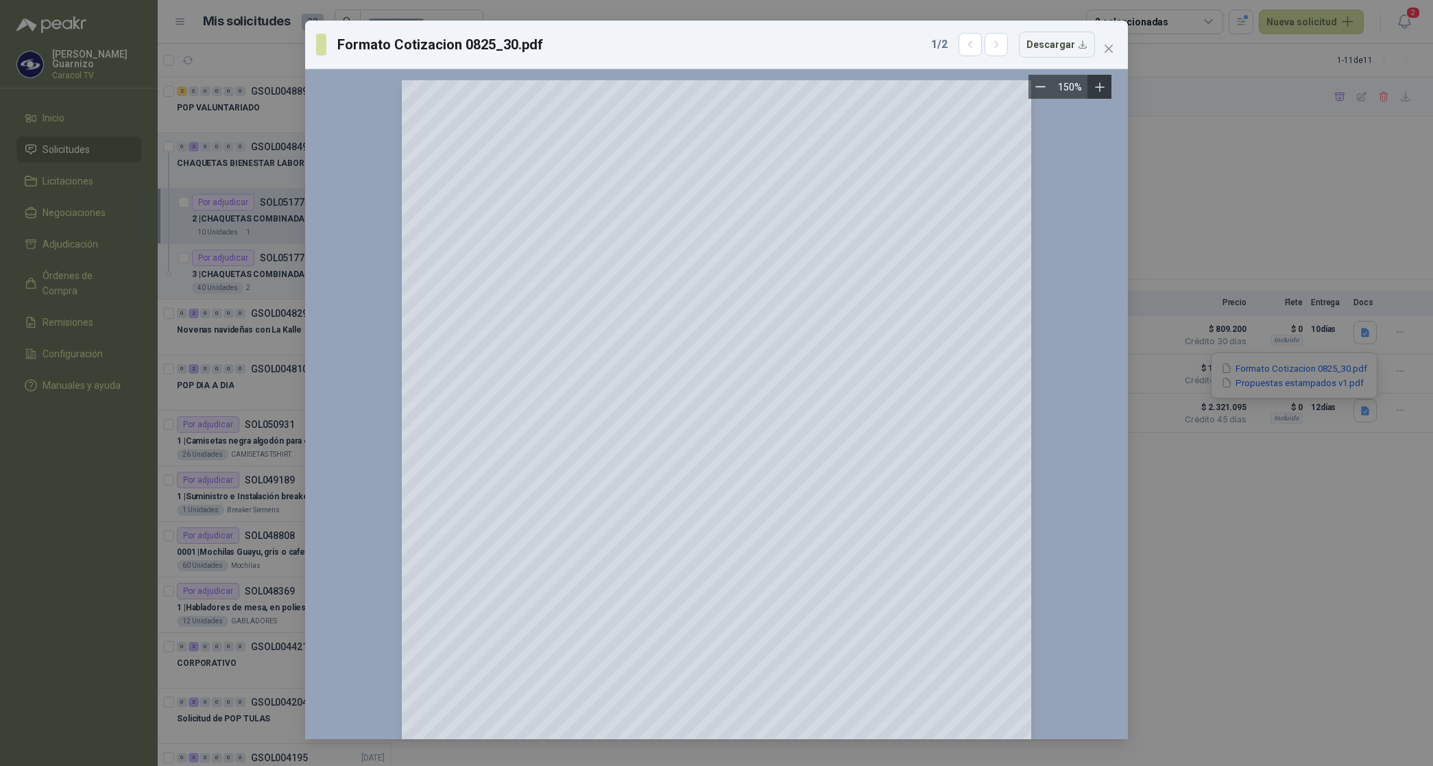
click at [1101, 89] on icon "Zoom in" at bounding box center [1100, 87] width 14 height 14
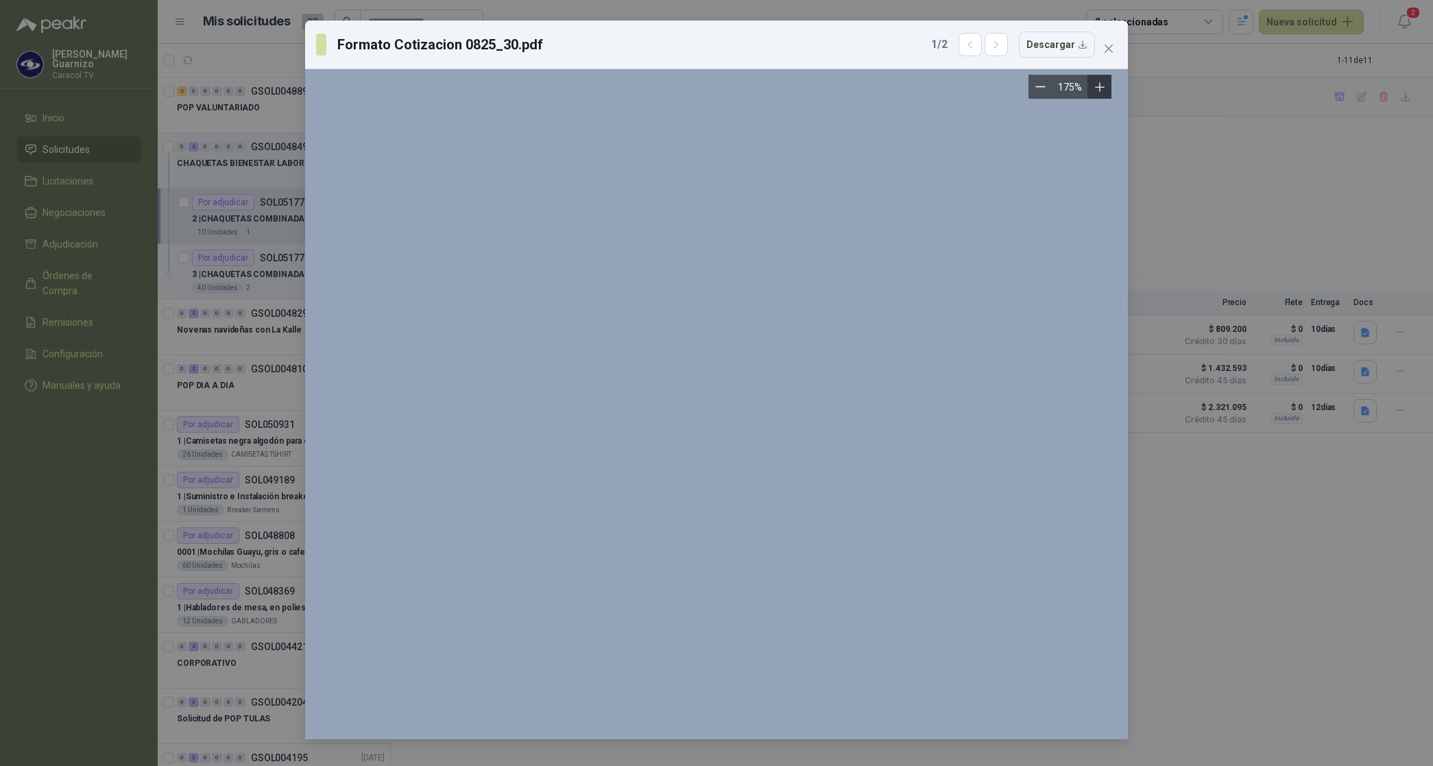
click at [1101, 89] on icon "Zoom in" at bounding box center [1100, 87] width 14 height 14
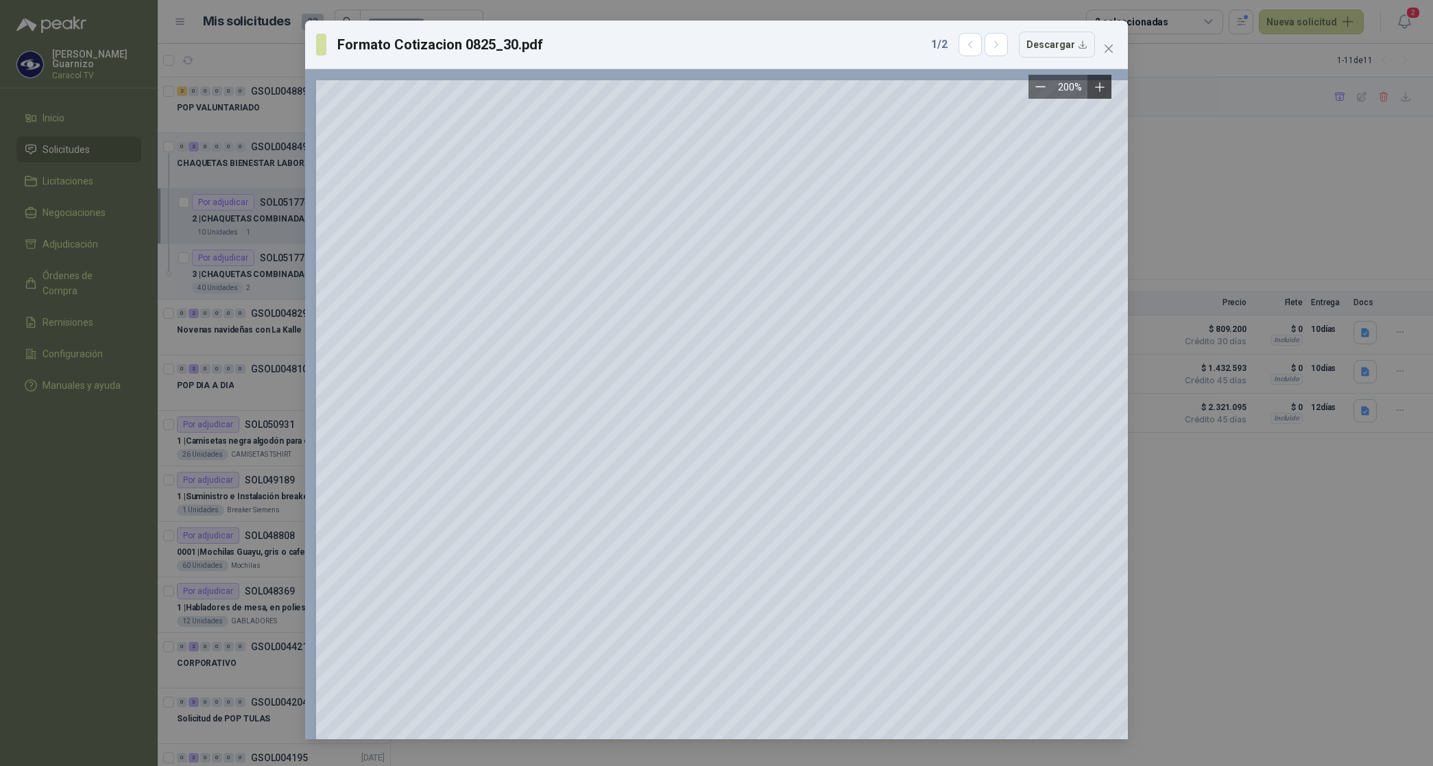
click at [1101, 88] on icon "Zoom in" at bounding box center [1100, 87] width 14 height 14
click at [1343, 509] on div "Formato Cotizacion 0825_30.pdf 1 / 2 Descargar 250 %" at bounding box center [716, 383] width 1433 height 766
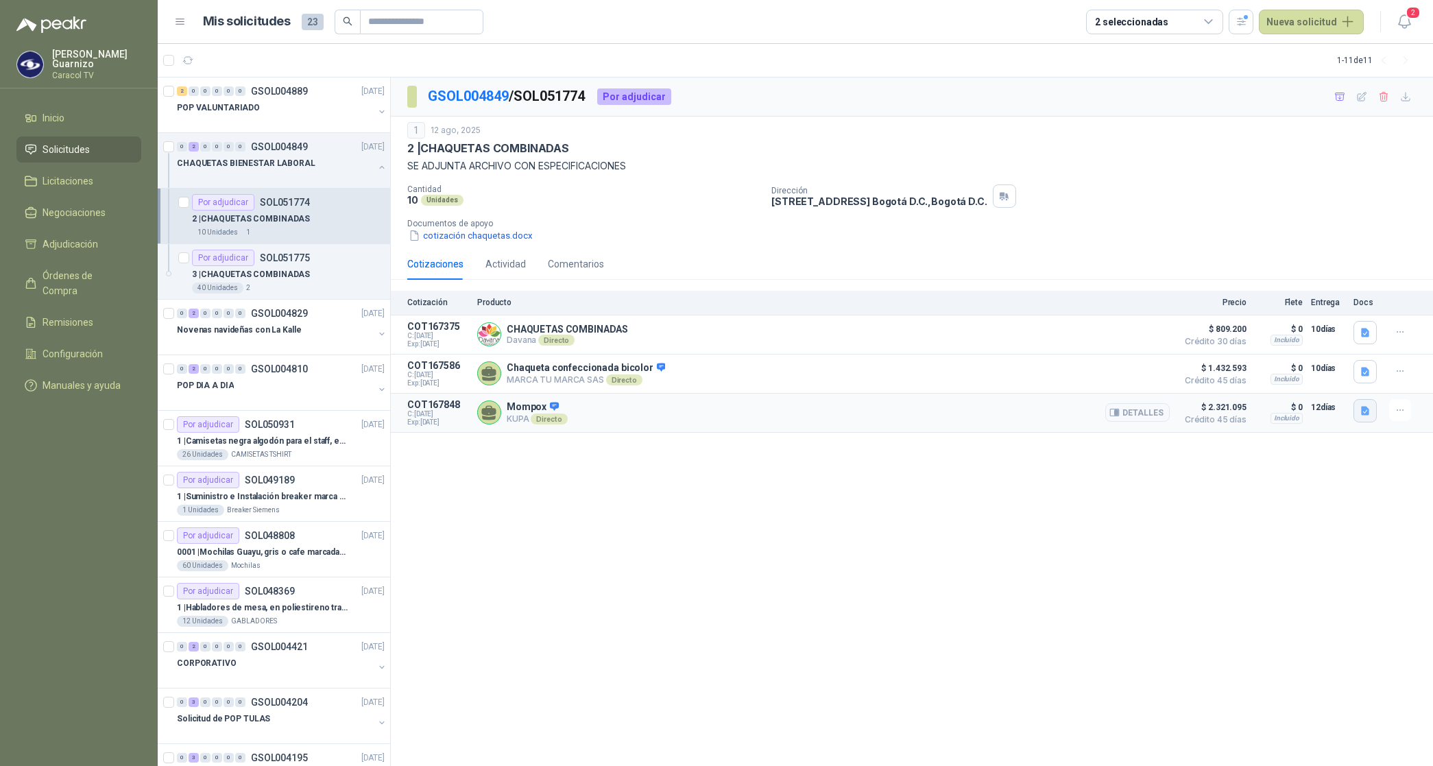
click at [1366, 413] on icon "button" at bounding box center [1365, 410] width 8 height 9
click at [1318, 383] on button "Propuestas estampados v1.pdf" at bounding box center [1292, 383] width 145 height 14
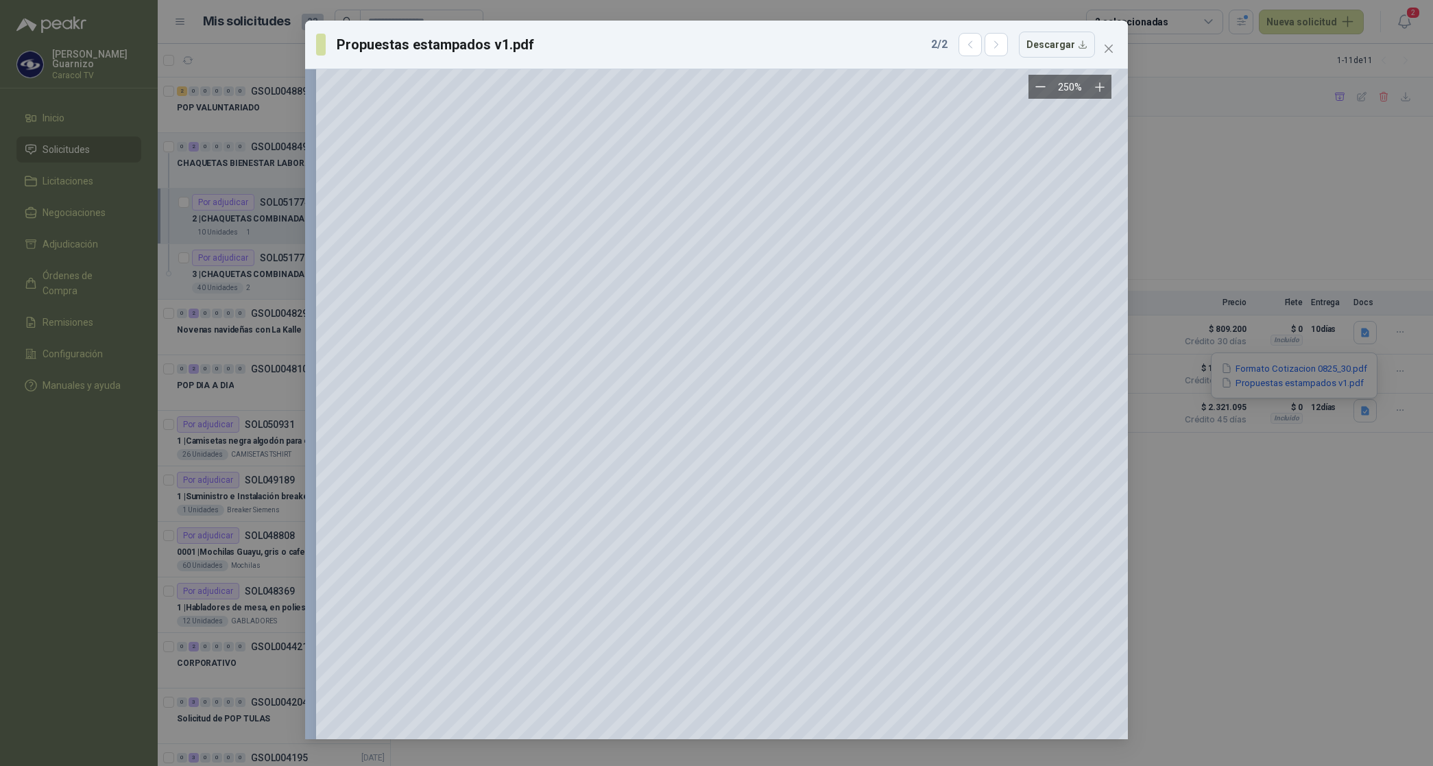
scroll to position [7800, 0]
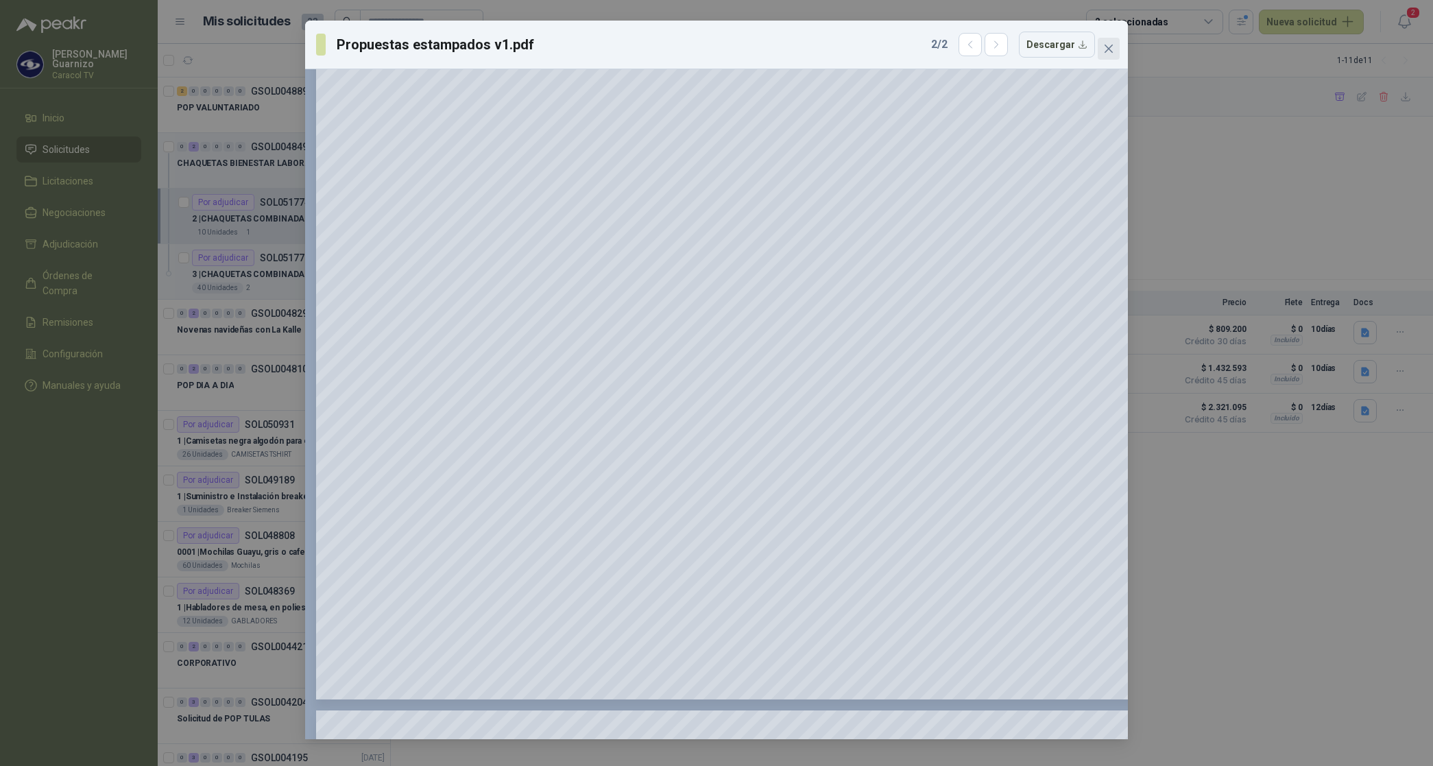
click at [1106, 49] on icon "close" at bounding box center [1108, 48] width 11 height 11
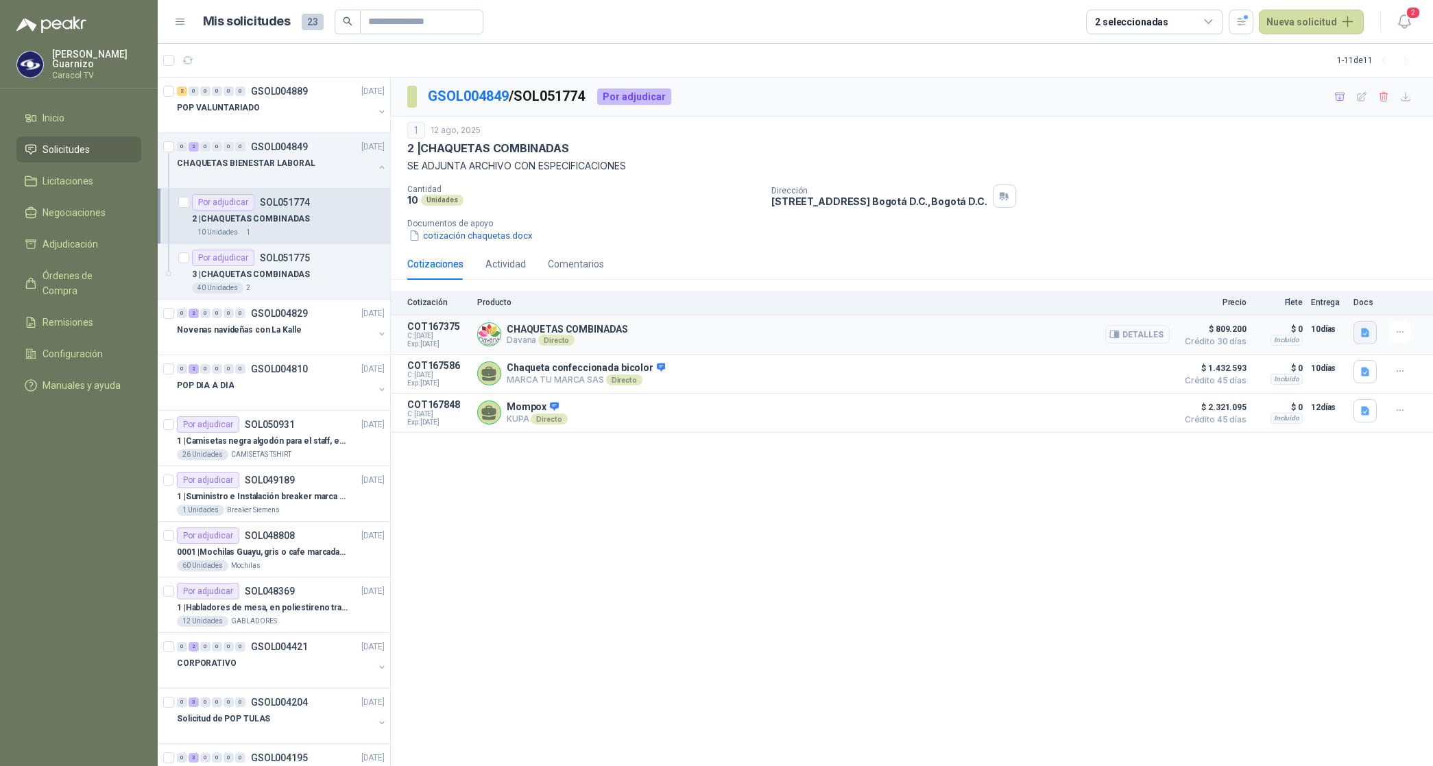
click at [1365, 331] on icon "button" at bounding box center [1365, 332] width 8 height 9
click at [1265, 300] on button "Davana - Cotización Caraol chaqueta rompeviento 1208 10 pptx.pdf" at bounding box center [1224, 302] width 289 height 14
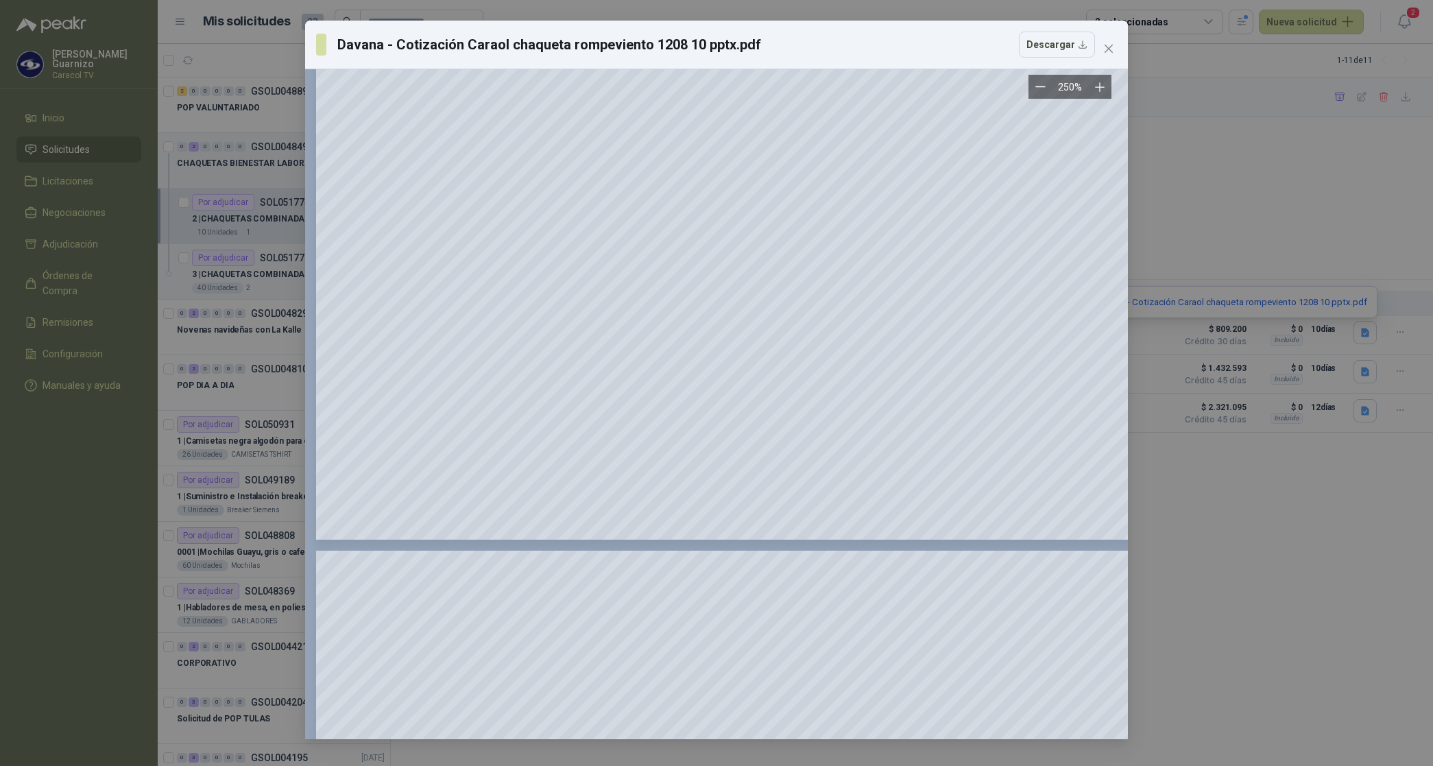
scroll to position [343, 0]
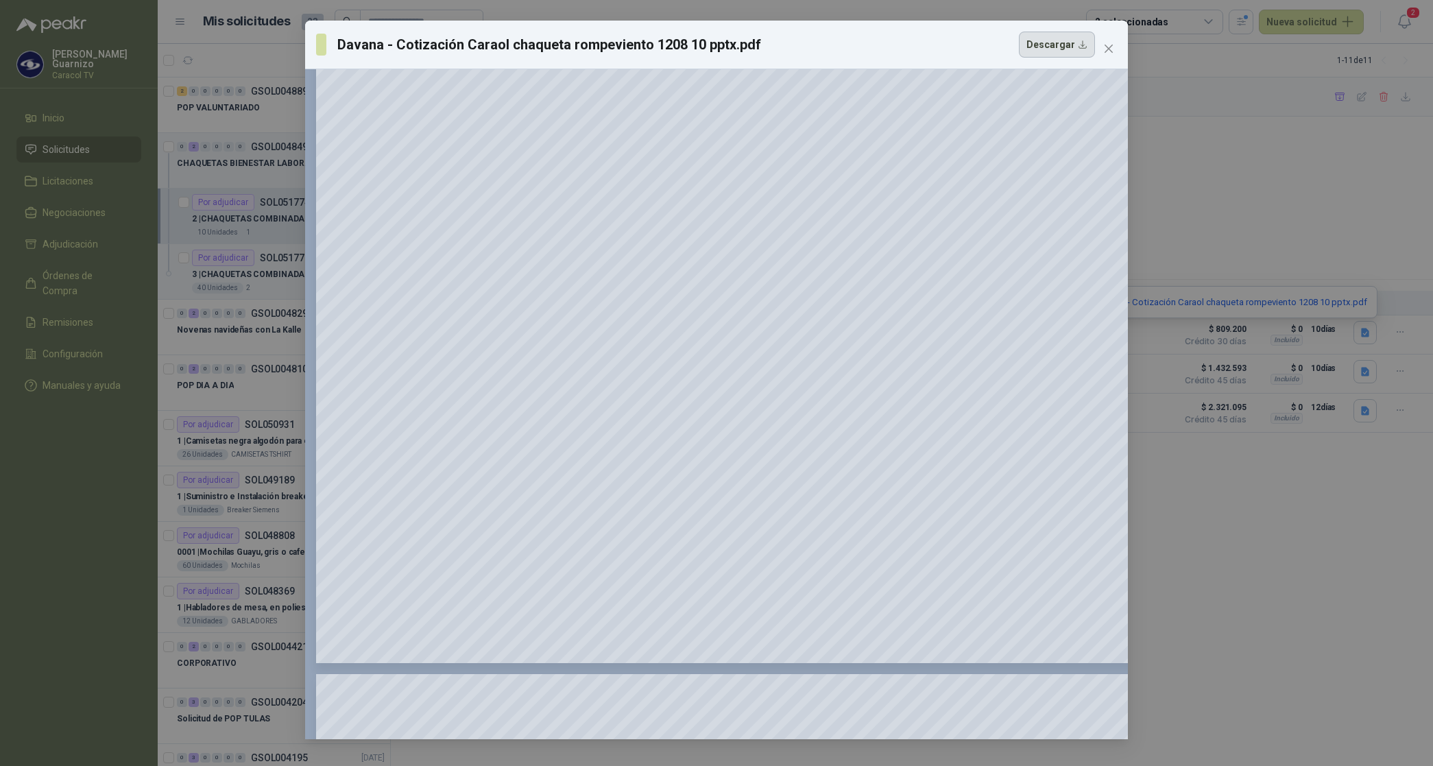
click at [1051, 45] on button "Descargar" at bounding box center [1057, 45] width 76 height 26
click at [1104, 43] on icon "close" at bounding box center [1108, 48] width 11 height 11
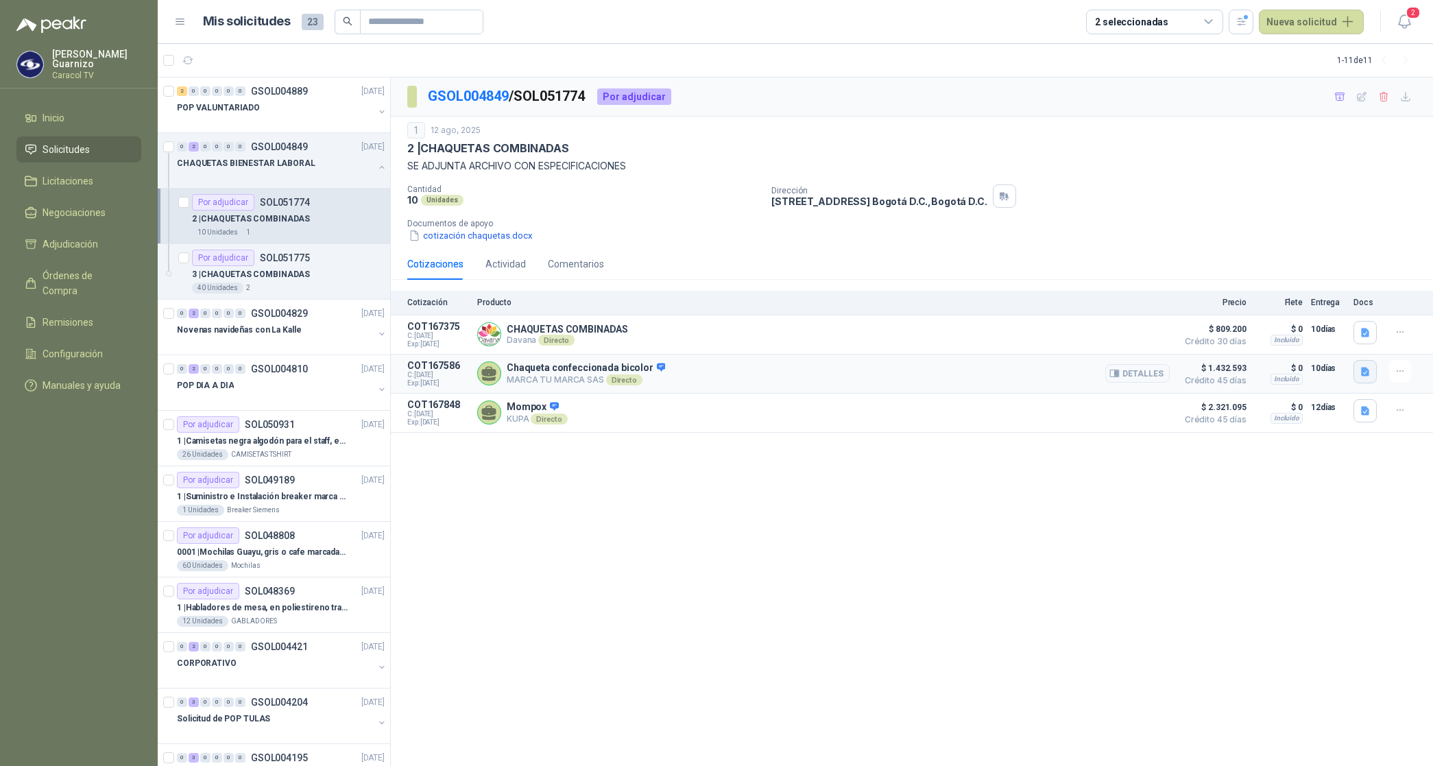
click at [1365, 370] on icon "button" at bounding box center [1365, 371] width 8 height 9
click at [1324, 340] on button "Marca tu Marca -Cotización 20250812-4.pdf" at bounding box center [1273, 342] width 192 height 14
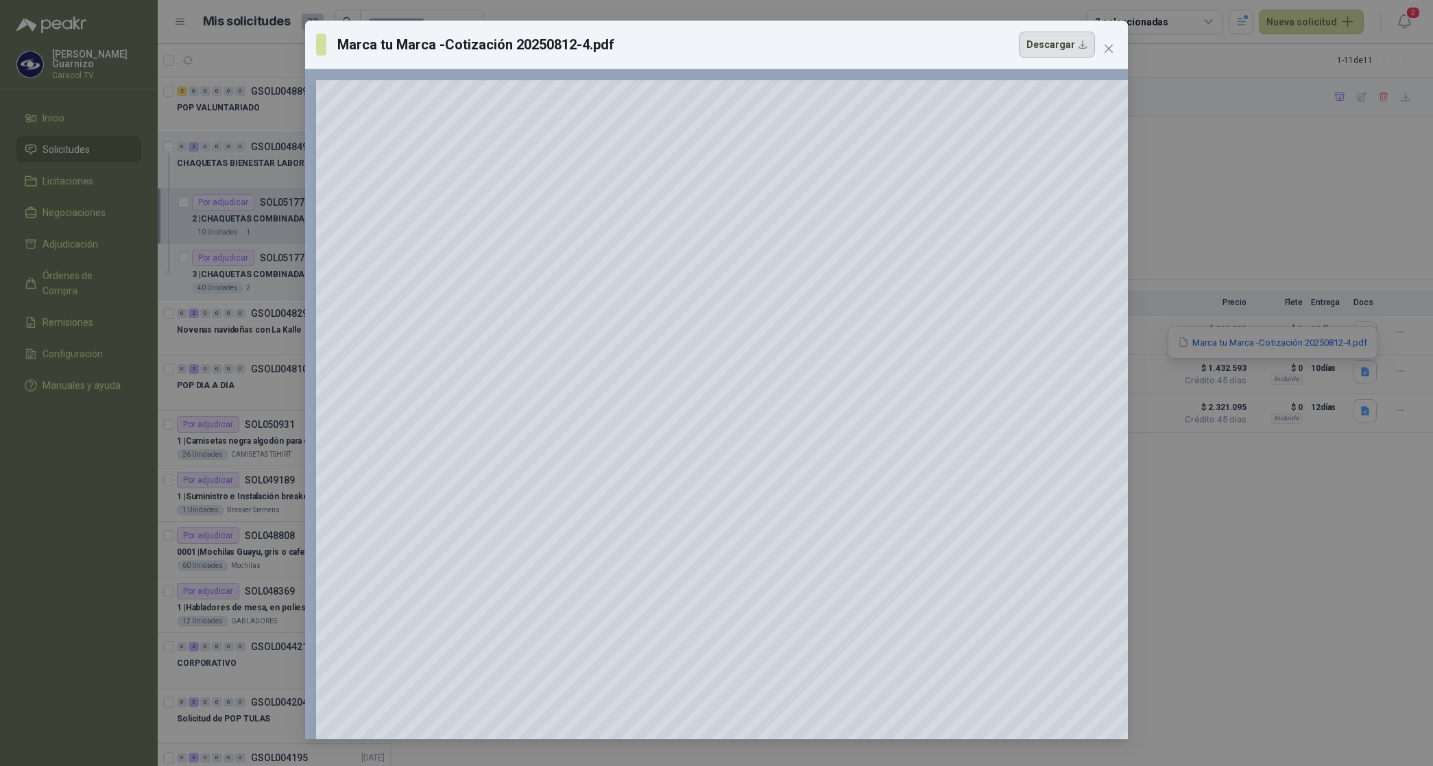
click at [1054, 41] on button "Descargar" at bounding box center [1057, 45] width 76 height 26
click at [1105, 45] on icon "close" at bounding box center [1109, 49] width 8 height 8
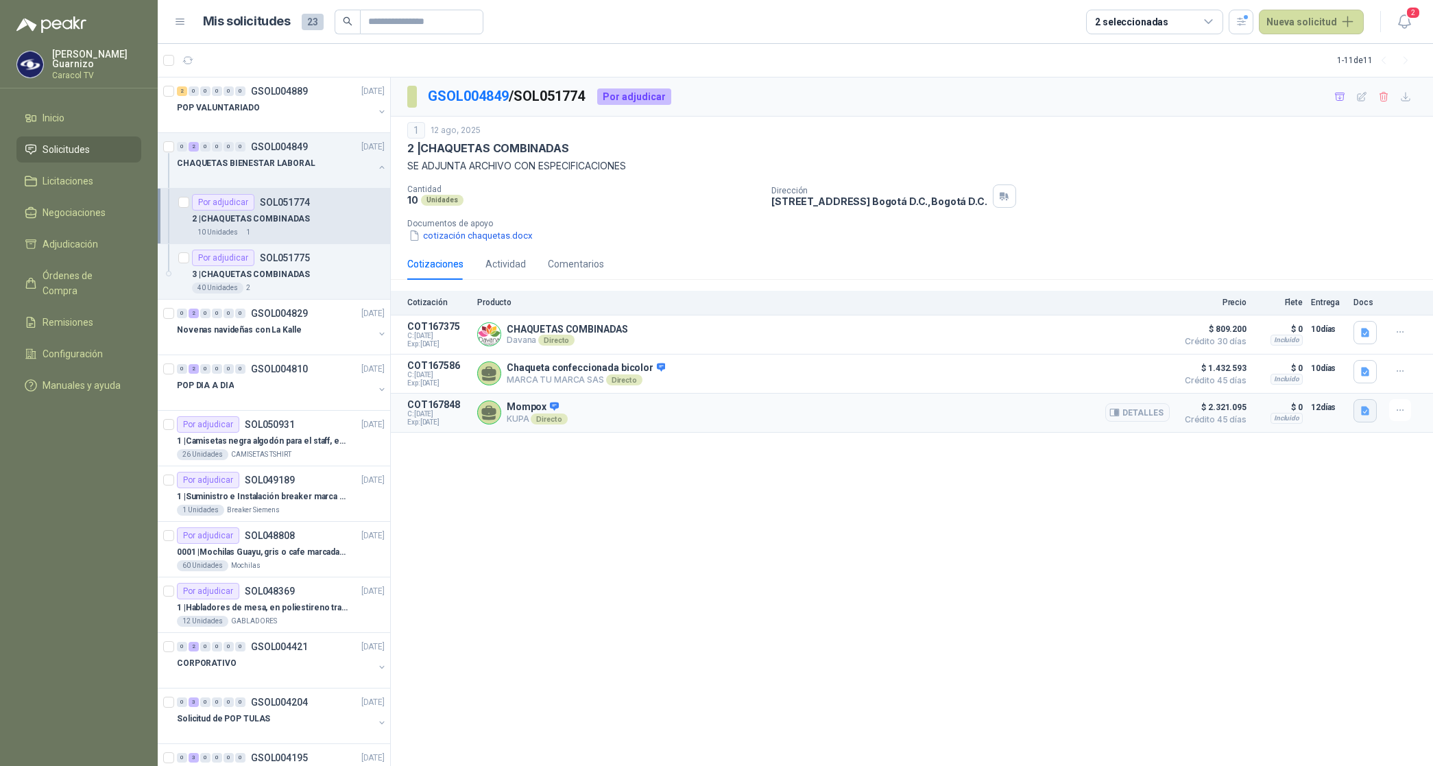
click at [1369, 412] on icon "button" at bounding box center [1366, 411] width 12 height 12
click at [1291, 364] on button "Formato Cotizacion 0825_30.pdf" at bounding box center [1294, 368] width 149 height 14
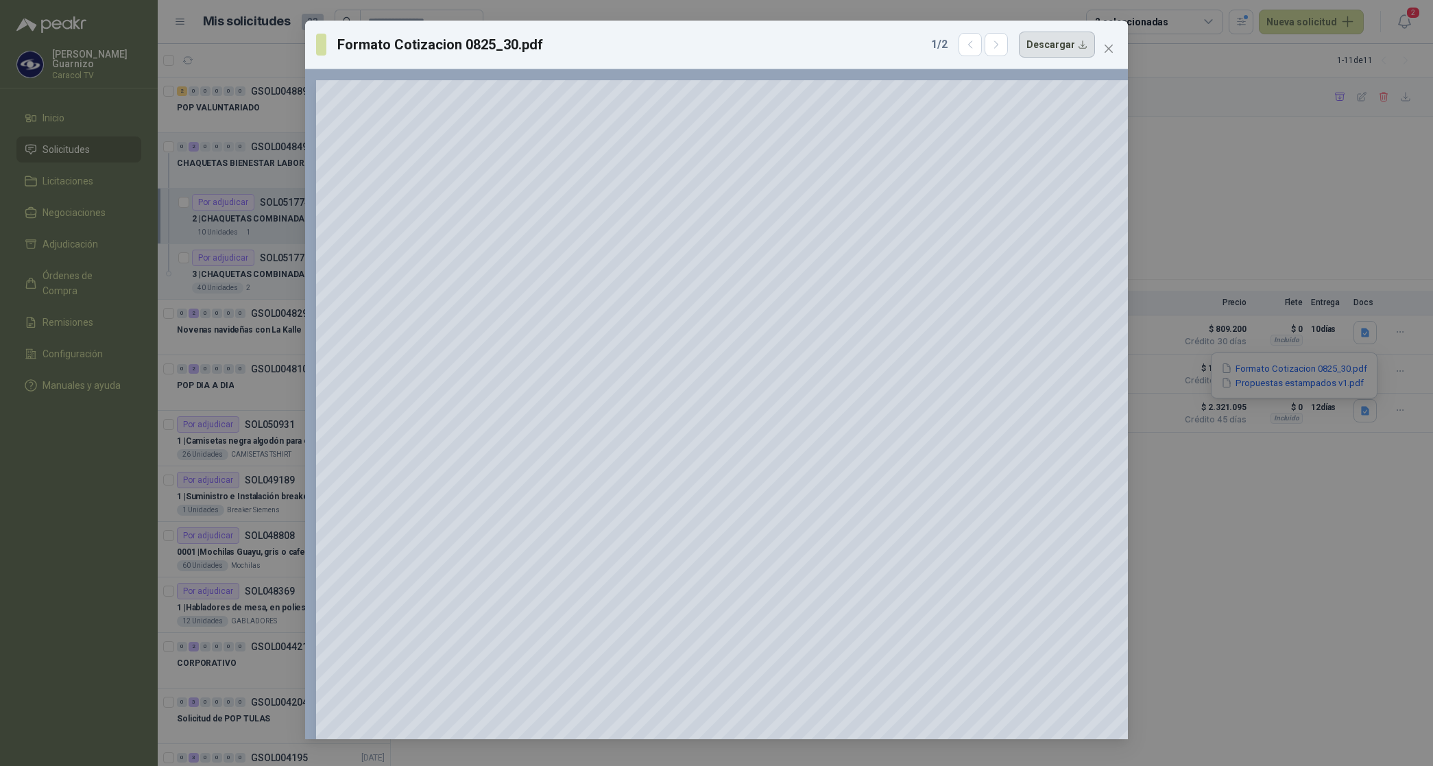
click at [1066, 51] on button "Descargar" at bounding box center [1057, 45] width 76 height 26
click at [1111, 43] on icon "close" at bounding box center [1108, 48] width 11 height 11
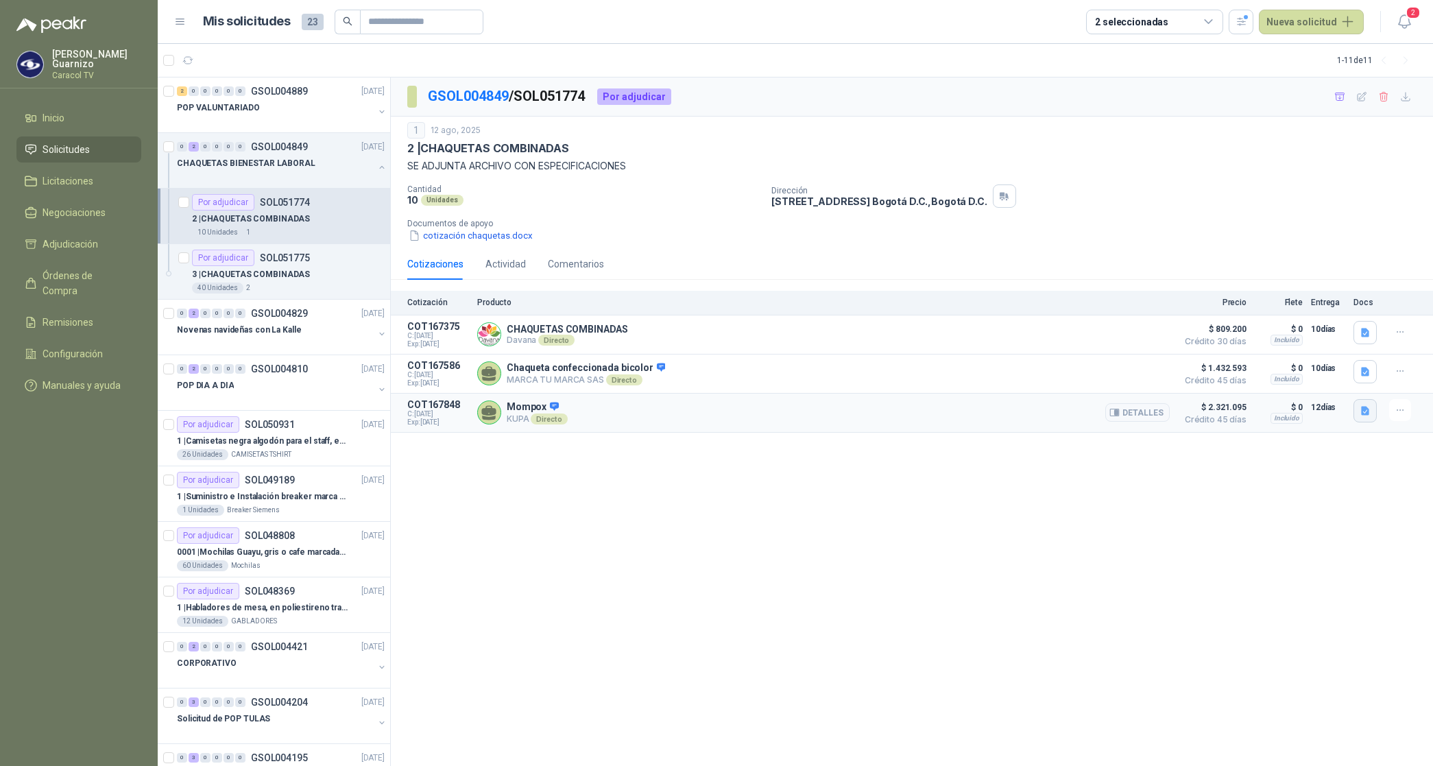
click at [1372, 416] on button "button" at bounding box center [1365, 410] width 23 height 23
click at [1298, 386] on button "Propuestas estampados v1.pdf" at bounding box center [1292, 383] width 145 height 14
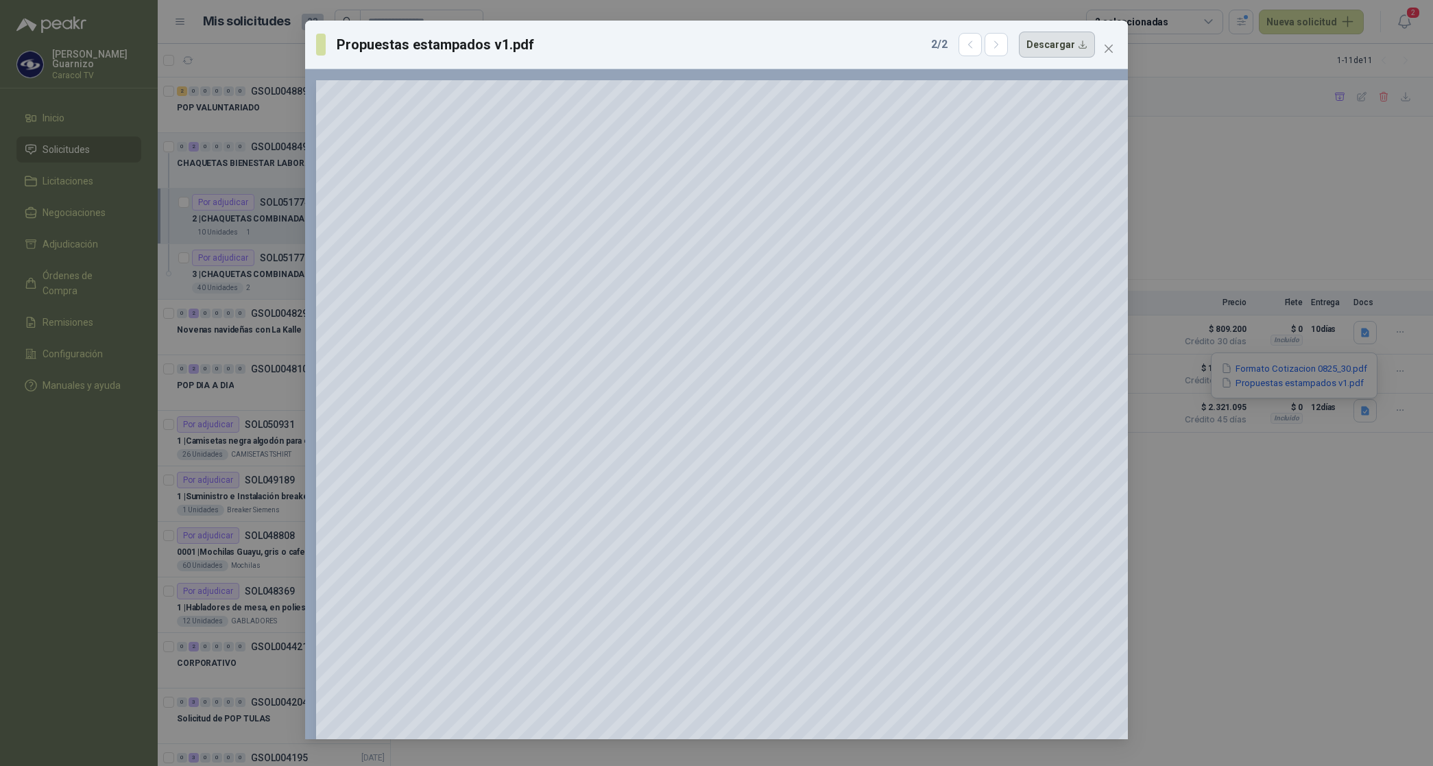
click at [1057, 43] on button "Descargar" at bounding box center [1057, 45] width 76 height 26
click at [1103, 45] on icon "close" at bounding box center [1108, 48] width 11 height 11
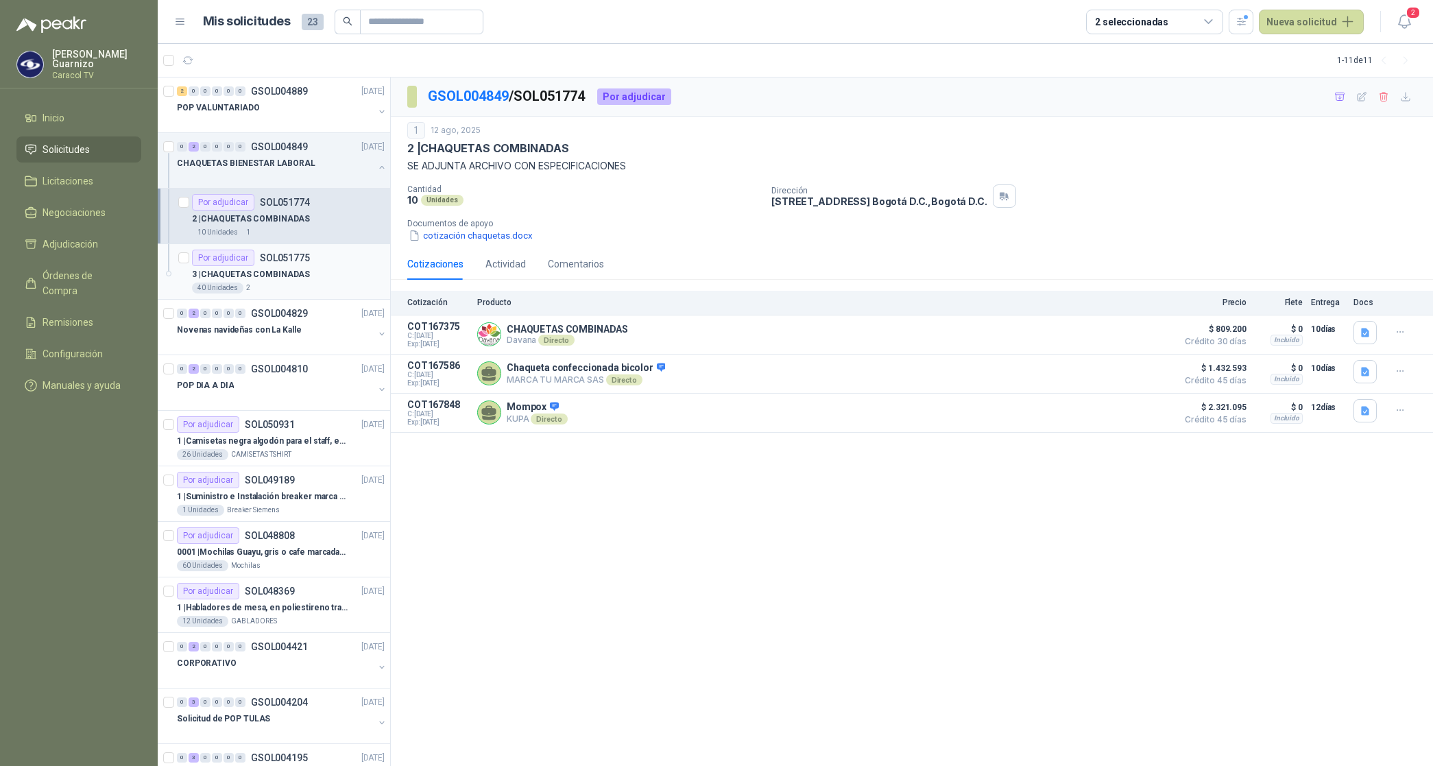
click at [289, 278] on p "3 | CHAQUETAS COMBINADAS" at bounding box center [251, 274] width 118 height 13
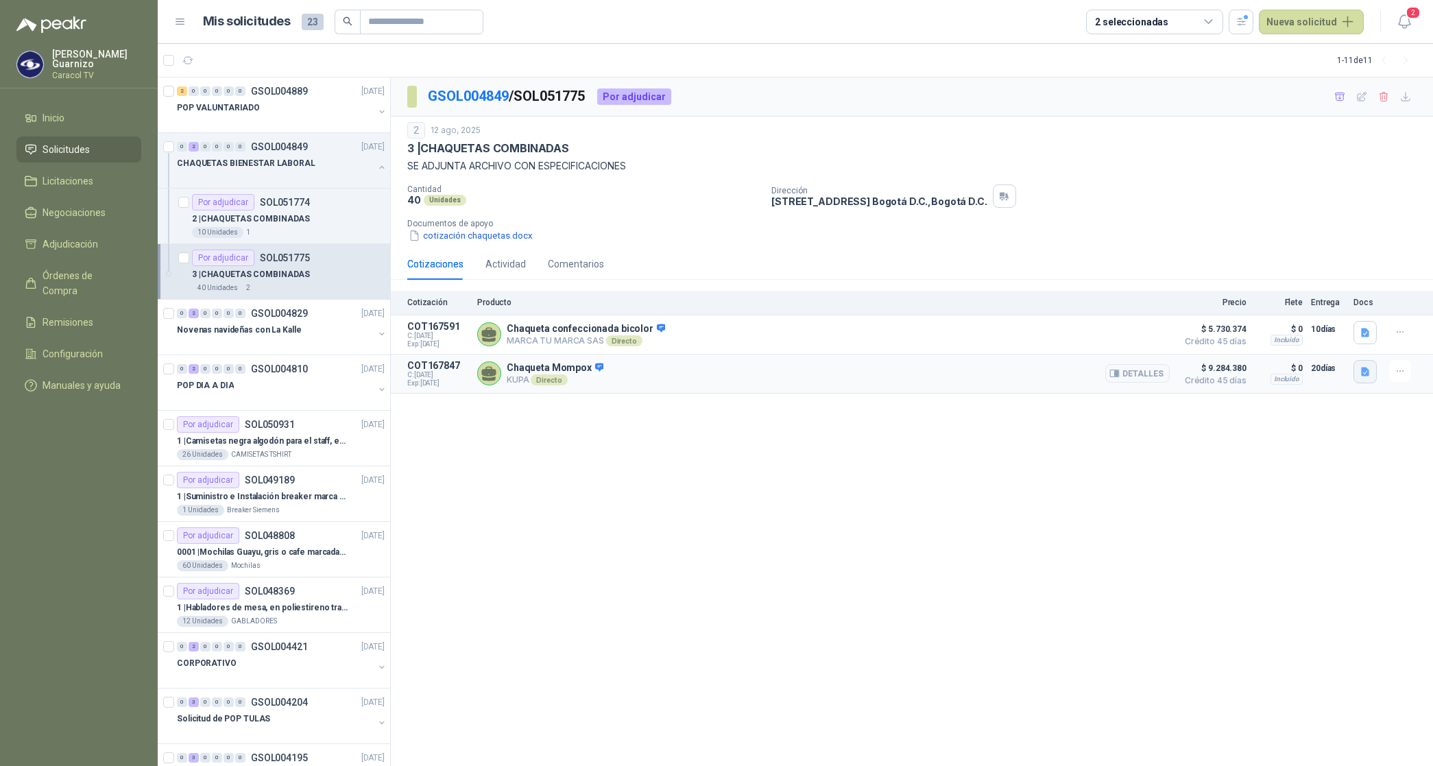
click at [1363, 368] on icon "button" at bounding box center [1366, 372] width 12 height 12
click at [1297, 343] on button "Formato Cotizacion 0825_29.pdf" at bounding box center [1294, 342] width 149 height 14
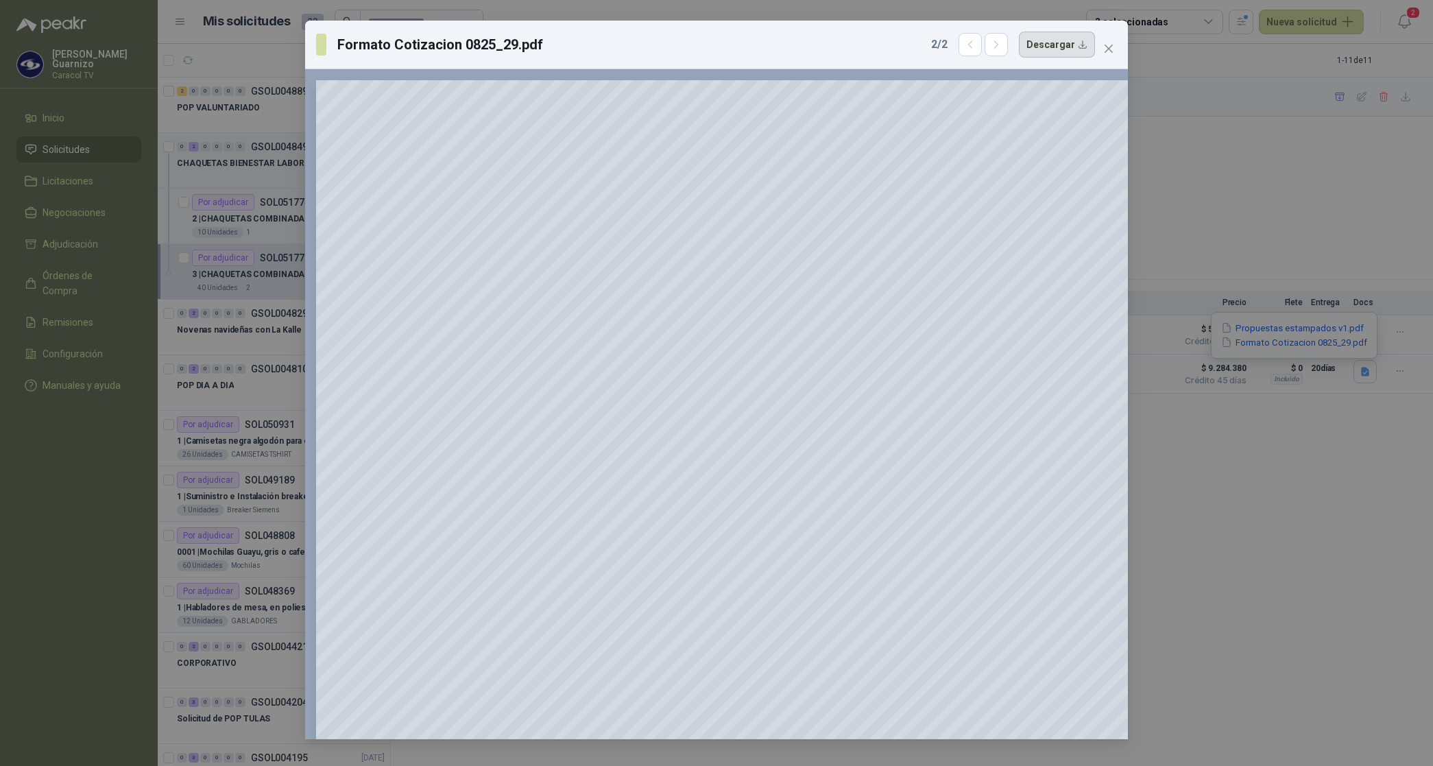
click at [1053, 48] on button "Descargar" at bounding box center [1057, 45] width 76 height 26
click at [1259, 514] on div "Formato Cotizacion 0825_29.pdf 2 / 2 Descargar 250 %" at bounding box center [716, 383] width 1433 height 766
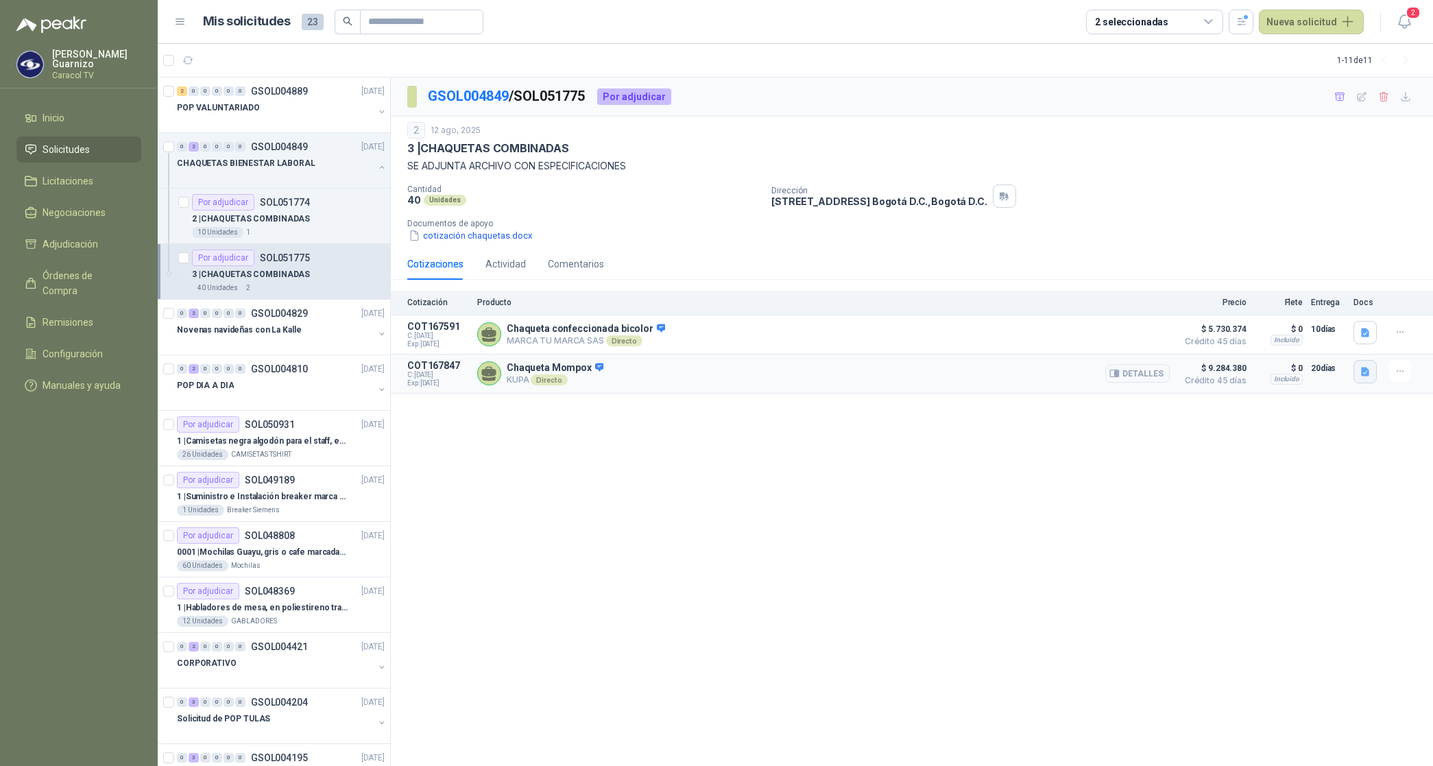
click at [1365, 374] on icon "button" at bounding box center [1366, 372] width 12 height 12
click at [1313, 333] on button "Propuestas estampados v1.pdf" at bounding box center [1292, 328] width 145 height 14
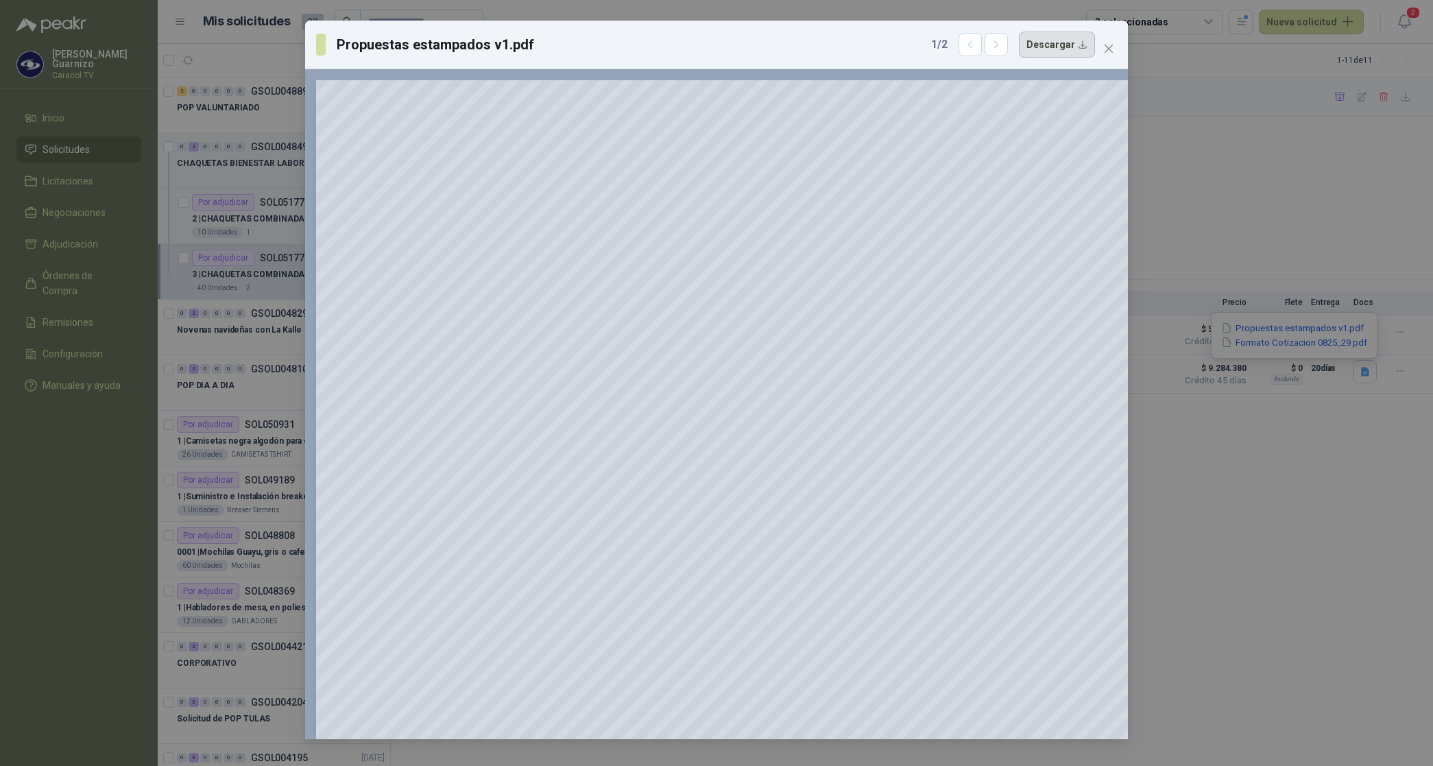
click at [1050, 41] on button "Descargar" at bounding box center [1057, 45] width 76 height 26
click at [1115, 49] on span "Close" at bounding box center [1109, 48] width 22 height 11
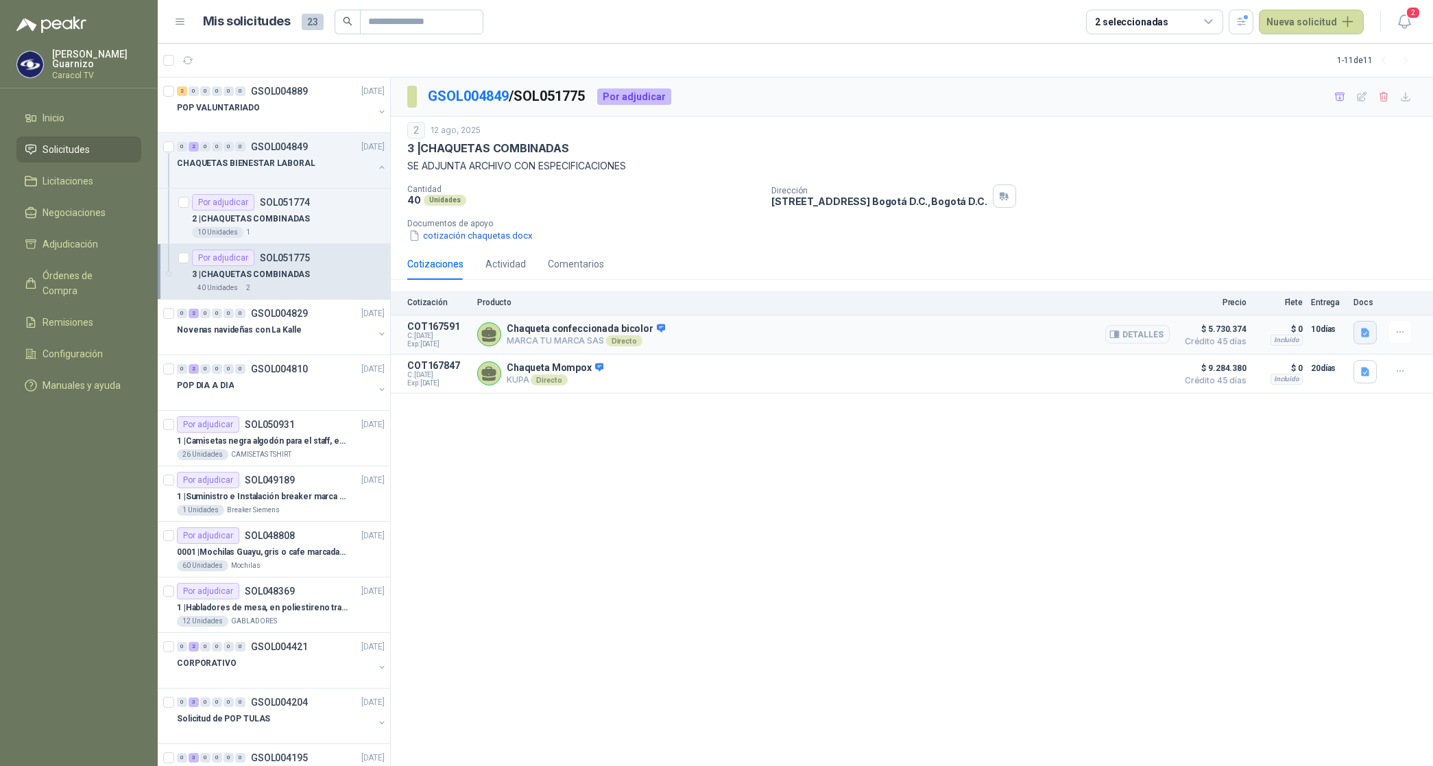
click at [1367, 334] on icon "button" at bounding box center [1365, 332] width 8 height 9
click at [1315, 306] on button "Marca tu Marca -Cotización 20250812-4.pdf" at bounding box center [1273, 302] width 192 height 14
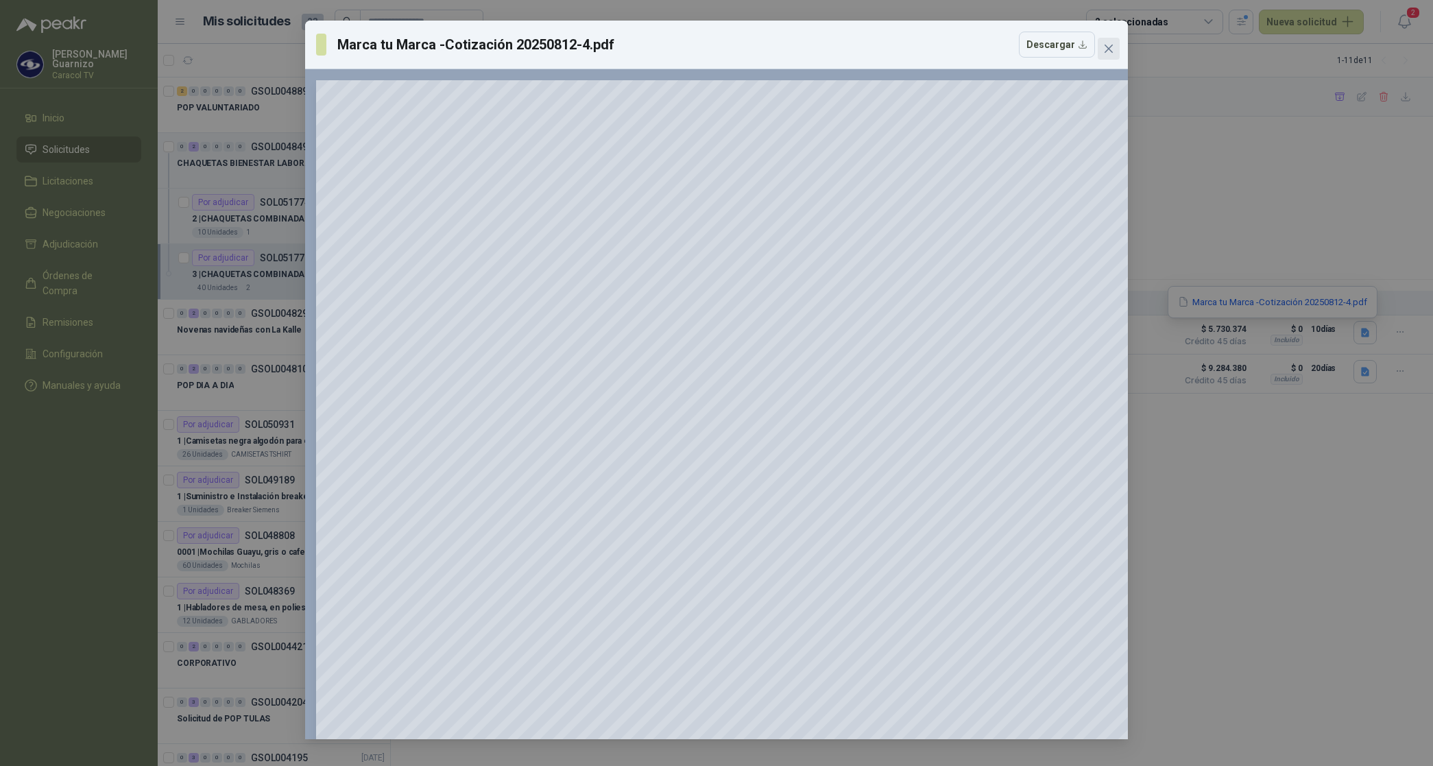
click at [1116, 48] on span "Close" at bounding box center [1109, 48] width 22 height 11
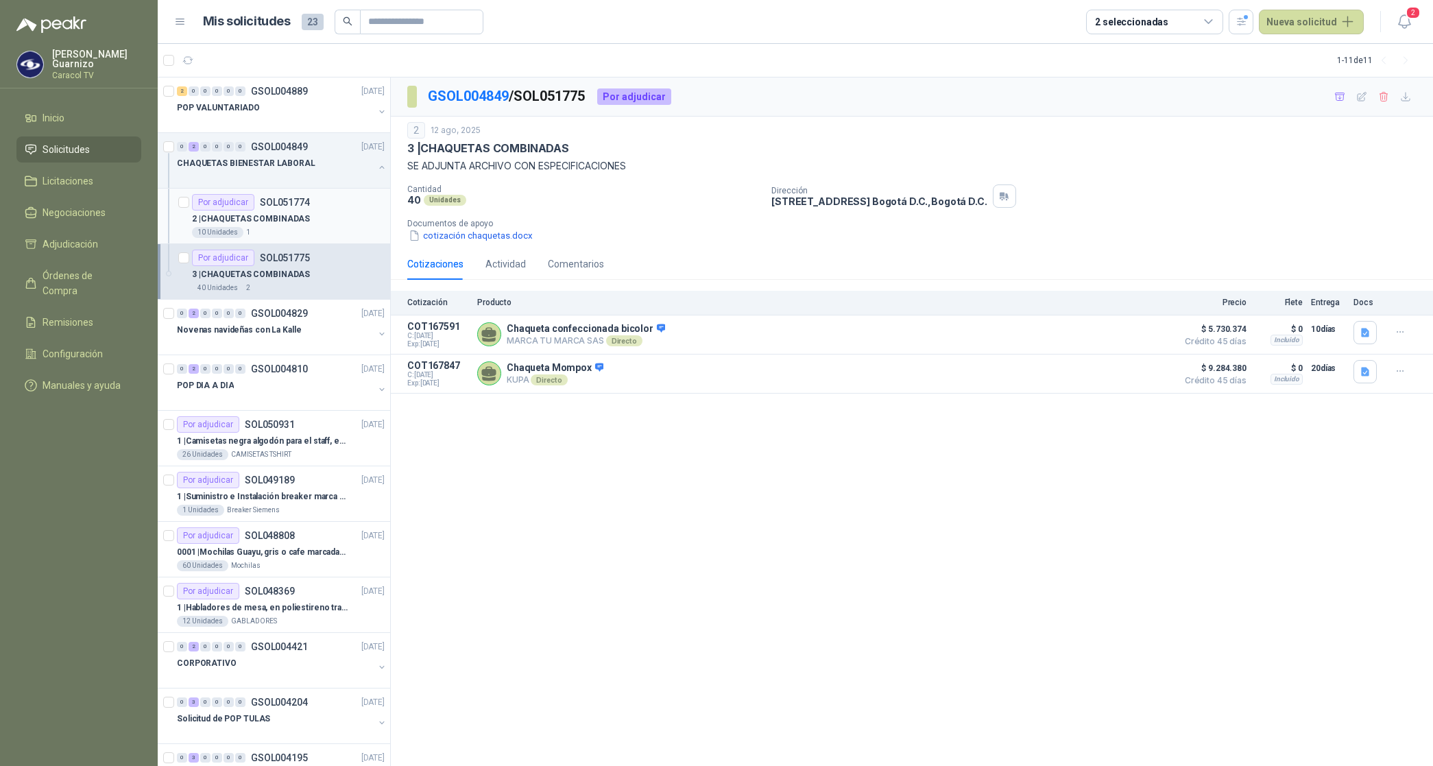
click at [244, 221] on p "2 | CHAQUETAS COMBINADAS" at bounding box center [251, 219] width 118 height 13
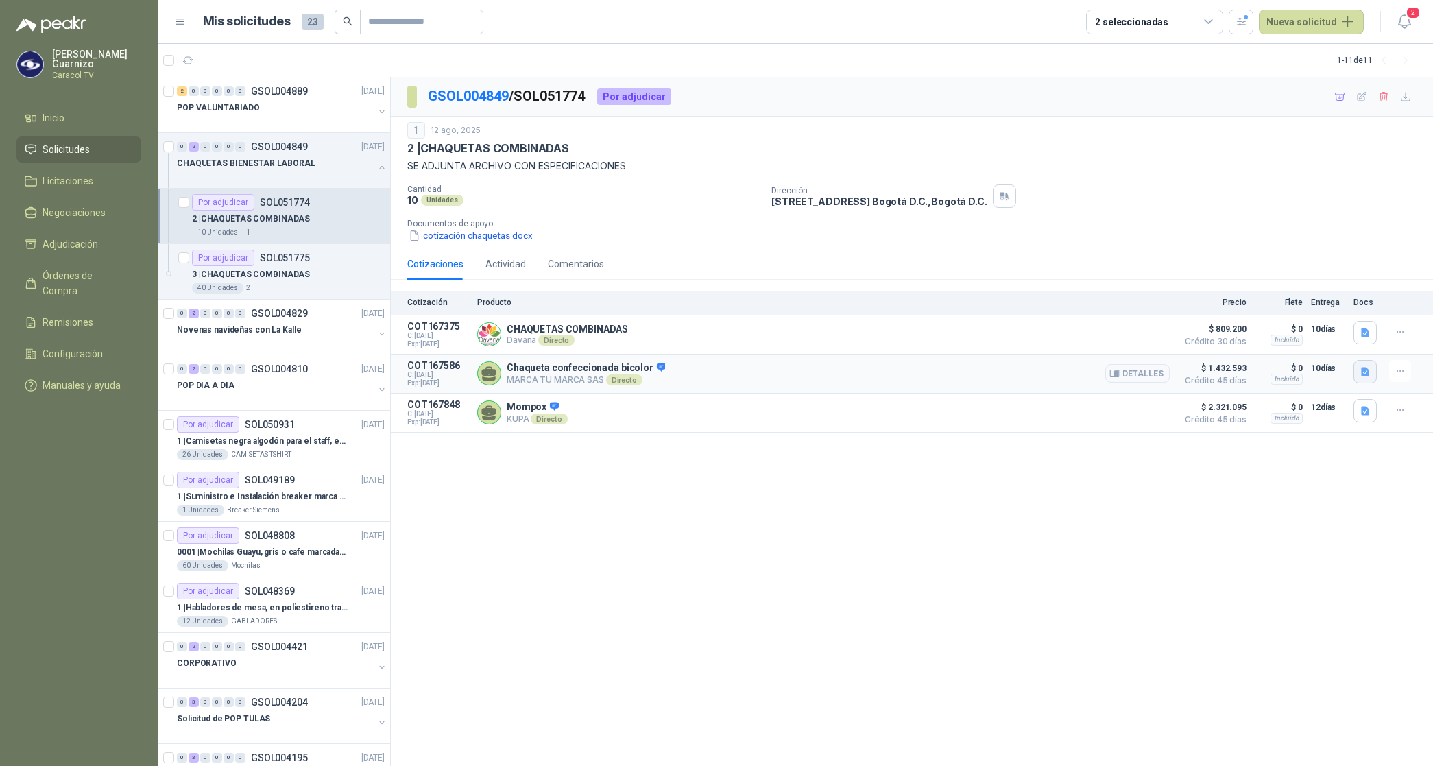
click at [1368, 375] on icon "button" at bounding box center [1365, 371] width 8 height 9
click at [1310, 348] on button "Marca tu Marca -Cotización 20250812-4.pdf" at bounding box center [1273, 342] width 192 height 14
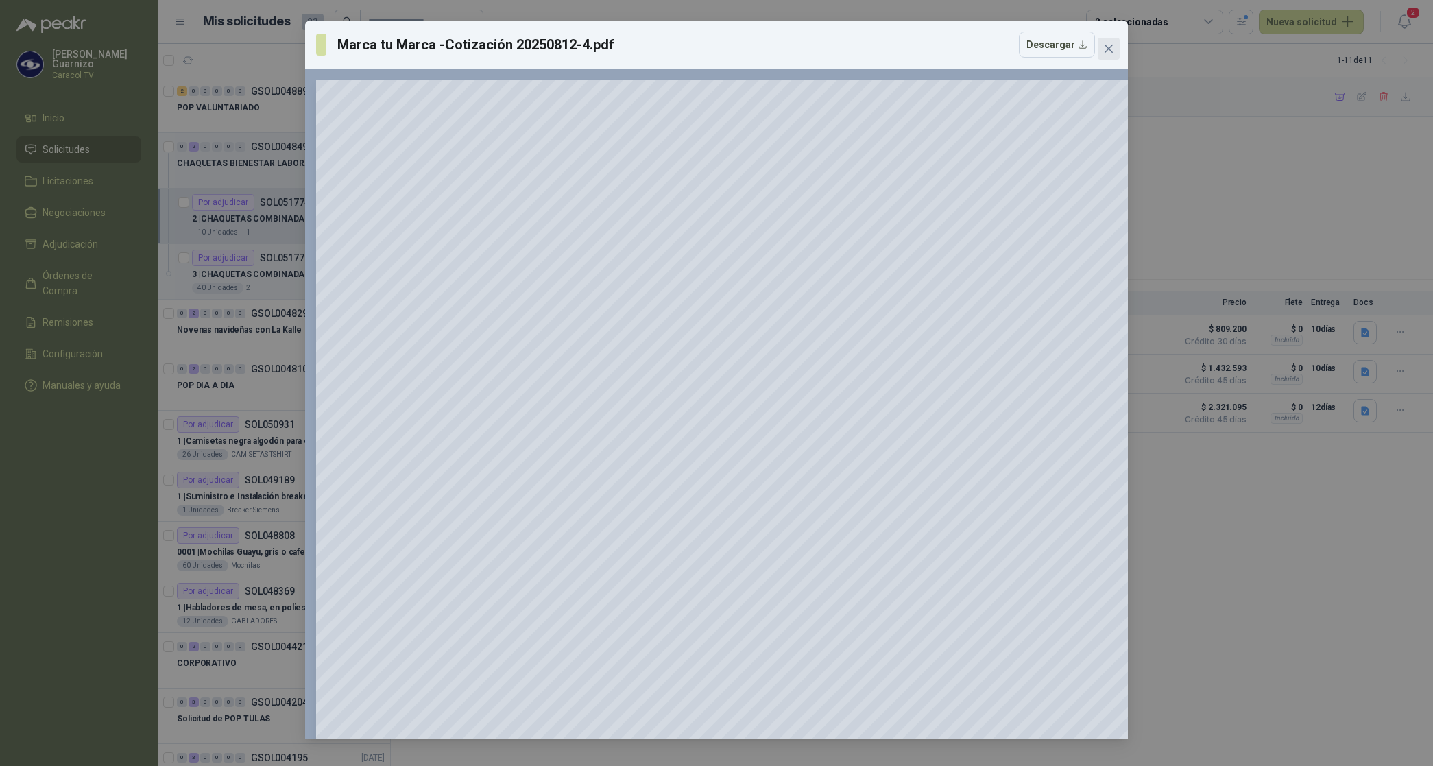
click at [1105, 45] on icon "close" at bounding box center [1108, 48] width 11 height 11
